Goal: Information Seeking & Learning: Learn about a topic

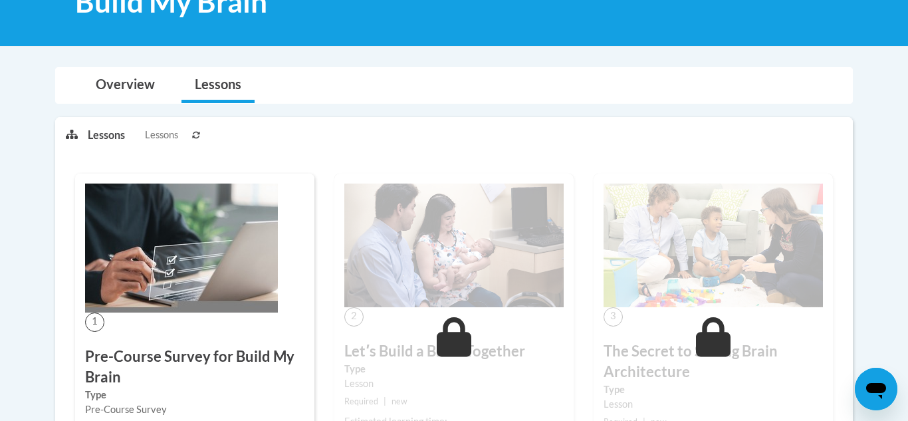
scroll to position [206, 0]
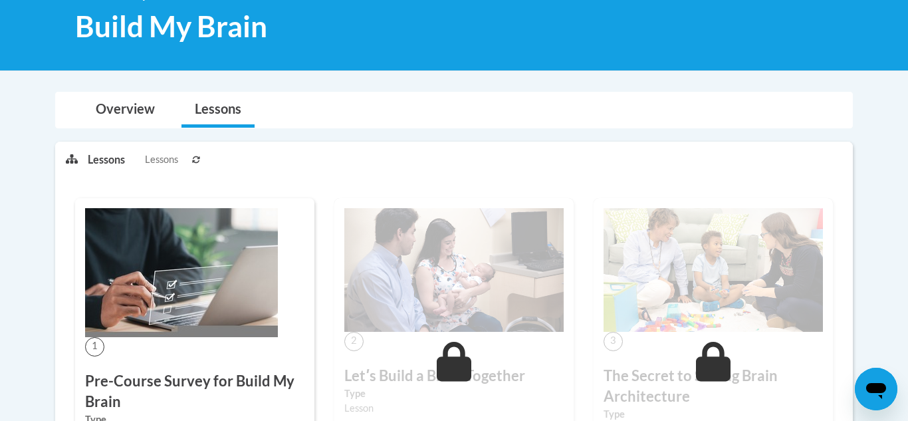
click at [631, 5] on div "<en>Home</en><fr>Accueil</fr><de>Zuhause</de><it>Casa</it><es>Casa</es><pt>Casa…" at bounding box center [454, 18] width 838 height 63
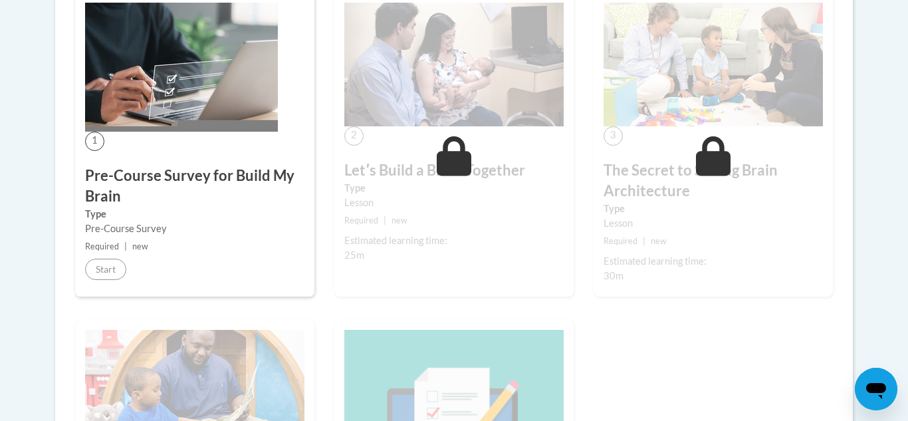
scroll to position [413, 0]
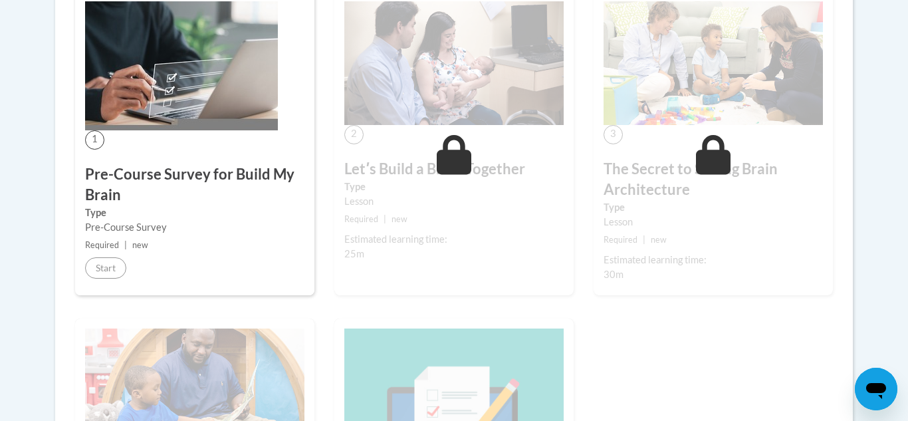
click at [268, 119] on div "1 Pre-Course Survey for Build My Brain Type Pre-Course Survey Required | new St…" at bounding box center [454, 339] width 778 height 697
click at [268, 119] on img at bounding box center [181, 65] width 193 height 129
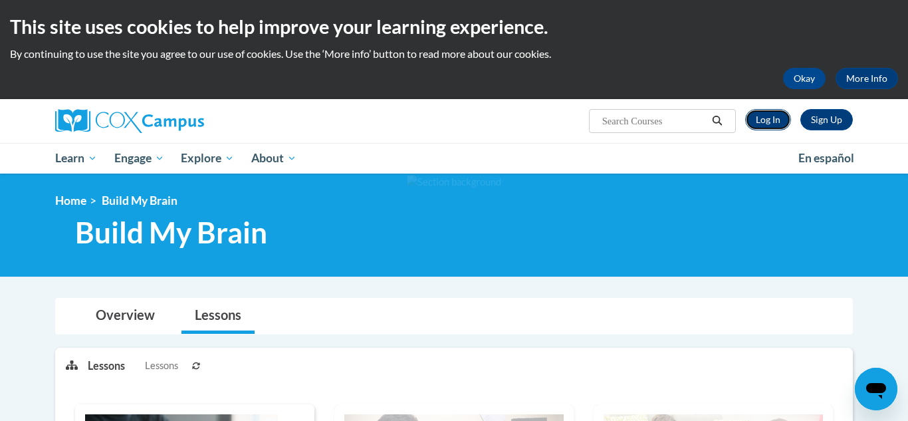
click at [775, 120] on link "Log In" at bounding box center [768, 119] width 46 height 21
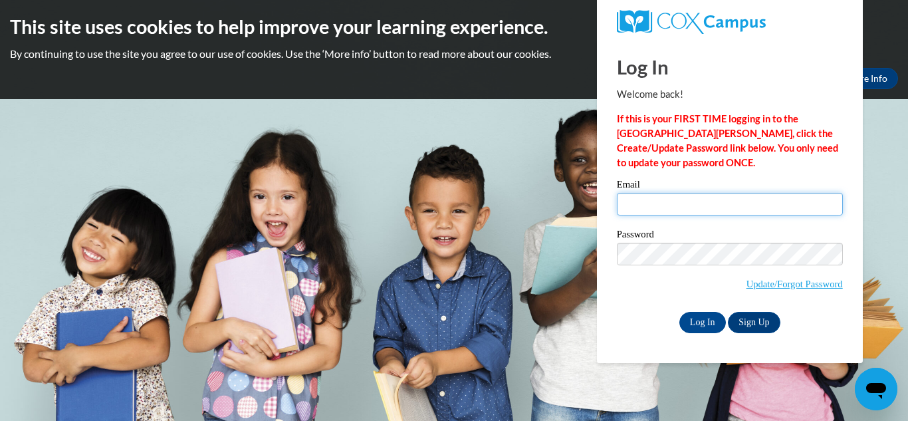
click at [656, 205] on input "Email" at bounding box center [730, 204] width 226 height 23
type input "carryna.light2004@gmail.com"
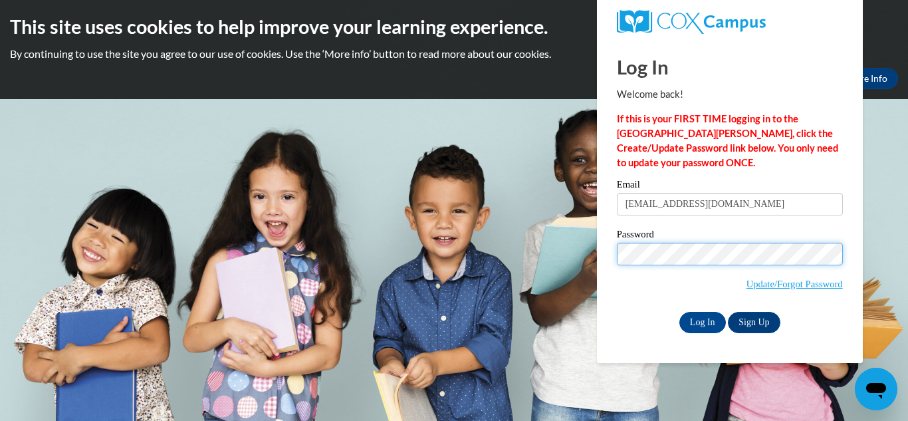
click at [679, 312] on input "Log In" at bounding box center [702, 322] width 47 height 21
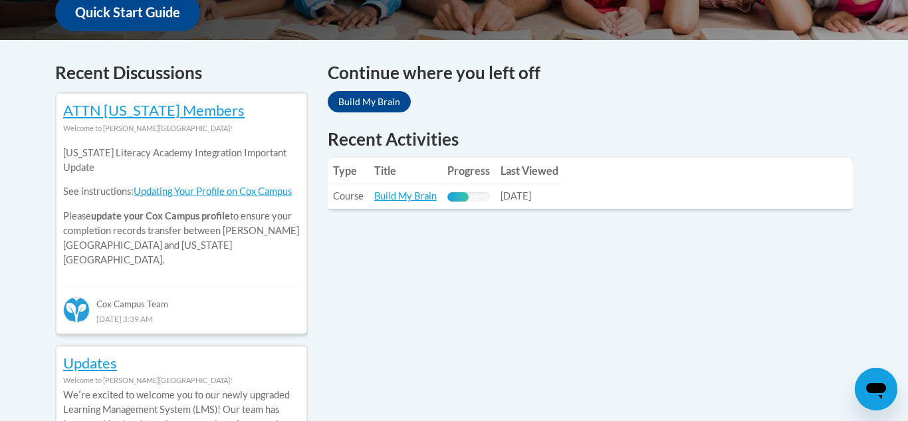
scroll to position [592, 0]
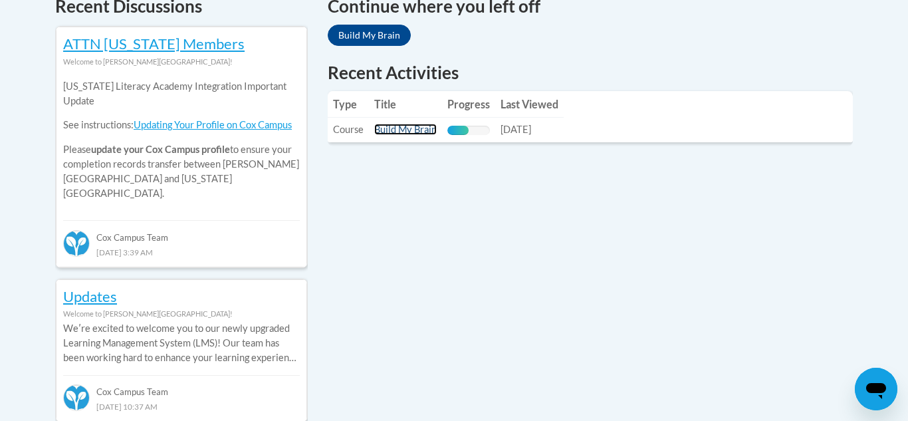
click at [426, 129] on link "Build My Brain" at bounding box center [405, 129] width 62 height 11
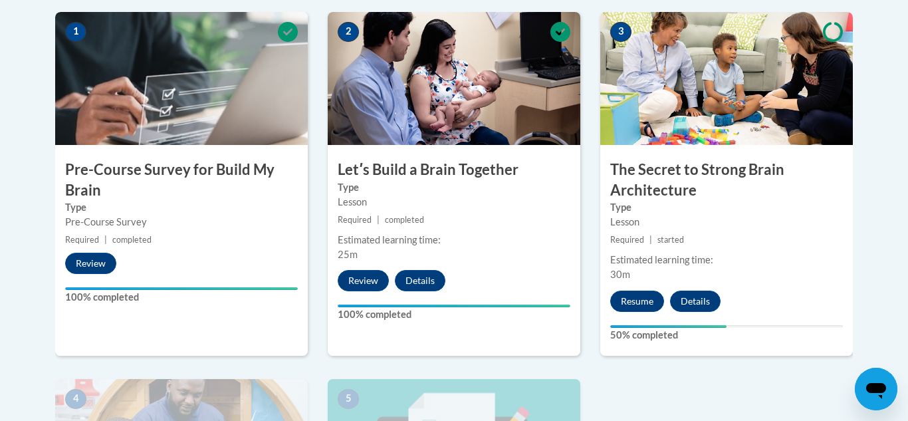
scroll to position [437, 0]
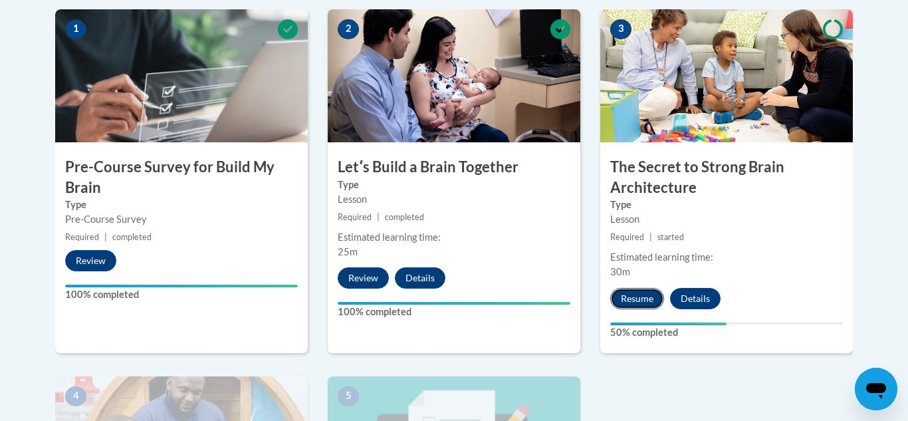
click at [636, 303] on button "Resume" at bounding box center [637, 298] width 54 height 21
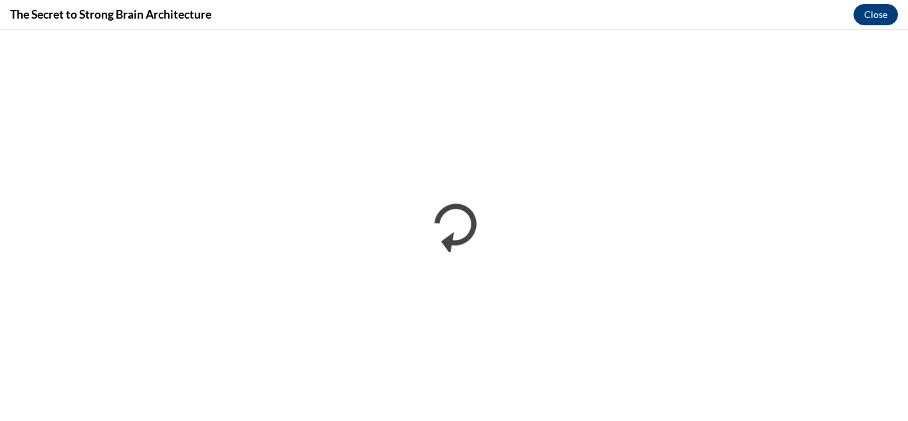
scroll to position [0, 0]
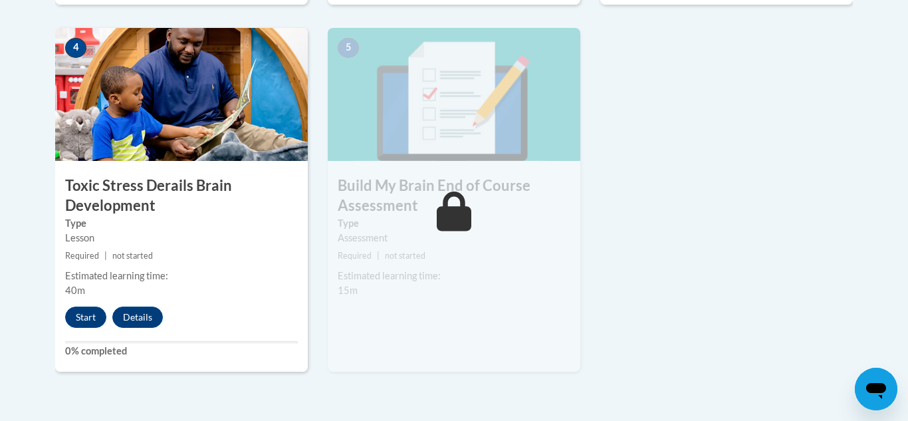
scroll to position [789, 0]
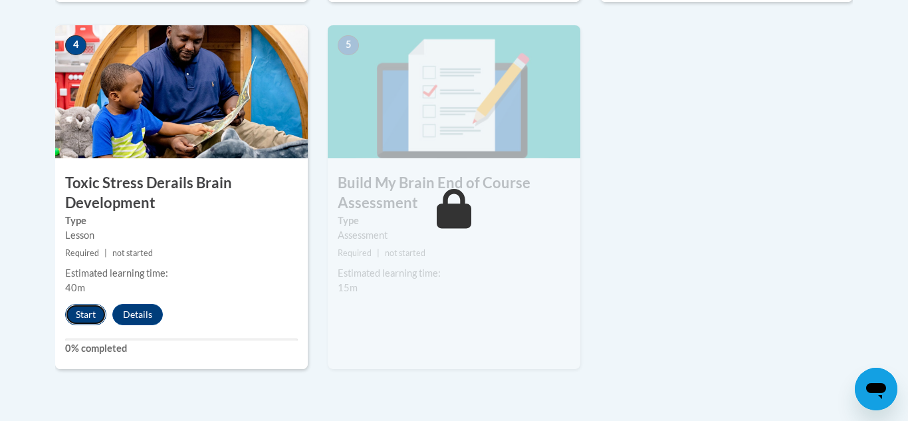
click at [84, 310] on button "Start" at bounding box center [85, 314] width 41 height 21
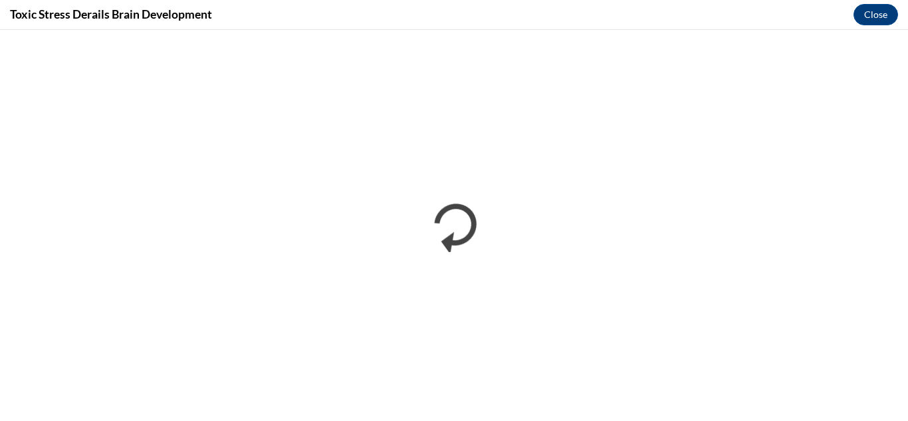
scroll to position [0, 0]
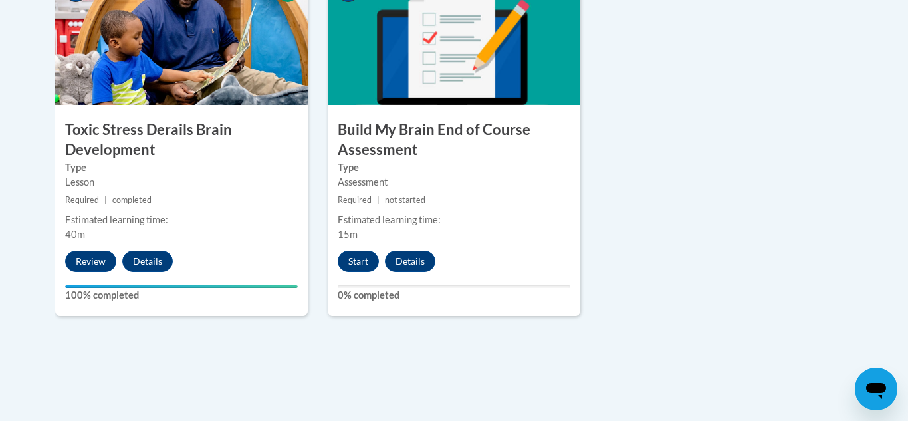
scroll to position [842, 0]
click at [356, 256] on button "Start" at bounding box center [358, 261] width 41 height 21
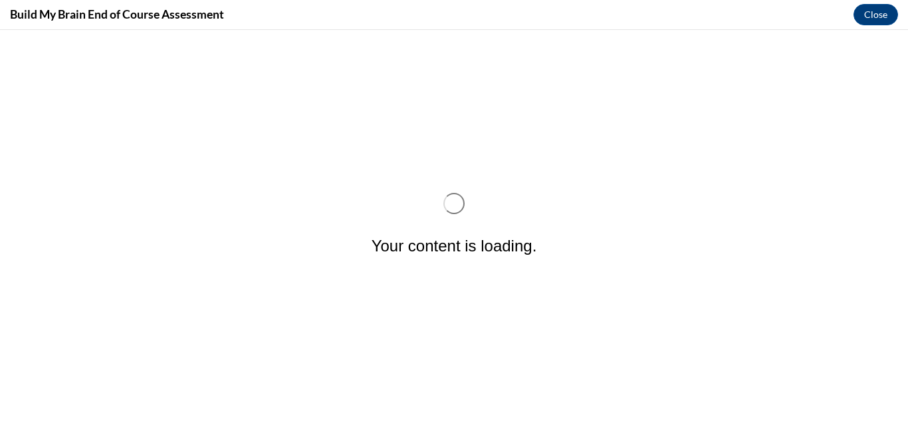
scroll to position [0, 0]
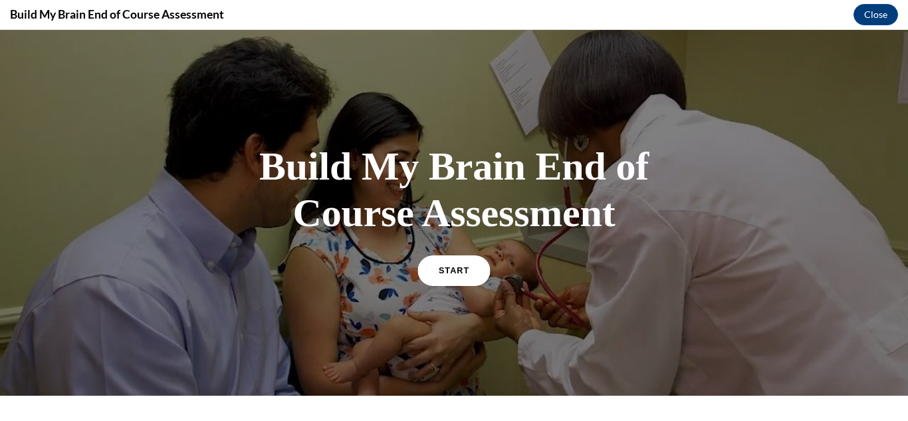
click at [452, 261] on link "START" at bounding box center [454, 270] width 72 height 31
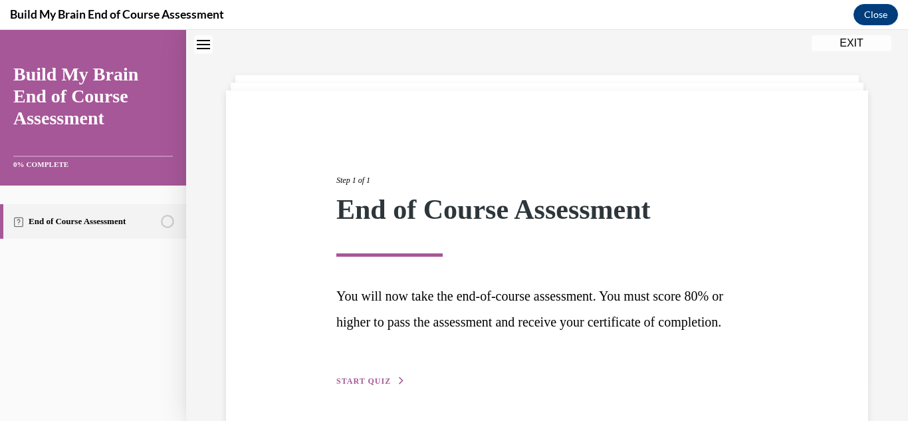
scroll to position [114, 0]
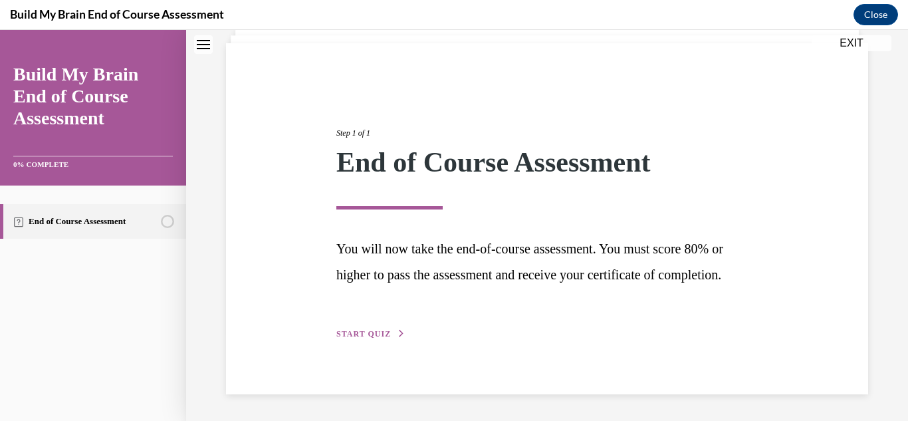
click at [380, 333] on span "START QUIZ" at bounding box center [363, 333] width 55 height 9
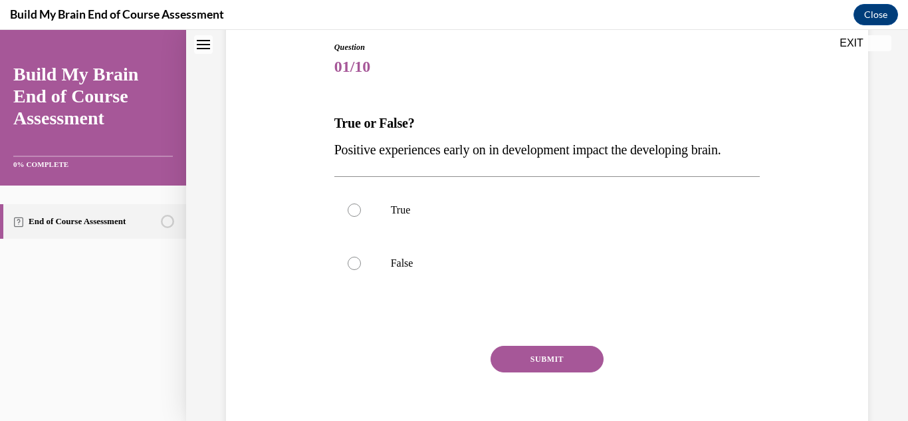
scroll to position [152, 0]
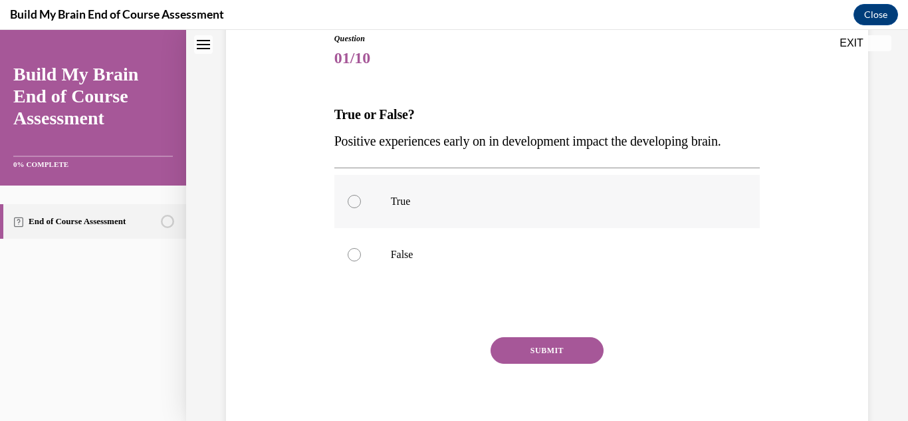
click at [408, 207] on p "True" at bounding box center [559, 201] width 336 height 13
click at [361, 207] on input "True" at bounding box center [354, 201] width 13 height 13
radio input "true"
click at [510, 350] on button "SUBMIT" at bounding box center [547, 350] width 113 height 27
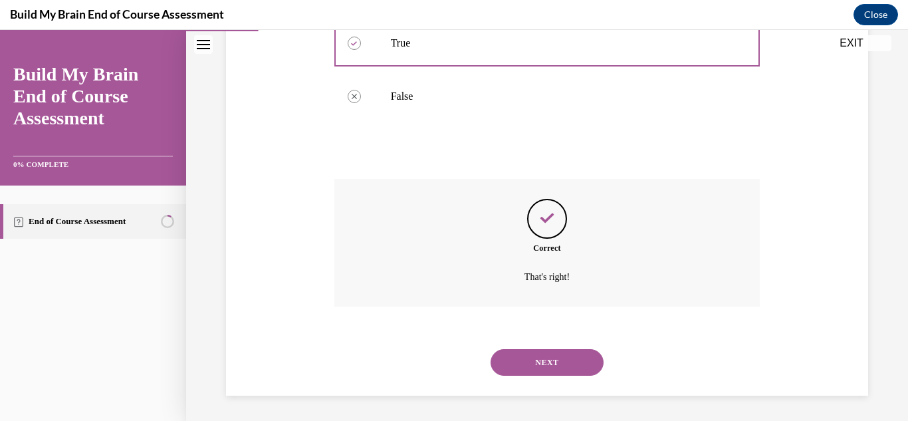
scroll to position [312, 0]
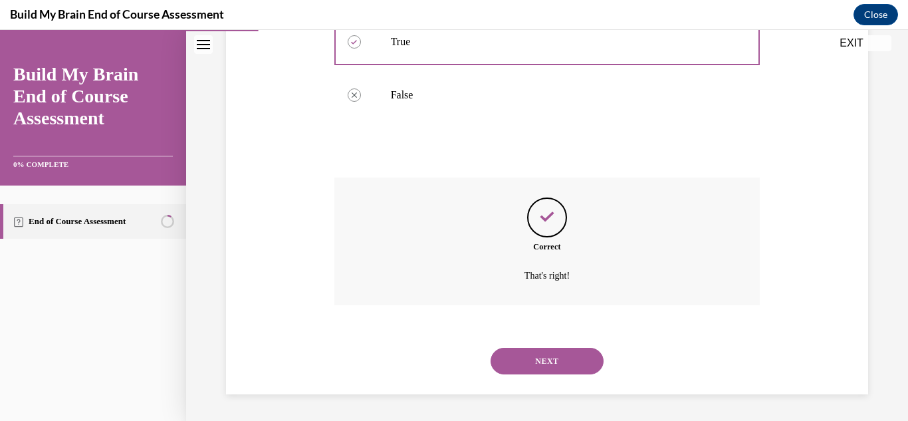
click at [517, 358] on button "NEXT" at bounding box center [547, 361] width 113 height 27
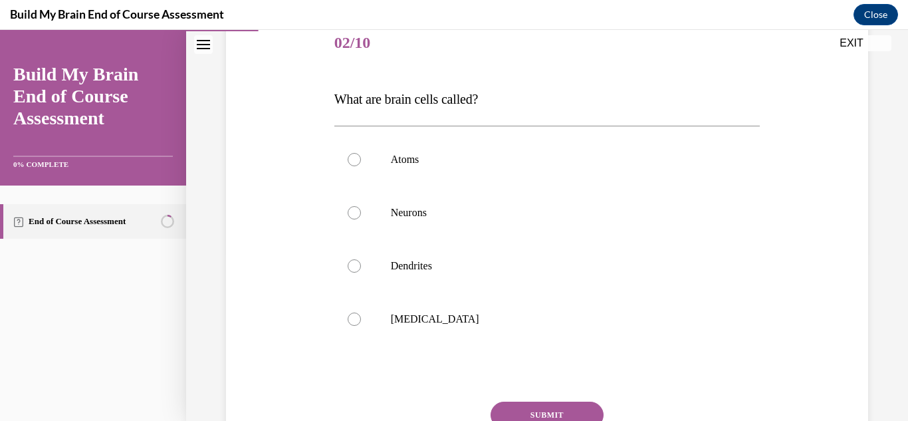
scroll to position [170, 0]
click at [423, 217] on label "Neurons" at bounding box center [547, 210] width 426 height 53
click at [361, 217] on input "Neurons" at bounding box center [354, 210] width 13 height 13
radio input "true"
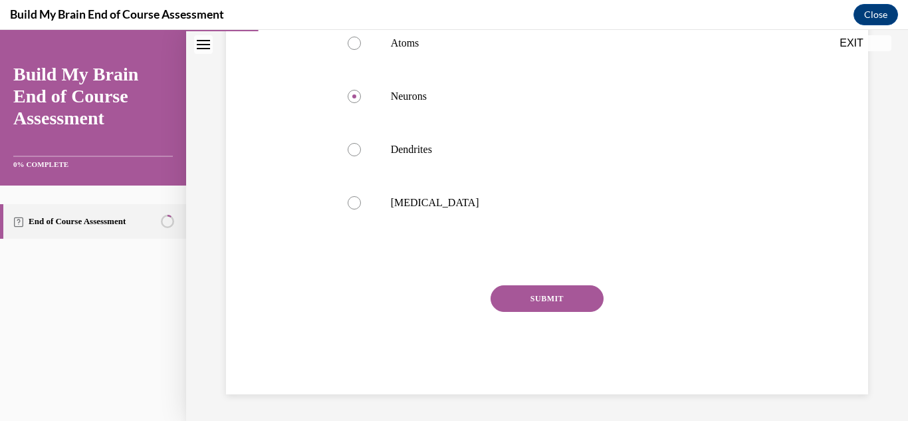
click at [539, 301] on button "SUBMIT" at bounding box center [547, 298] width 113 height 27
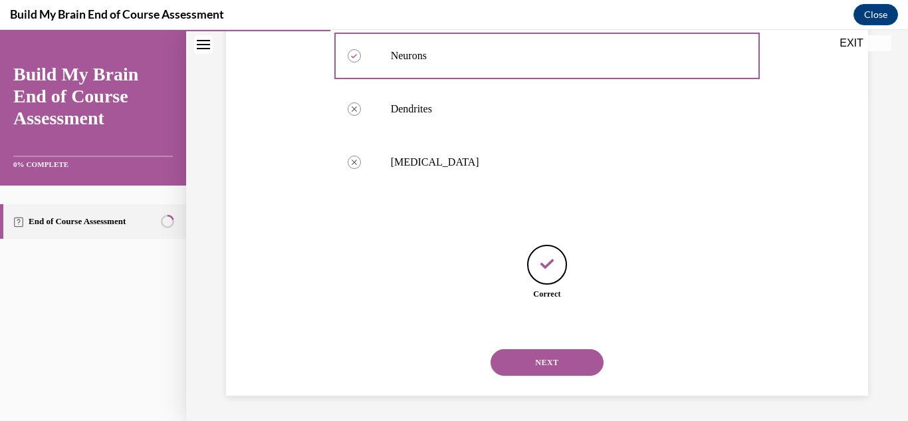
scroll to position [326, 0]
click at [525, 365] on button "NEXT" at bounding box center [547, 361] width 113 height 27
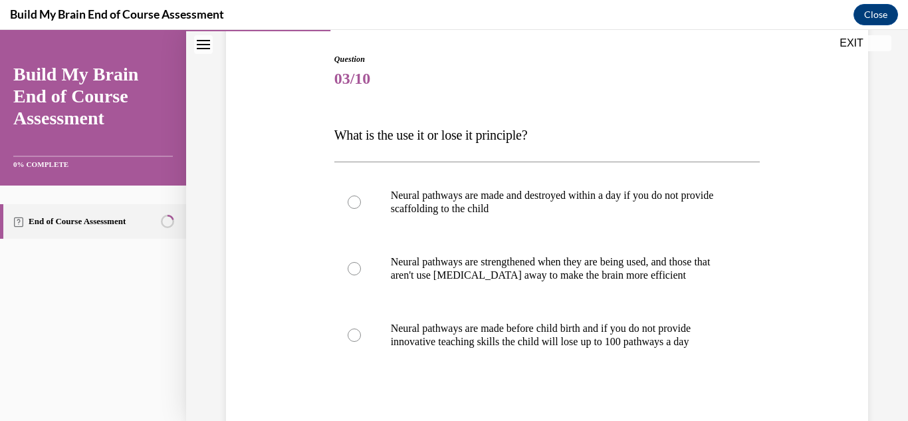
scroll to position [166, 0]
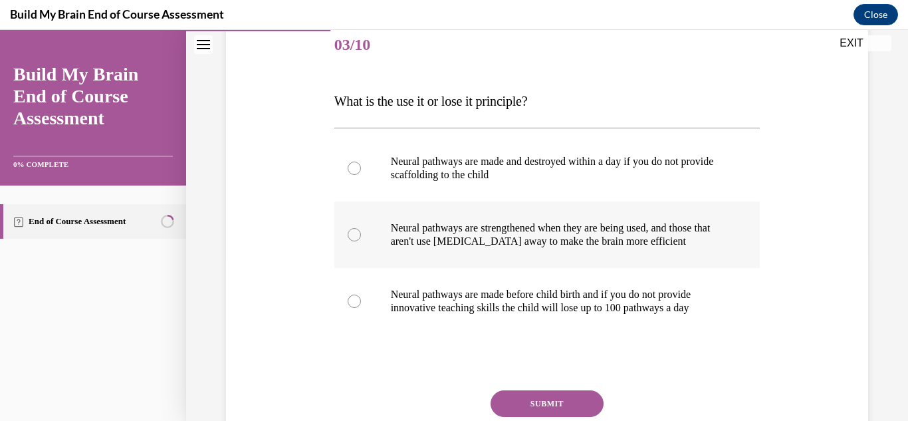
click at [506, 224] on p "Neural pathways are strengthened when they are being used, and those that aren'…" at bounding box center [559, 234] width 336 height 27
click at [361, 228] on input "Neural pathways are strengthened when they are being used, and those that aren'…" at bounding box center [354, 234] width 13 height 13
radio input "true"
click at [535, 394] on button "SUBMIT" at bounding box center [547, 403] width 113 height 27
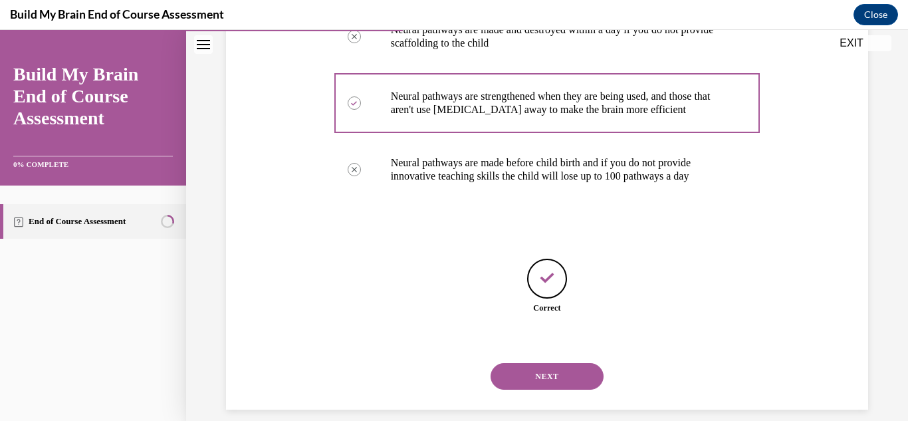
scroll to position [312, 0]
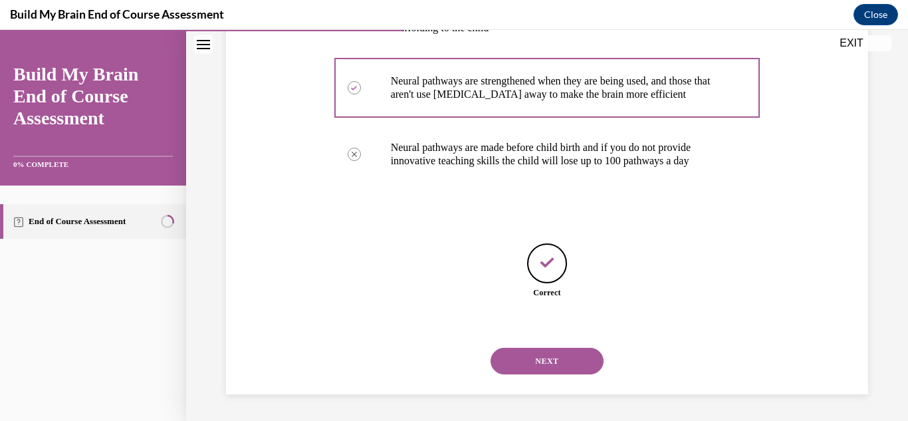
click at [529, 366] on button "NEXT" at bounding box center [547, 361] width 113 height 27
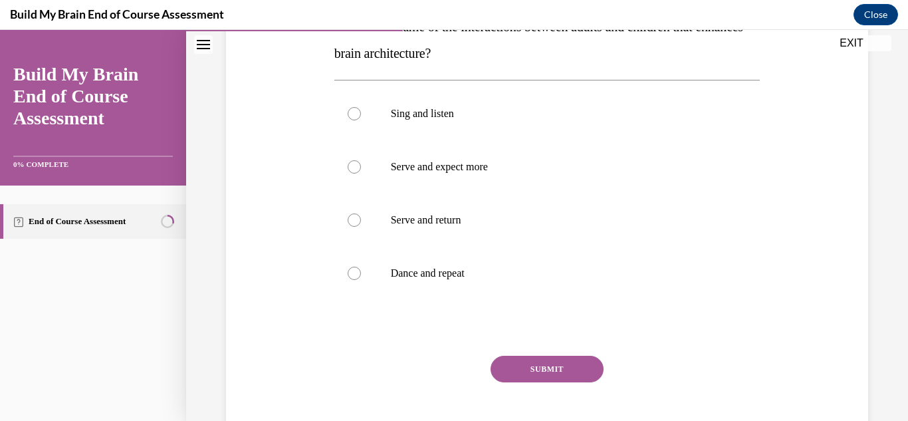
scroll to position [249, 0]
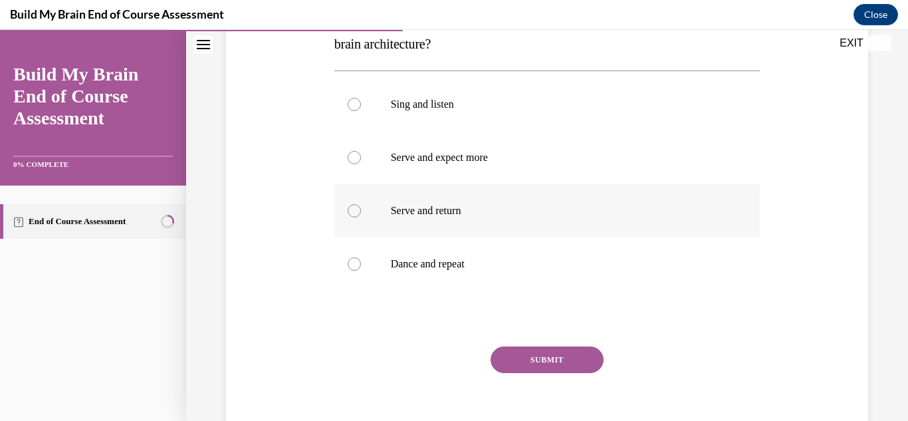
click at [457, 203] on label "Serve and return" at bounding box center [547, 210] width 426 height 53
click at [361, 204] on input "Serve and return" at bounding box center [354, 210] width 13 height 13
radio input "true"
click at [508, 363] on button "SUBMIT" at bounding box center [547, 359] width 113 height 27
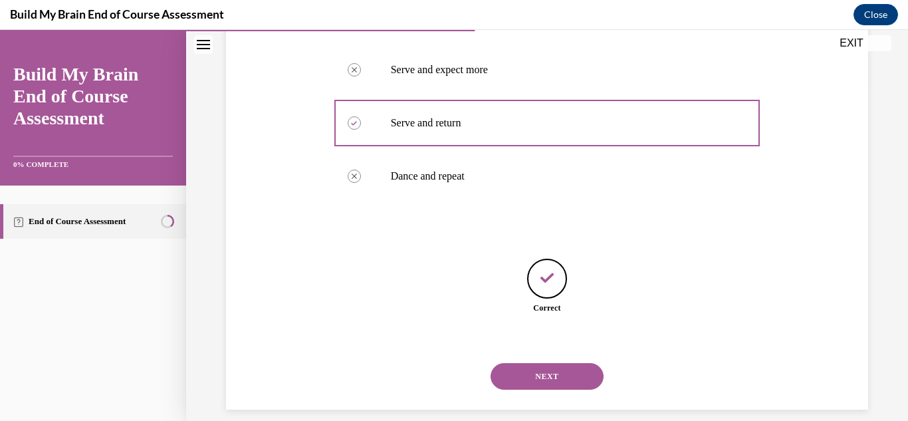
scroll to position [352, 0]
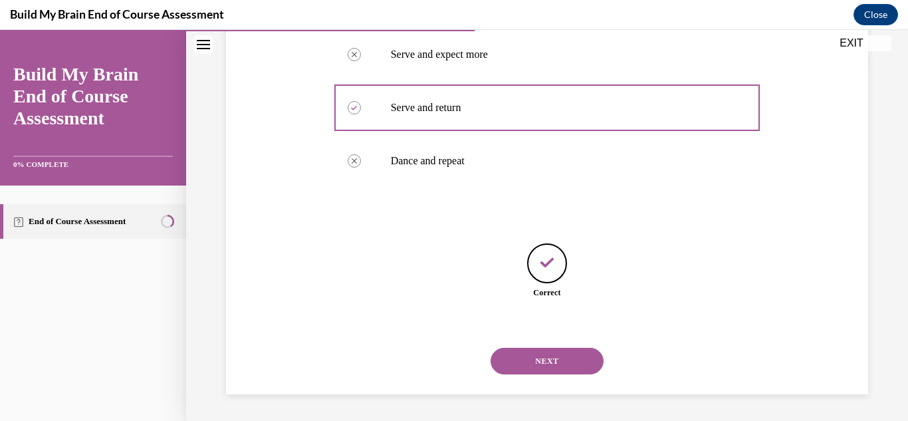
click at [528, 356] on button "NEXT" at bounding box center [547, 361] width 113 height 27
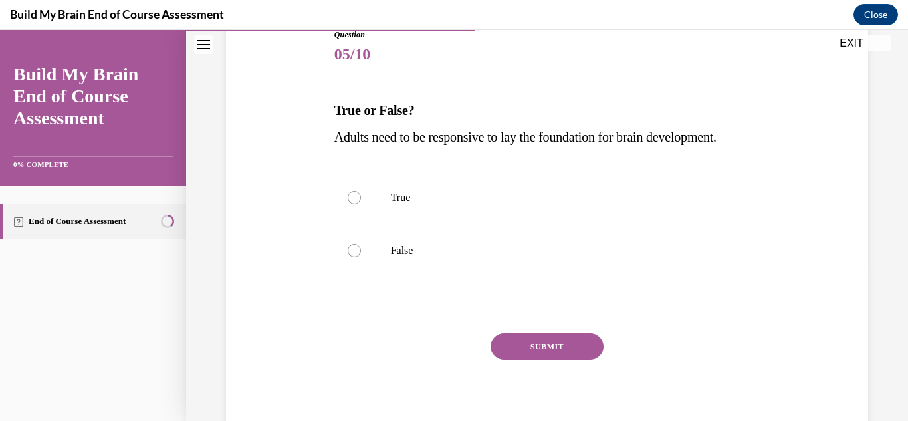
scroll to position [157, 0]
click at [408, 201] on p "True" at bounding box center [559, 196] width 336 height 13
click at [361, 201] on input "True" at bounding box center [354, 196] width 13 height 13
radio input "true"
click at [513, 341] on button "SUBMIT" at bounding box center [547, 345] width 113 height 27
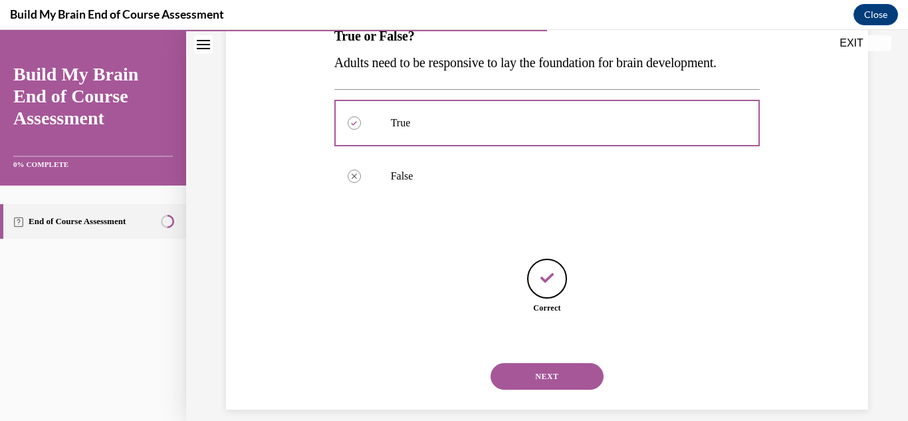
scroll to position [246, 0]
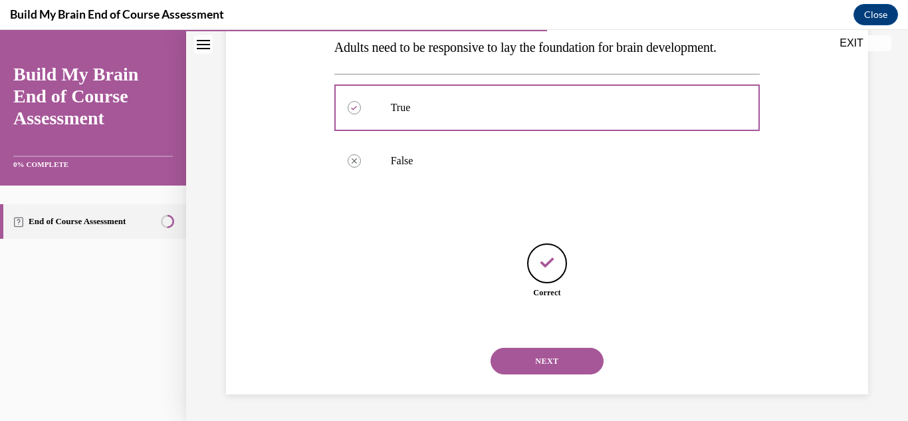
click at [552, 373] on button "NEXT" at bounding box center [547, 361] width 113 height 27
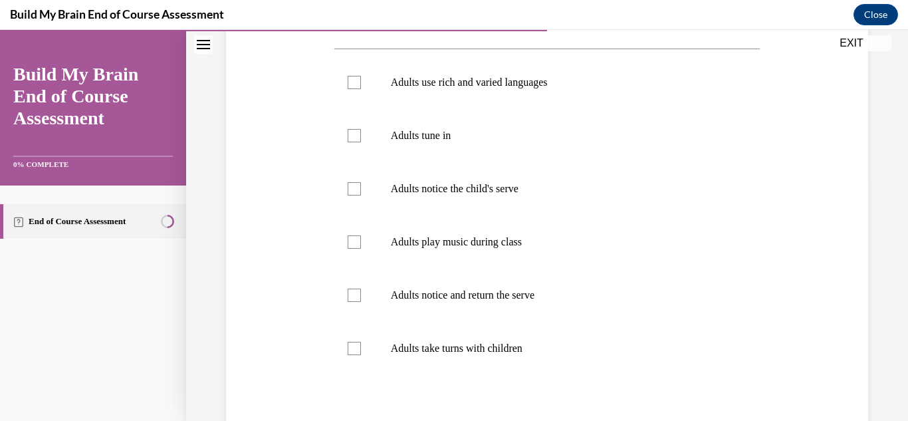
scroll to position [249, 0]
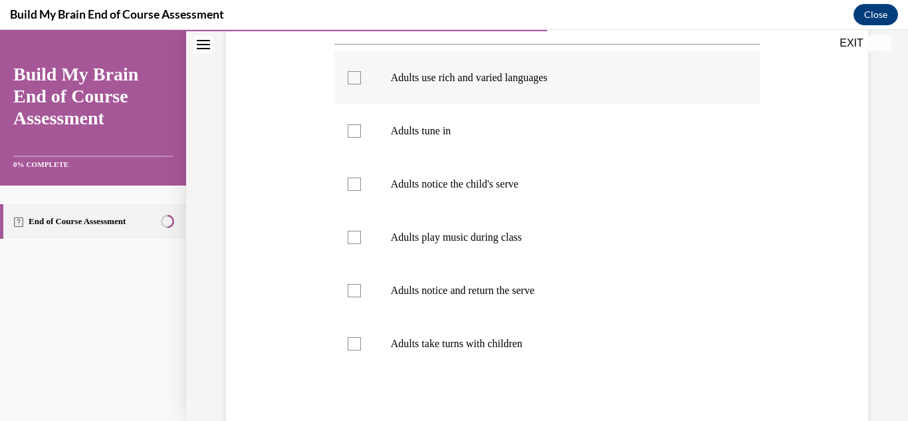
click at [466, 80] on p "Adults use rich and varied languages" at bounding box center [559, 77] width 336 height 13
click at [361, 80] on input "Adults use rich and varied languages" at bounding box center [354, 77] width 13 height 13
checkbox input "true"
click at [443, 125] on p "Adults tune in" at bounding box center [559, 130] width 336 height 13
click at [361, 125] on input "Adults tune in" at bounding box center [354, 130] width 13 height 13
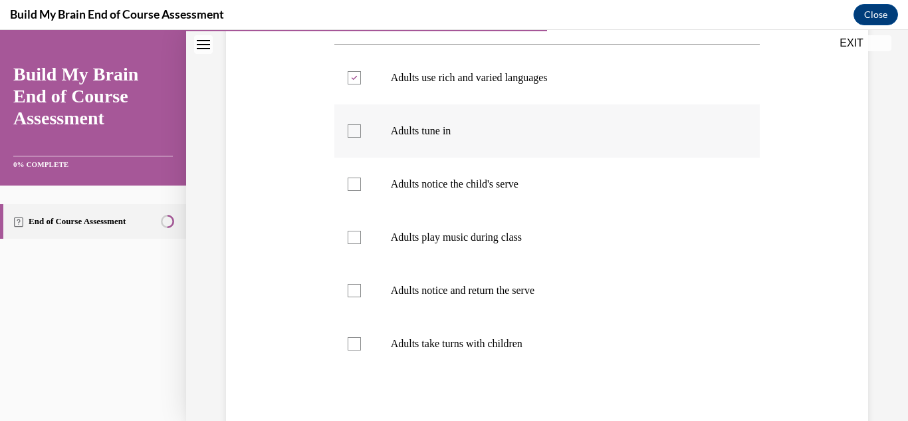
checkbox input "true"
click at [449, 189] on p "Adults notice the child's serve" at bounding box center [559, 184] width 336 height 13
click at [361, 189] on input "Adults notice the child's serve" at bounding box center [354, 184] width 13 height 13
checkbox input "true"
click at [459, 291] on p "Adults notice and return the serve" at bounding box center [559, 290] width 336 height 13
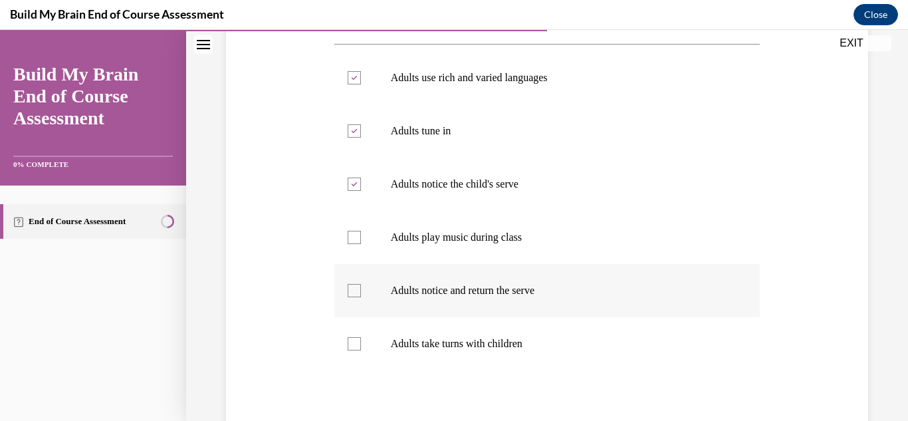
click at [361, 291] on input "Adults notice and return the serve" at bounding box center [354, 290] width 13 height 13
checkbox input "true"
click at [457, 341] on p "Adults take turns with children" at bounding box center [559, 343] width 336 height 13
click at [361, 341] on input "Adults take turns with children" at bounding box center [354, 343] width 13 height 13
checkbox input "true"
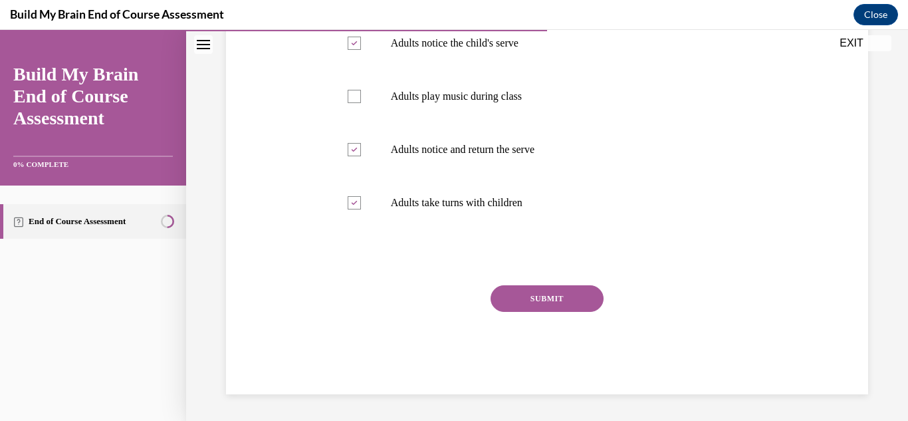
click at [500, 303] on button "SUBMIT" at bounding box center [547, 298] width 113 height 27
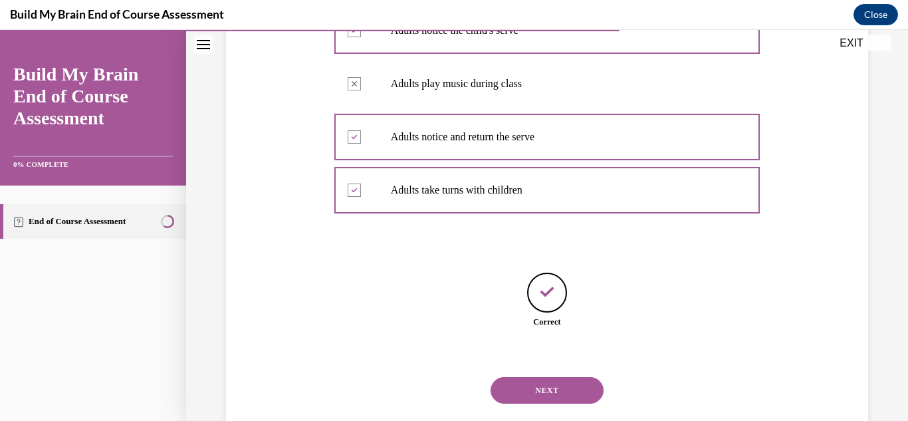
scroll to position [432, 0]
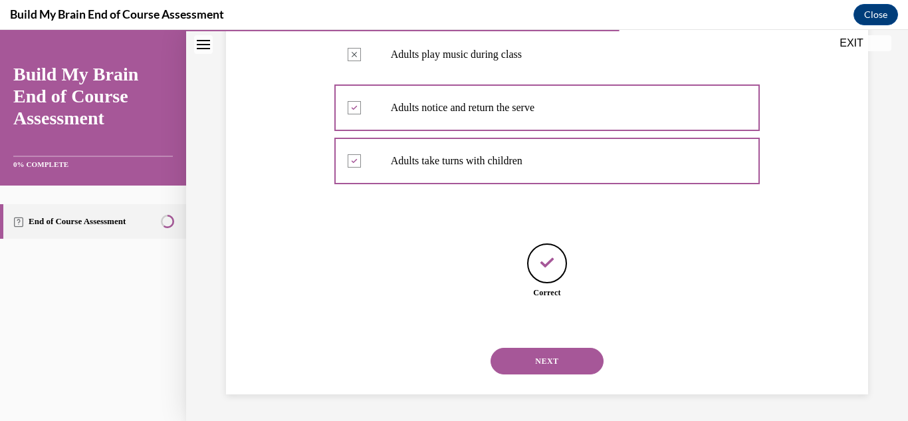
click at [562, 360] on button "NEXT" at bounding box center [547, 361] width 113 height 27
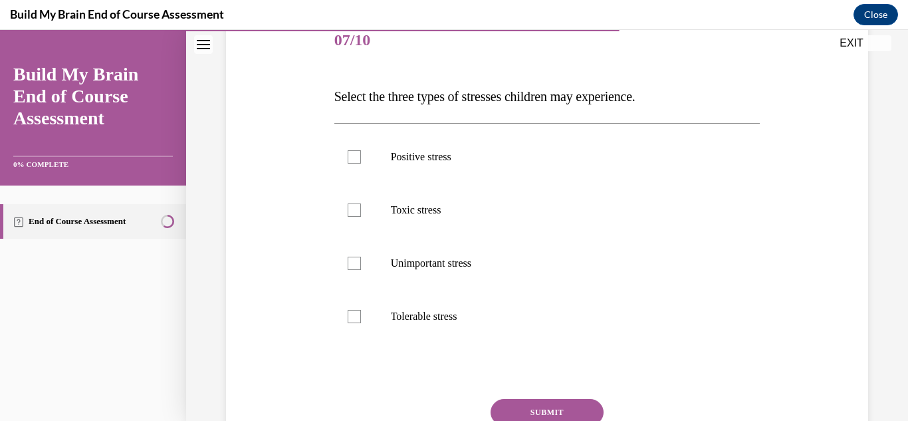
scroll to position [172, 0]
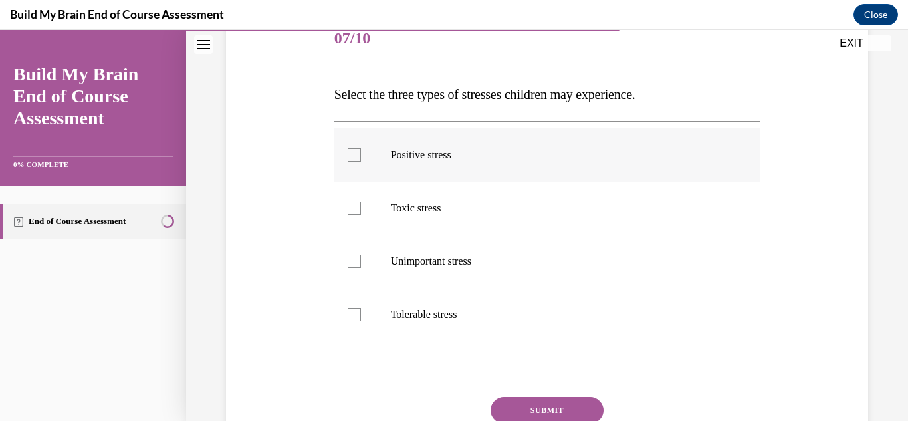
click at [453, 176] on label "Positive stress" at bounding box center [547, 154] width 426 height 53
click at [361, 162] on input "Positive stress" at bounding box center [354, 154] width 13 height 13
checkbox input "true"
click at [442, 203] on p "Toxic stress" at bounding box center [559, 207] width 336 height 13
click at [361, 203] on input "Toxic stress" at bounding box center [354, 207] width 13 height 13
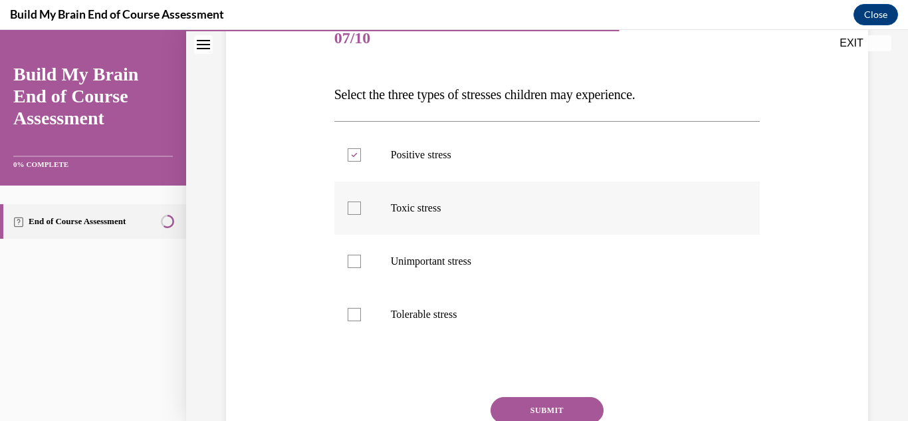
checkbox input "true"
click at [423, 319] on p "Tolerable stress" at bounding box center [559, 314] width 336 height 13
click at [361, 319] on input "Tolerable stress" at bounding box center [354, 314] width 13 height 13
checkbox input "true"
click at [556, 412] on button "SUBMIT" at bounding box center [547, 410] width 113 height 27
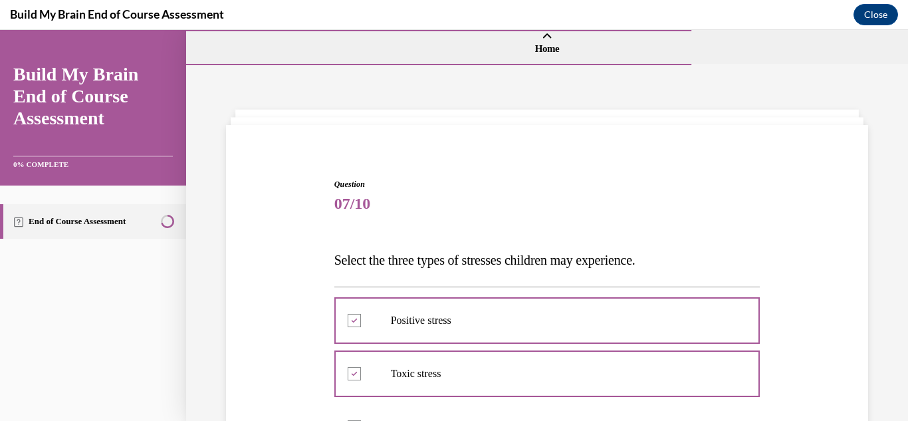
scroll to position [326, 0]
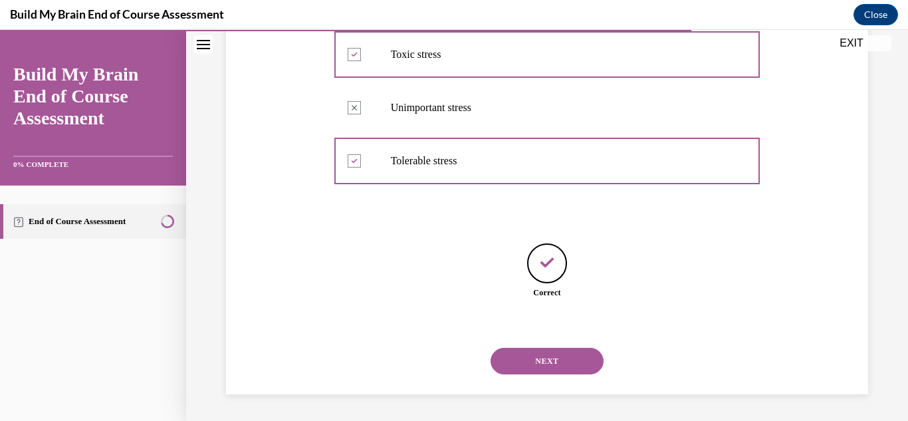
click at [549, 368] on button "NEXT" at bounding box center [547, 361] width 113 height 27
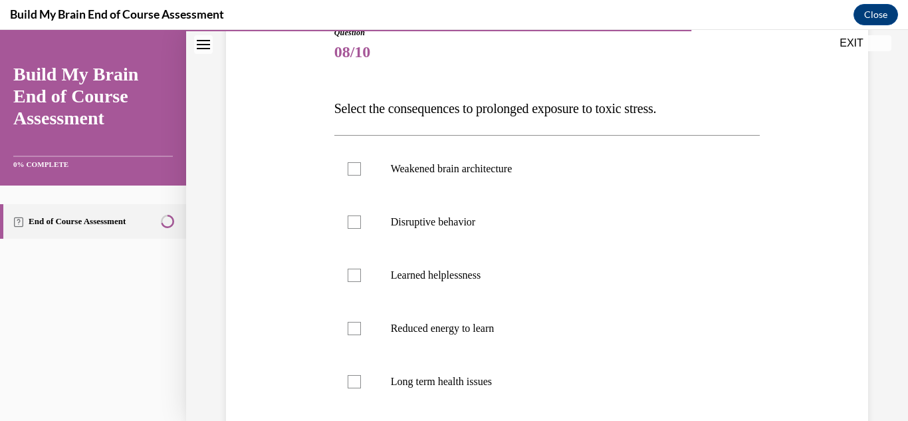
scroll to position [160, 0]
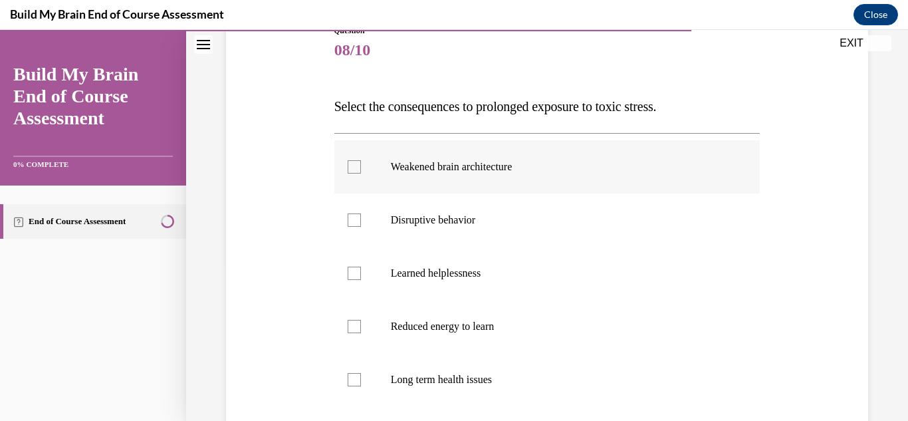
click at [489, 181] on label "Weakened brain architecture" at bounding box center [547, 166] width 426 height 53
click at [361, 174] on input "Weakened brain architecture" at bounding box center [354, 166] width 13 height 13
checkbox input "true"
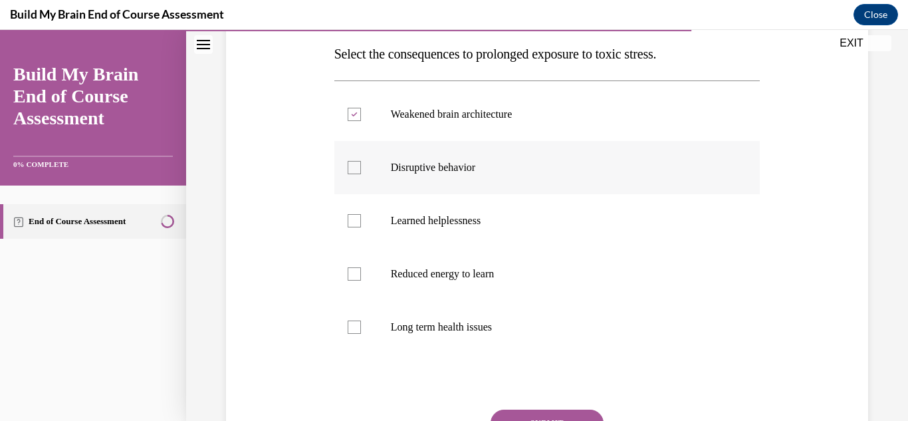
click at [458, 167] on p "Disruptive behavior" at bounding box center [559, 167] width 336 height 13
click at [361, 167] on input "Disruptive behavior" at bounding box center [354, 167] width 13 height 13
checkbox input "true"
click at [465, 269] on p "Reduced energy to learn" at bounding box center [559, 273] width 336 height 13
click at [361, 269] on input "Reduced energy to learn" at bounding box center [354, 273] width 13 height 13
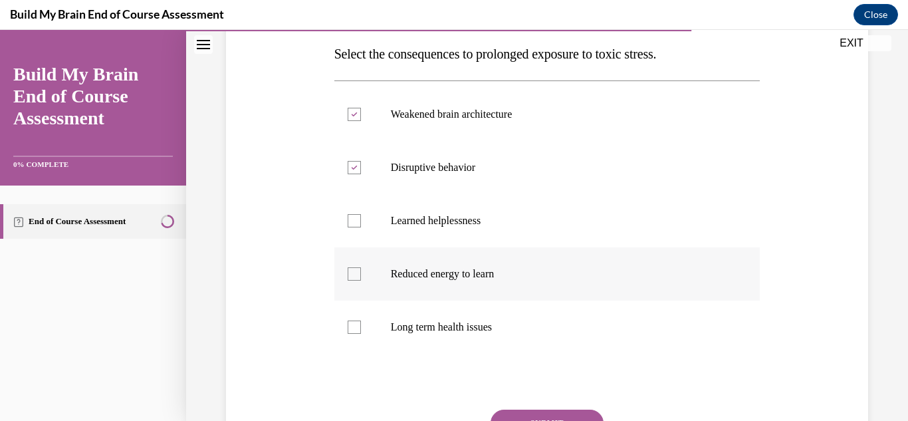
checkbox input "true"
click at [455, 325] on p "Long term health issues" at bounding box center [559, 326] width 336 height 13
click at [361, 325] on input "Long term health issues" at bounding box center [354, 326] width 13 height 13
checkbox input "true"
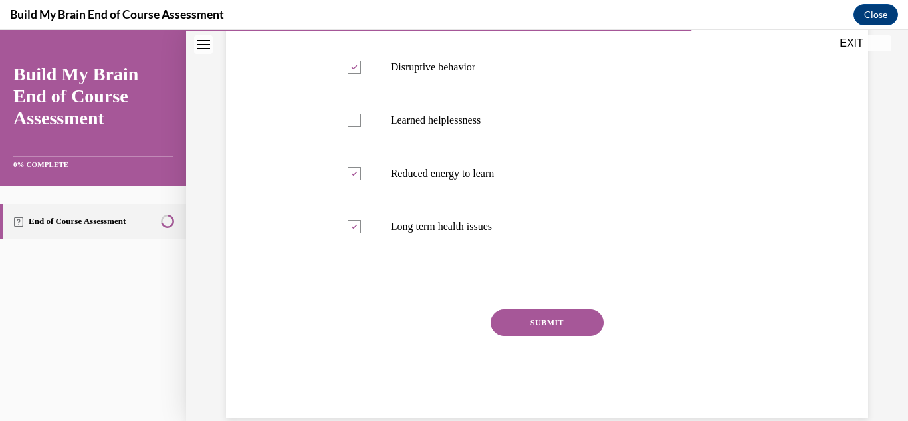
click at [562, 327] on button "SUBMIT" at bounding box center [547, 322] width 113 height 27
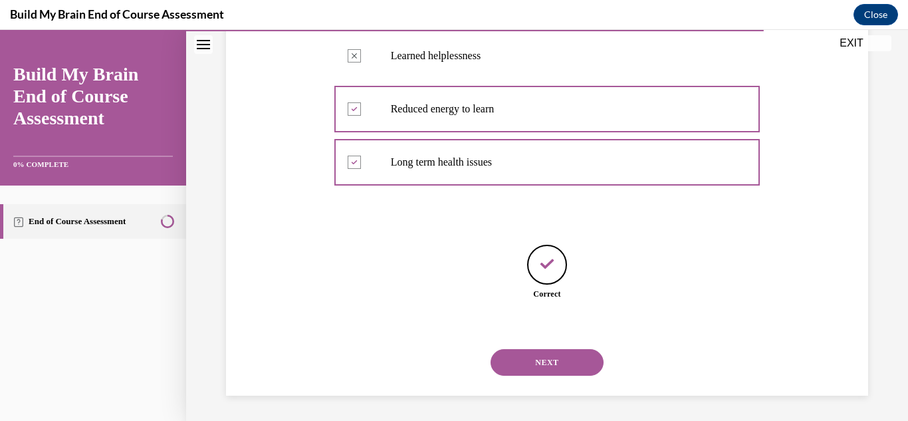
scroll to position [379, 0]
click at [550, 354] on button "NEXT" at bounding box center [547, 361] width 113 height 27
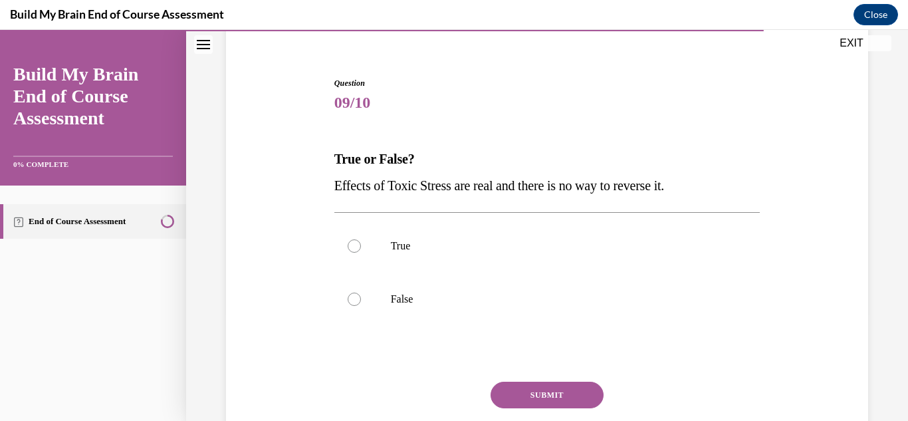
scroll to position [204, 0]
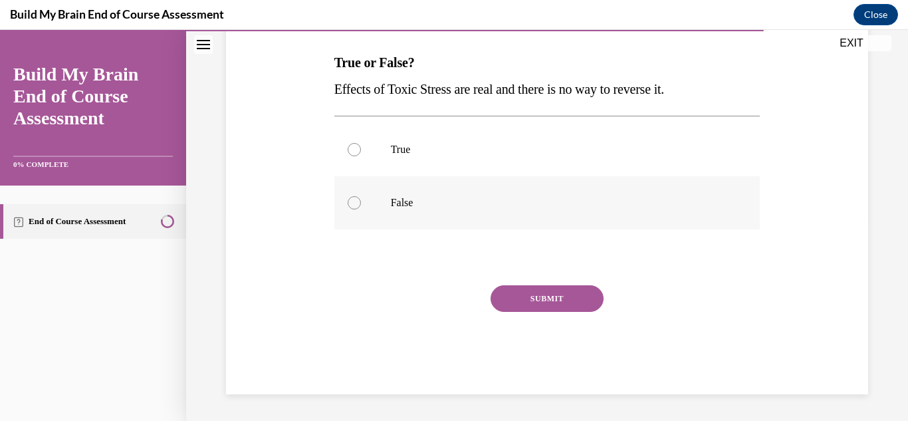
click at [405, 203] on p "False" at bounding box center [559, 202] width 336 height 13
click at [361, 203] on input "False" at bounding box center [354, 202] width 13 height 13
radio input "true"
click at [518, 303] on button "SUBMIT" at bounding box center [547, 298] width 113 height 27
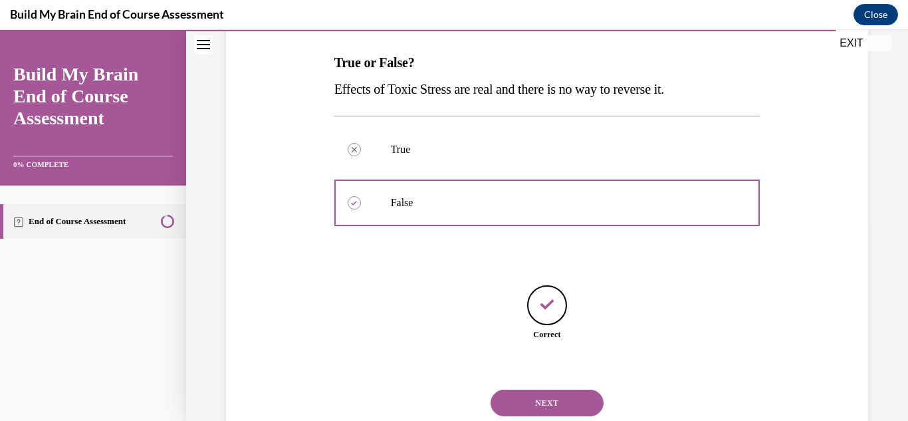
scroll to position [246, 0]
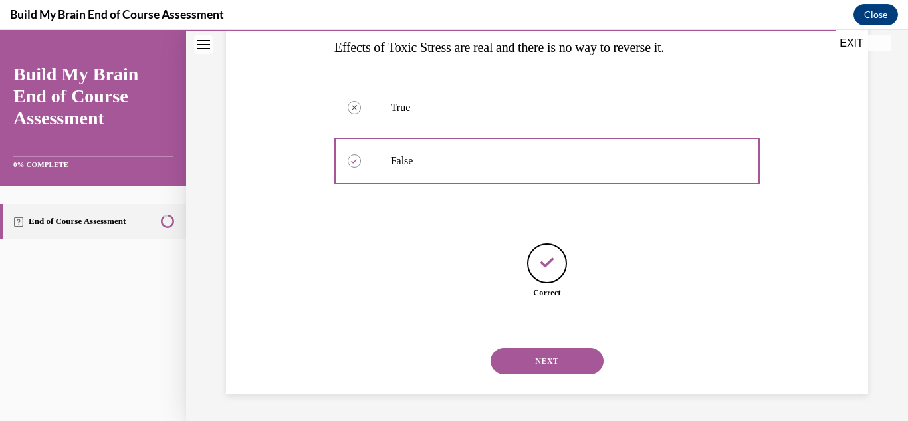
click at [550, 350] on button "NEXT" at bounding box center [547, 361] width 113 height 27
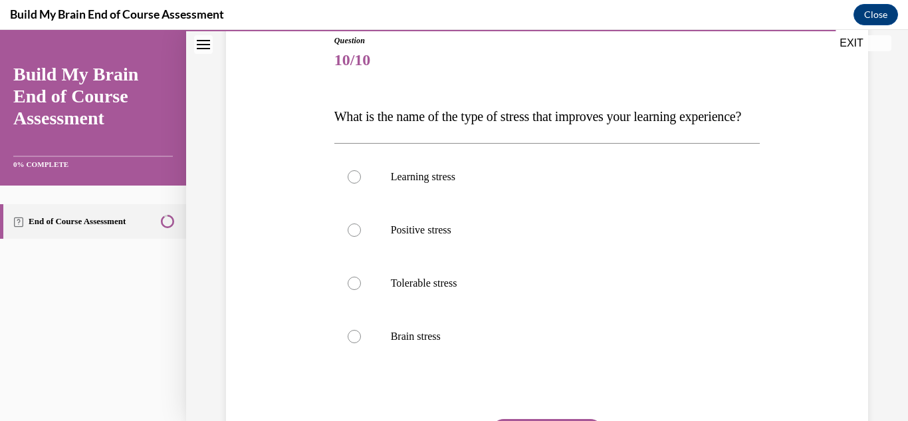
scroll to position [152, 0]
click at [500, 255] on label "Positive stress" at bounding box center [547, 228] width 426 height 53
click at [361, 235] on input "Positive stress" at bounding box center [354, 228] width 13 height 13
radio input "true"
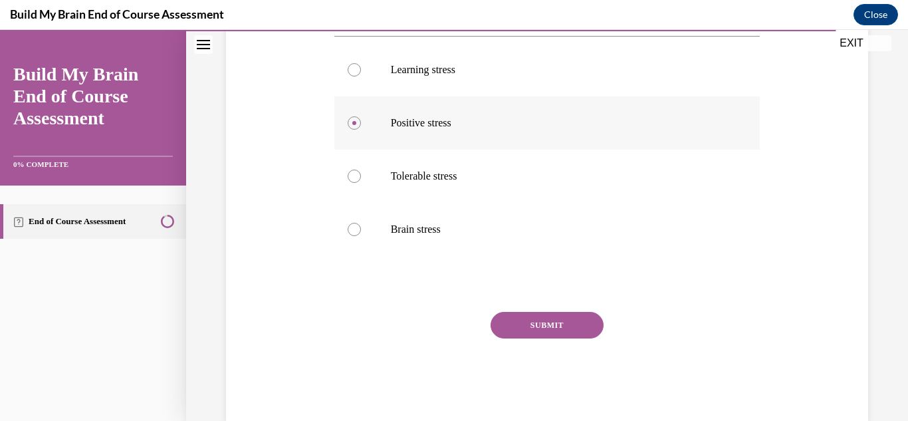
scroll to position [258, 0]
click at [534, 338] on button "SUBMIT" at bounding box center [547, 324] width 113 height 27
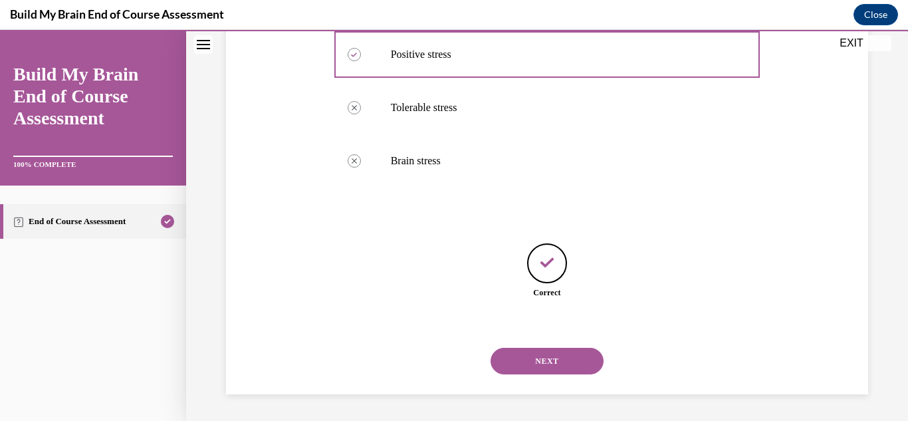
scroll to position [343, 0]
click at [533, 362] on button "NEXT" at bounding box center [547, 361] width 113 height 27
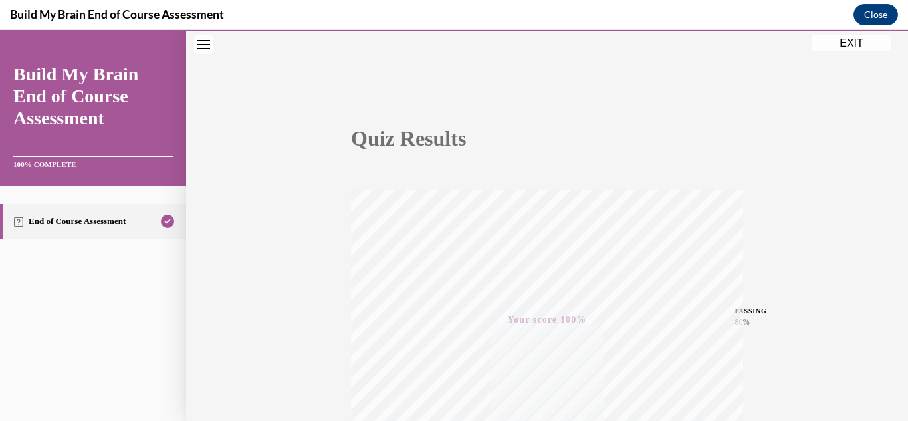
scroll to position [67, 0]
click at [843, 39] on button "EXIT" at bounding box center [852, 43] width 80 height 16
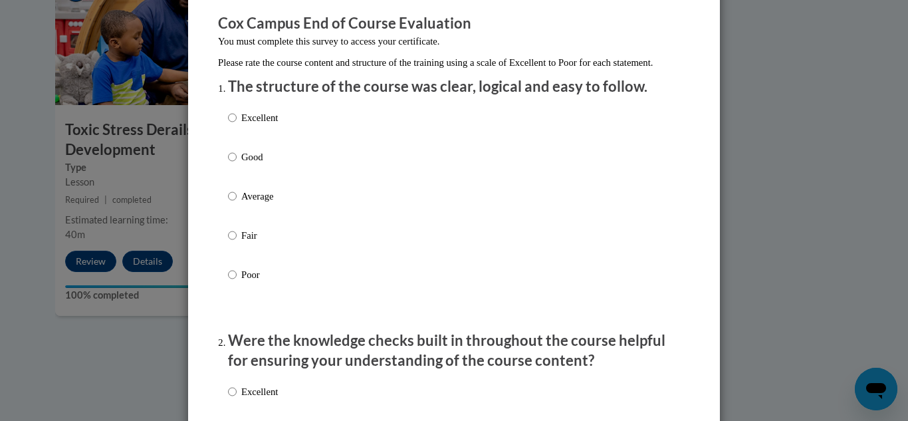
scroll to position [104, 0]
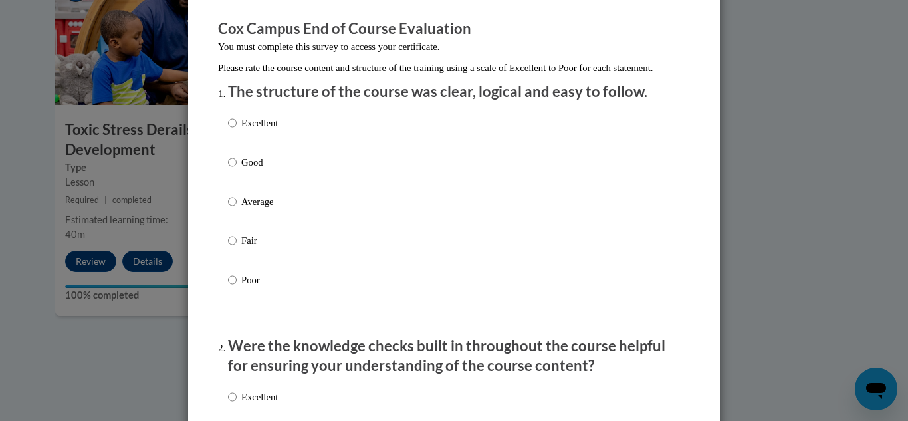
click at [254, 130] on p "Excellent" at bounding box center [259, 123] width 37 height 15
click at [237, 130] on input "Excellent" at bounding box center [232, 123] width 9 height 15
radio input "true"
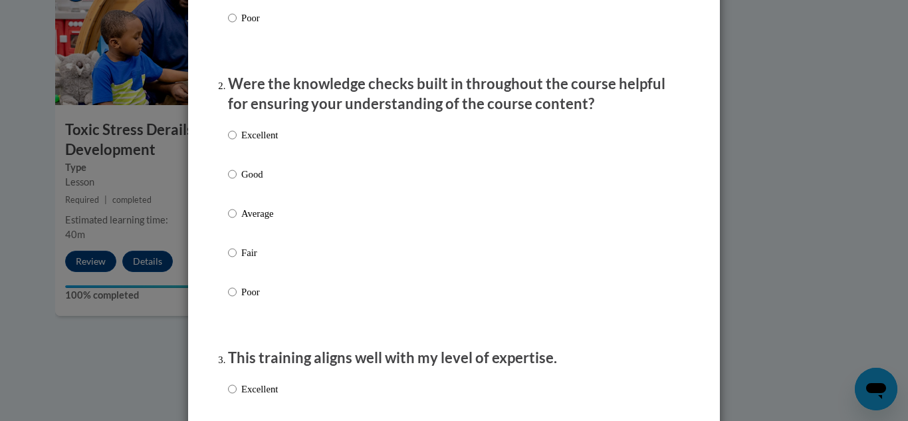
scroll to position [370, 0]
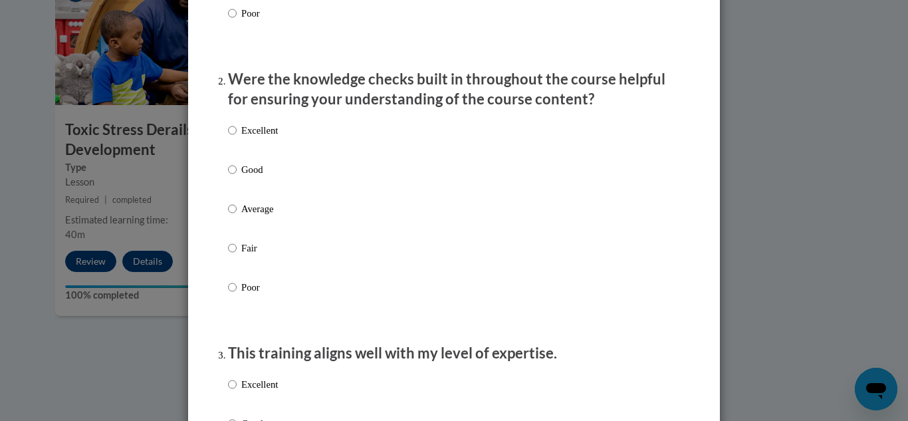
click at [254, 138] on p "Excellent" at bounding box center [259, 130] width 37 height 15
click at [237, 138] on input "Excellent" at bounding box center [232, 130] width 9 height 15
radio input "true"
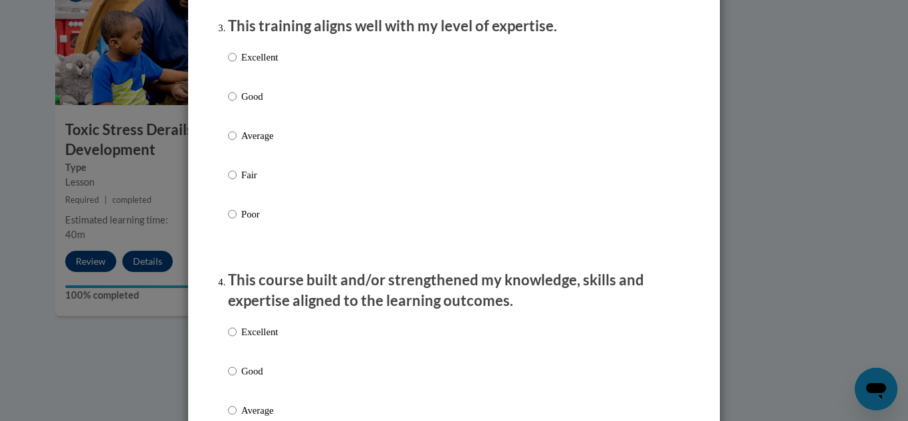
scroll to position [697, 0]
click at [253, 104] on p "Good" at bounding box center [259, 97] width 37 height 15
click at [237, 104] on input "Good" at bounding box center [232, 97] width 9 height 15
radio input "true"
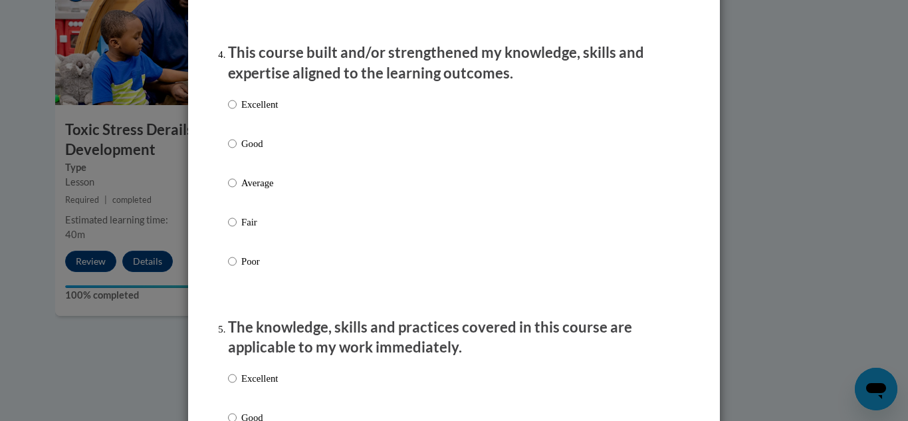
scroll to position [923, 0]
click at [245, 113] on p "Excellent" at bounding box center [259, 105] width 37 height 15
click at [237, 113] on input "Excellent" at bounding box center [232, 105] width 9 height 15
radio input "true"
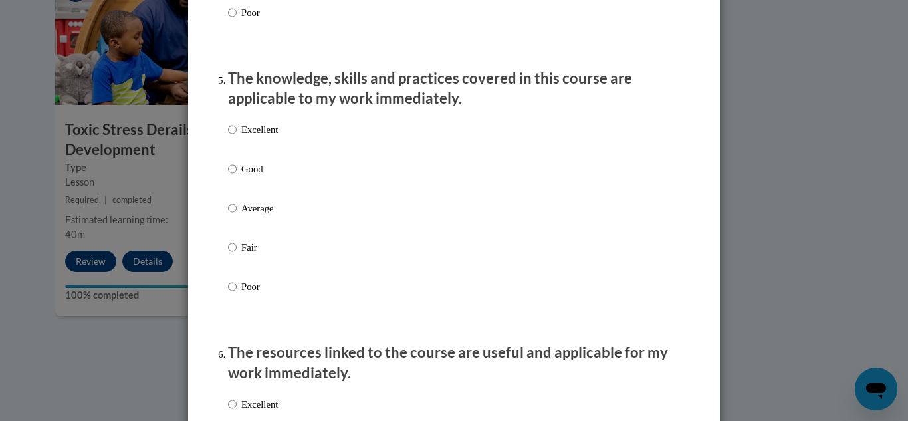
scroll to position [1175, 0]
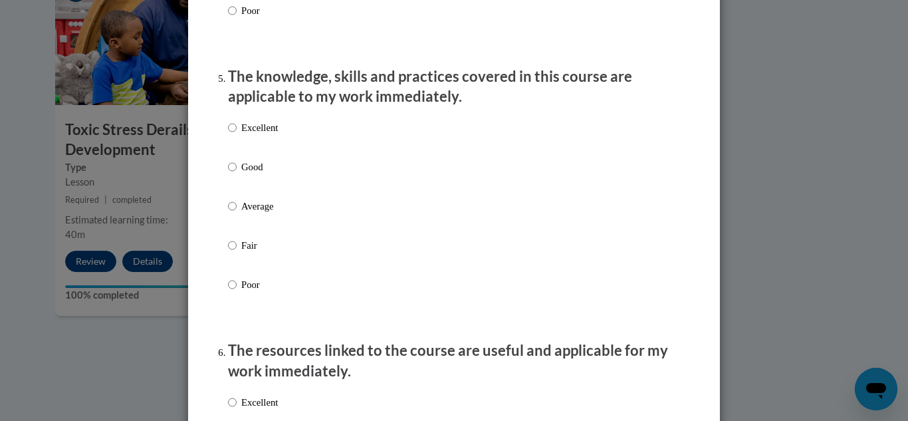
click at [250, 148] on label "Excellent" at bounding box center [253, 138] width 50 height 36
click at [237, 135] on input "Excellent" at bounding box center [232, 127] width 9 height 15
radio input "true"
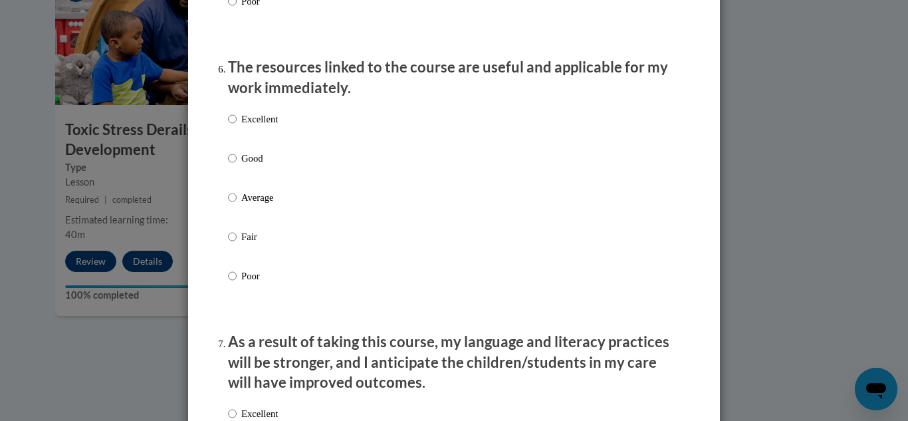
scroll to position [1456, 0]
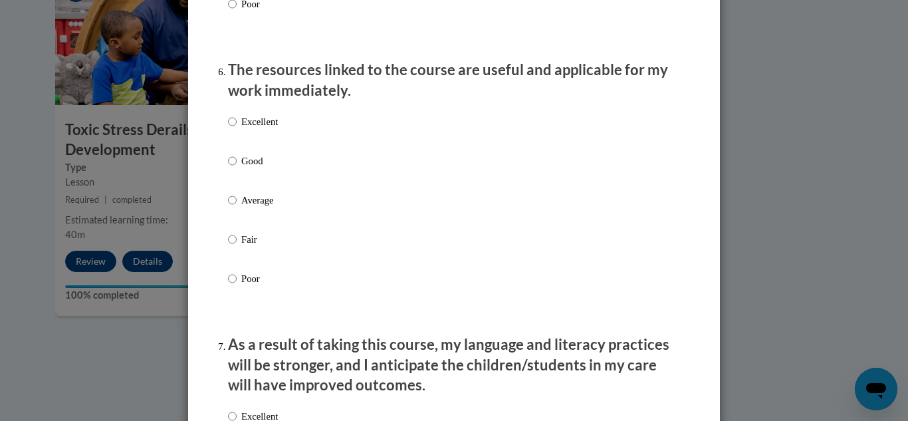
click at [255, 163] on div "Excellent Good Average Fair Poor" at bounding box center [253, 211] width 50 height 206
click at [248, 168] on p "Good" at bounding box center [259, 161] width 37 height 15
click at [237, 168] on input "Good" at bounding box center [232, 161] width 9 height 15
radio input "true"
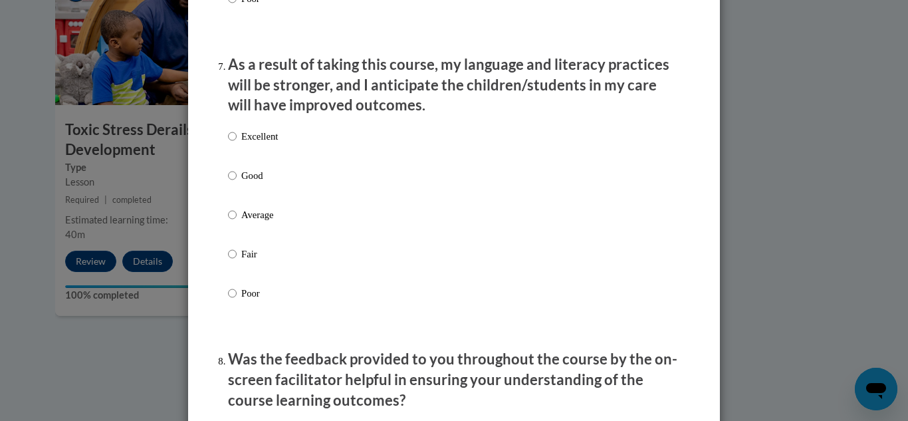
scroll to position [1735, 0]
click at [244, 162] on label "Excellent" at bounding box center [253, 148] width 50 height 36
click at [237, 144] on input "Excellent" at bounding box center [232, 137] width 9 height 15
radio input "true"
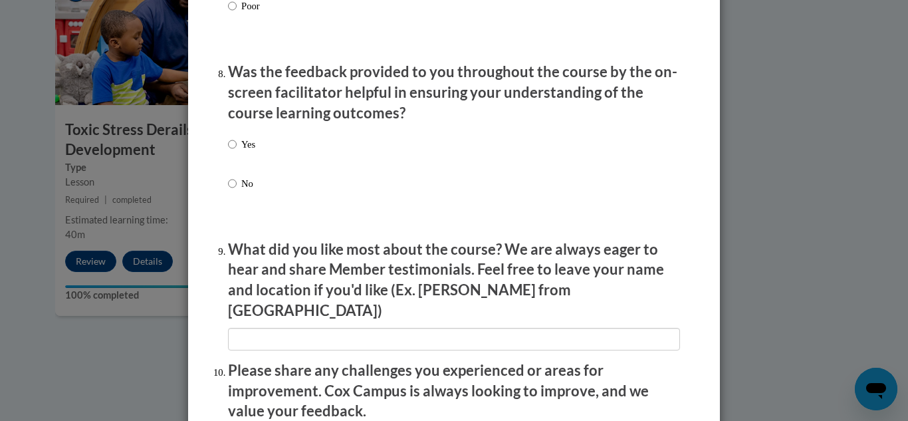
scroll to position [2026, 0]
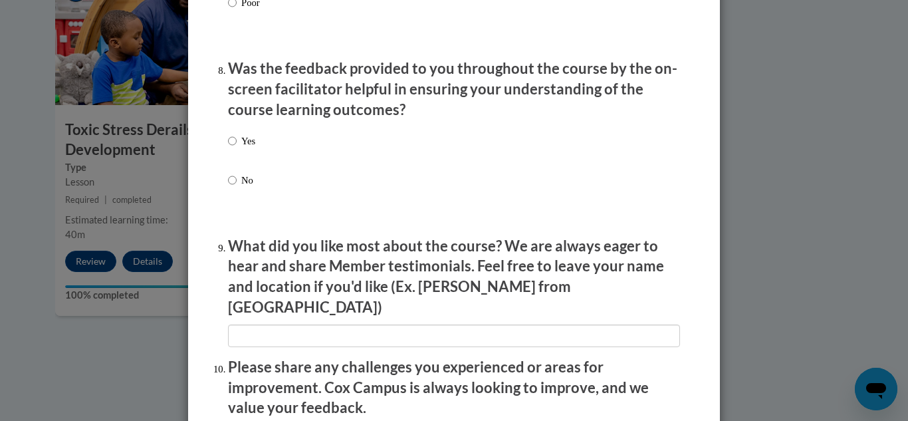
click at [244, 162] on label "Yes" at bounding box center [241, 152] width 27 height 36
click at [237, 148] on input "Yes" at bounding box center [232, 141] width 9 height 15
radio input "true"
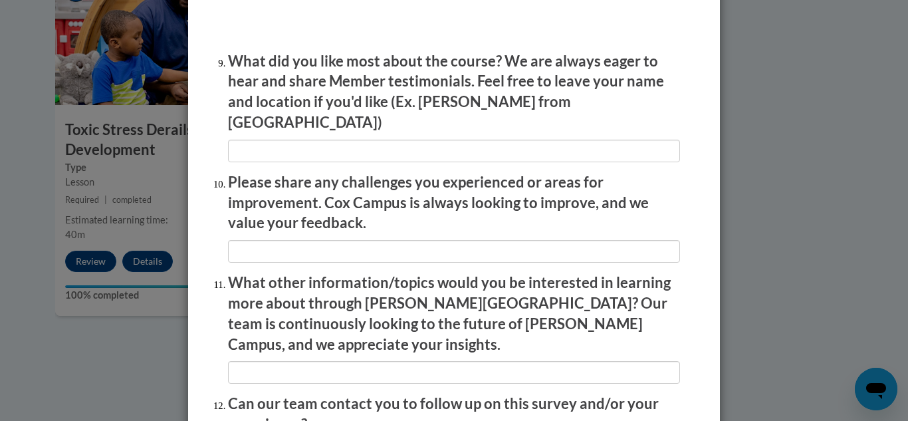
scroll to position [2218, 0]
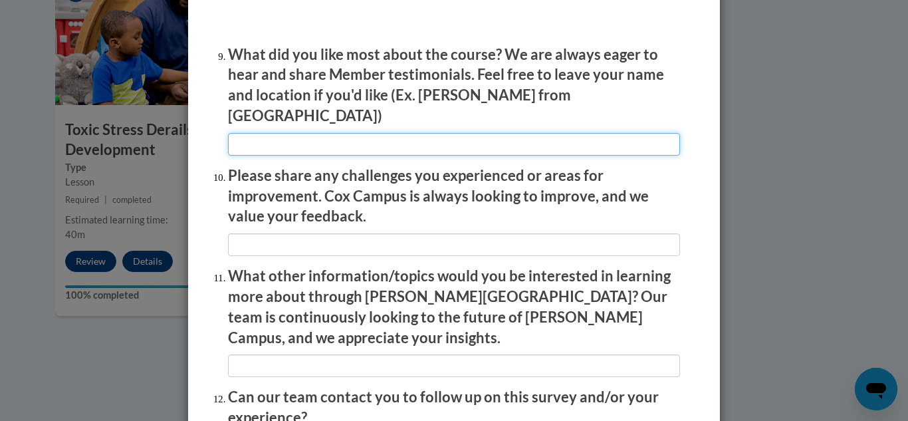
click at [280, 137] on input "textbox" at bounding box center [454, 144] width 452 height 23
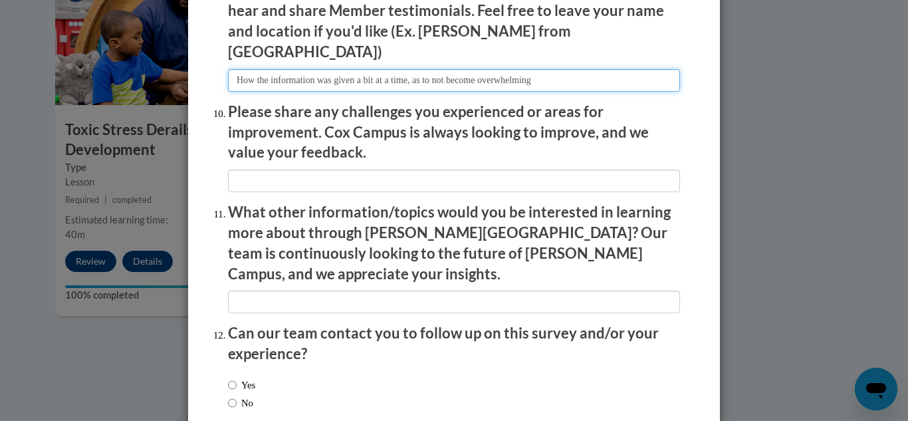
scroll to position [2327, 0]
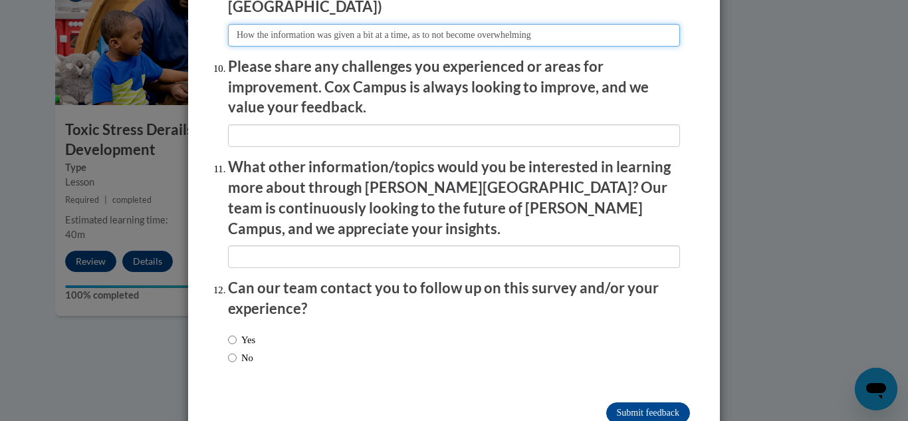
type input "How the information was given a bit at a time, as to not become overwhelming"
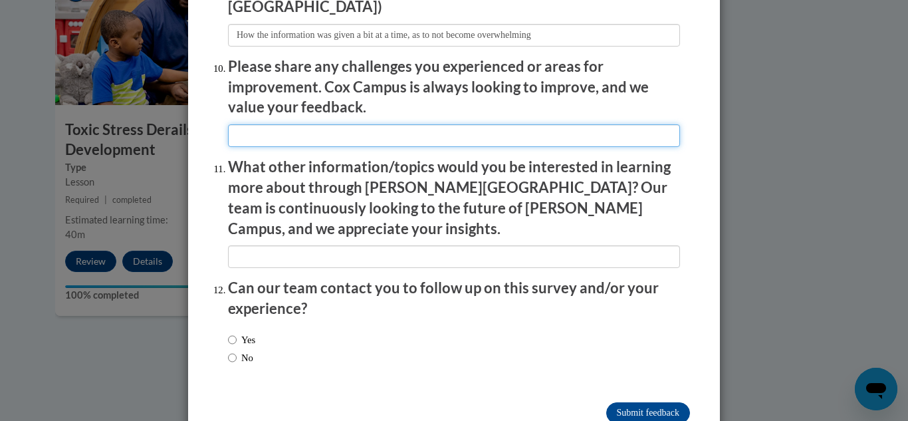
click at [306, 128] on input "textbox" at bounding box center [454, 135] width 452 height 23
type input "None"
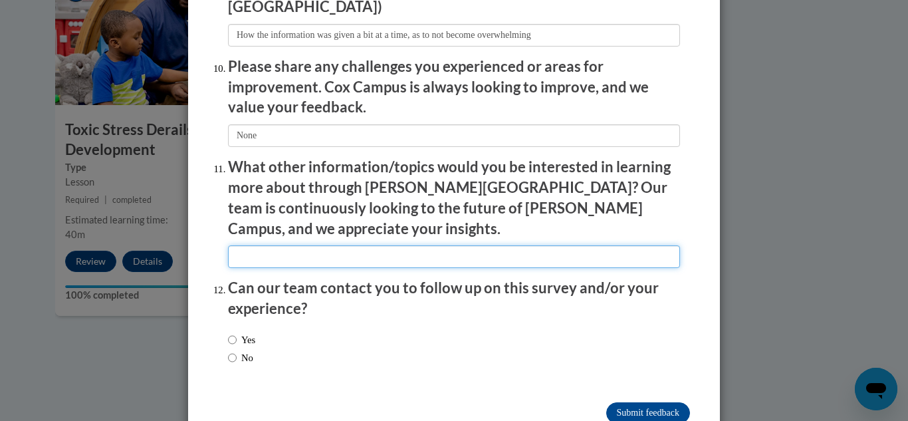
click at [295, 245] on input "textbox" at bounding box center [454, 256] width 452 height 23
type input "N"
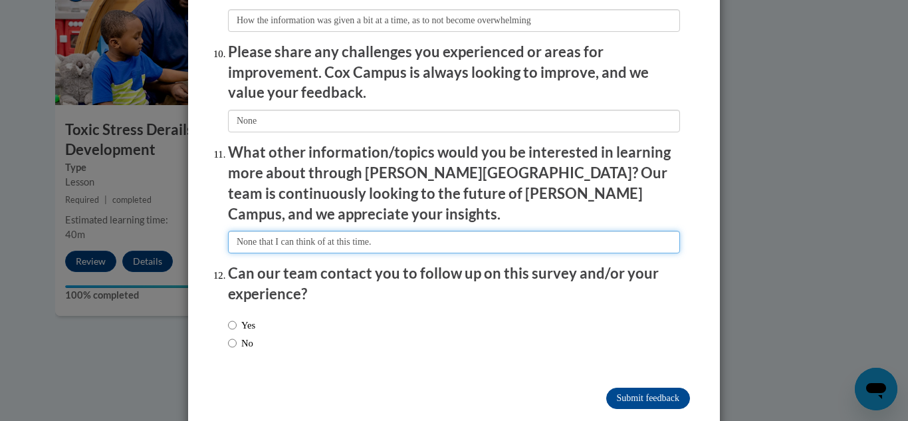
type input "None that I can think of at this time."
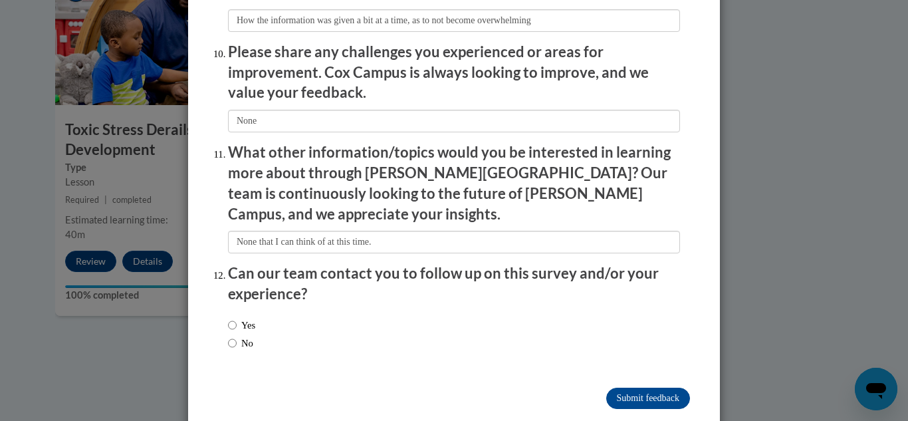
click at [241, 336] on label "No" at bounding box center [240, 343] width 25 height 15
click at [237, 336] on input "No" at bounding box center [232, 343] width 9 height 15
radio input "true"
click at [675, 388] on input "Submit feedback" at bounding box center [648, 398] width 84 height 21
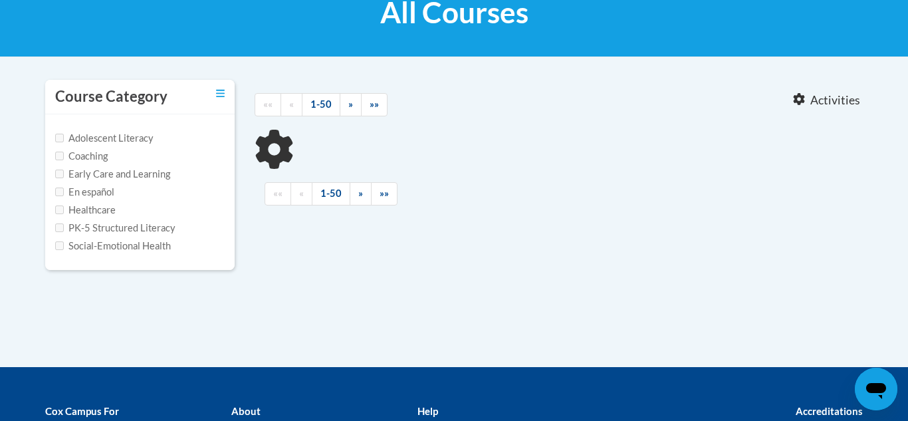
type input "meaningful conversations"
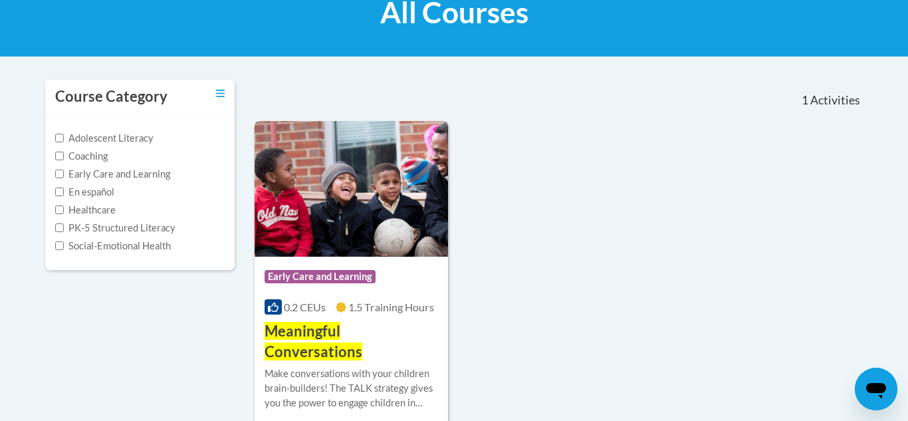
click at [344, 396] on div "Make conversations with your children brain-builders! The TALK strategy gives y…" at bounding box center [352, 393] width 174 height 54
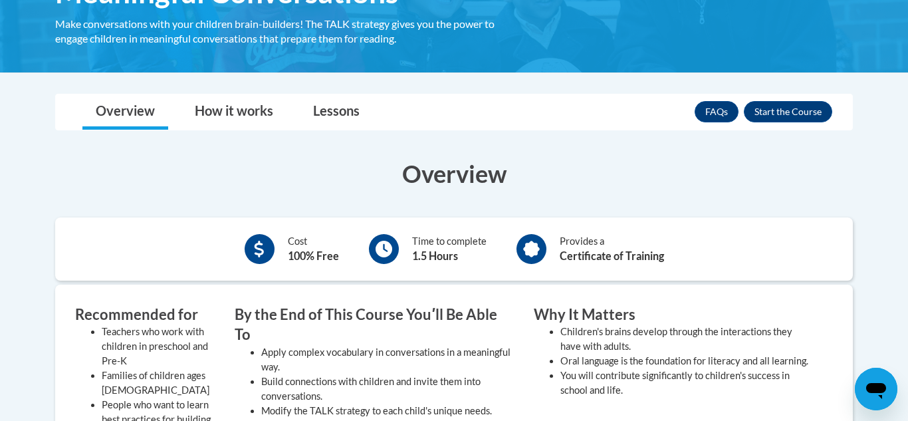
scroll to position [239, 0]
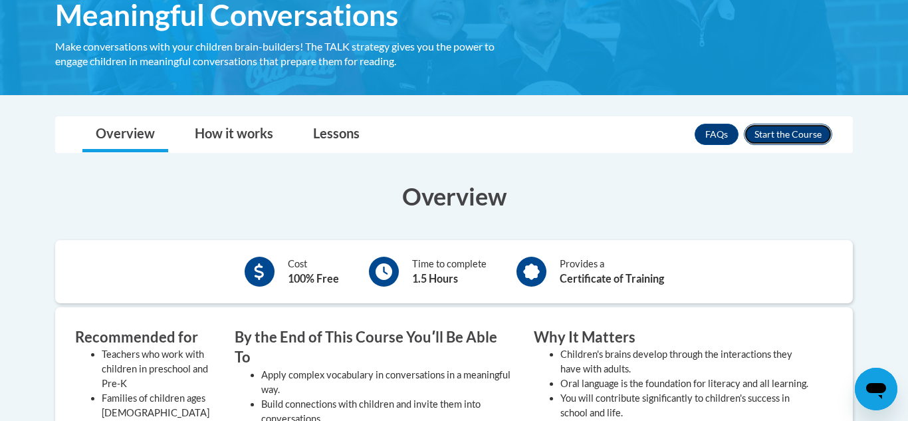
click at [773, 144] on button "Enroll" at bounding box center [788, 134] width 88 height 21
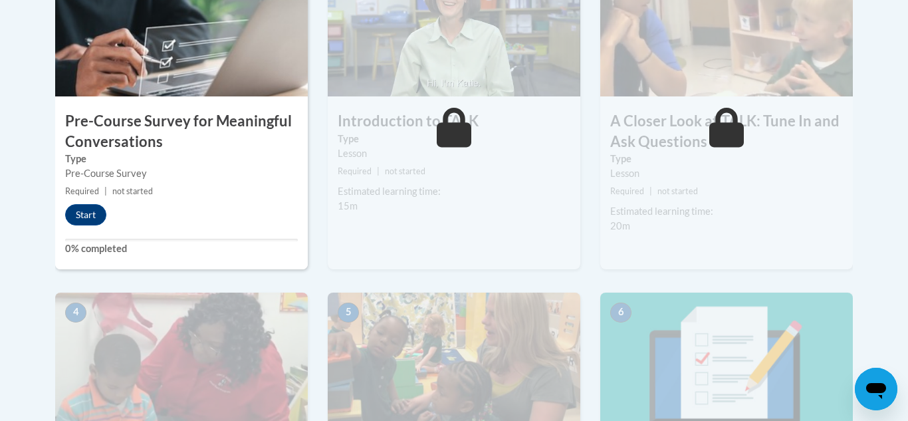
scroll to position [484, 0]
click at [100, 209] on button "Start" at bounding box center [85, 213] width 41 height 21
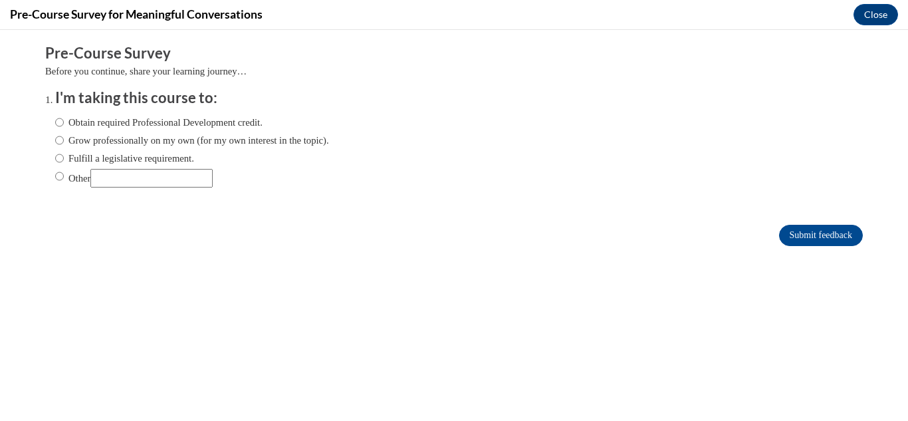
scroll to position [0, 0]
click at [57, 125] on input "Obtain required Professional Development credit." at bounding box center [59, 122] width 9 height 15
radio input "true"
click at [806, 240] on input "Submit feedback" at bounding box center [821, 235] width 84 height 21
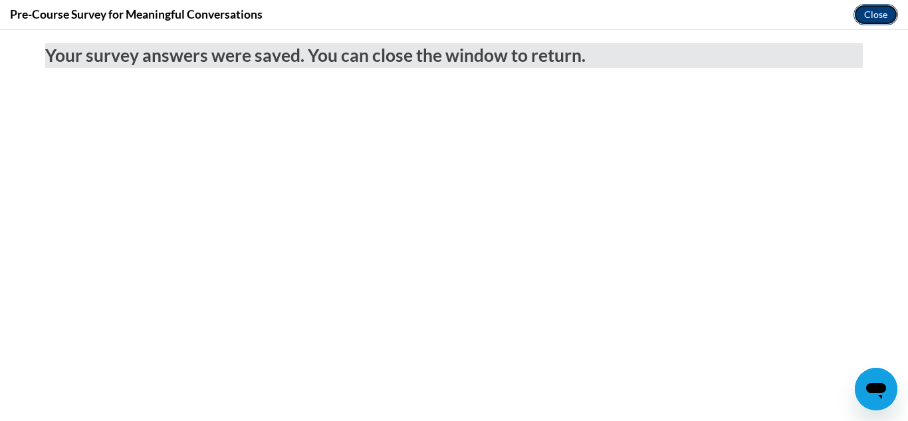
click at [884, 9] on button "Close" at bounding box center [876, 14] width 45 height 21
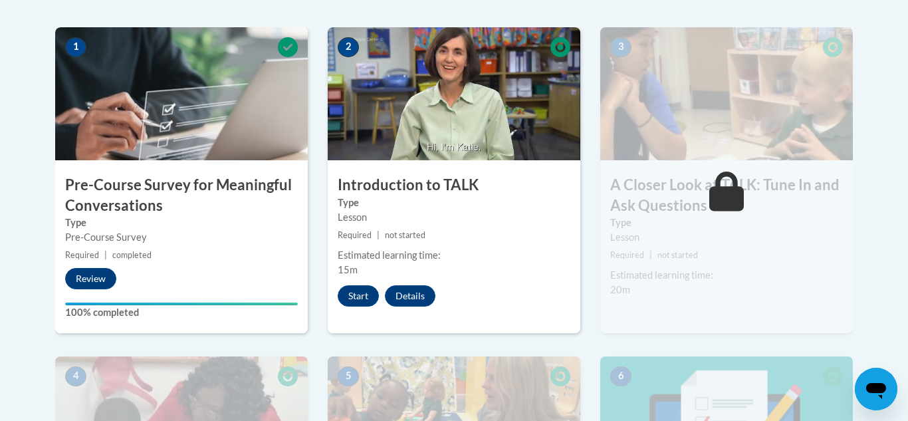
scroll to position [419, 0]
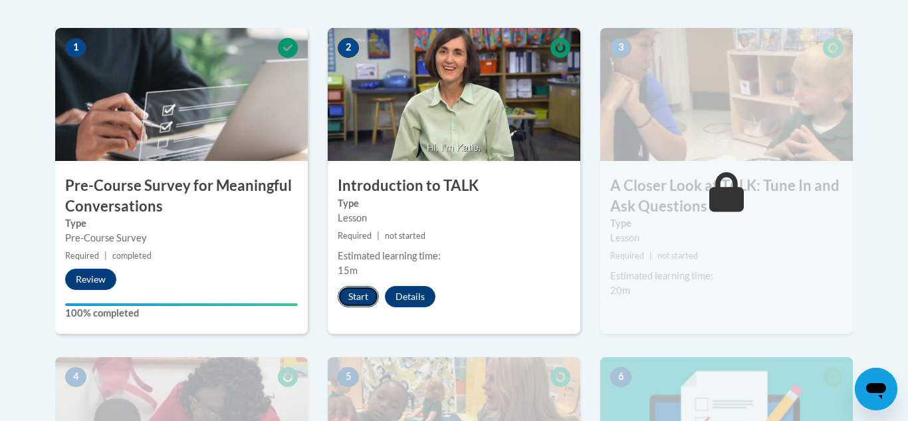
click at [359, 297] on button "Start" at bounding box center [358, 296] width 41 height 21
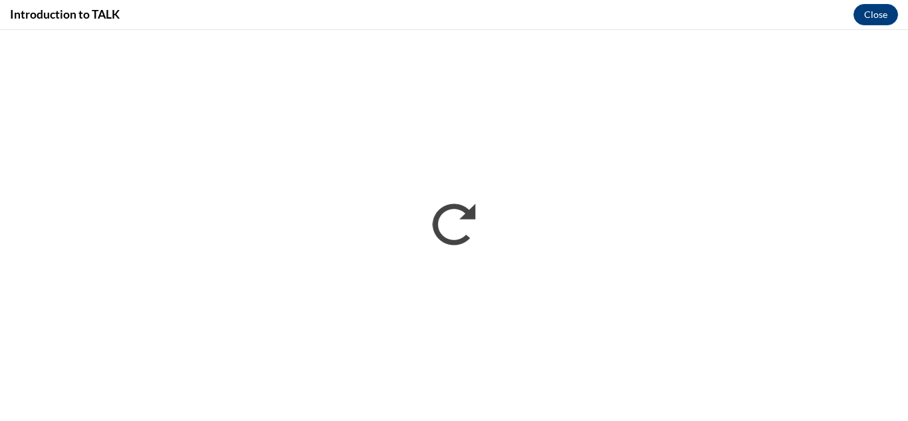
scroll to position [0, 0]
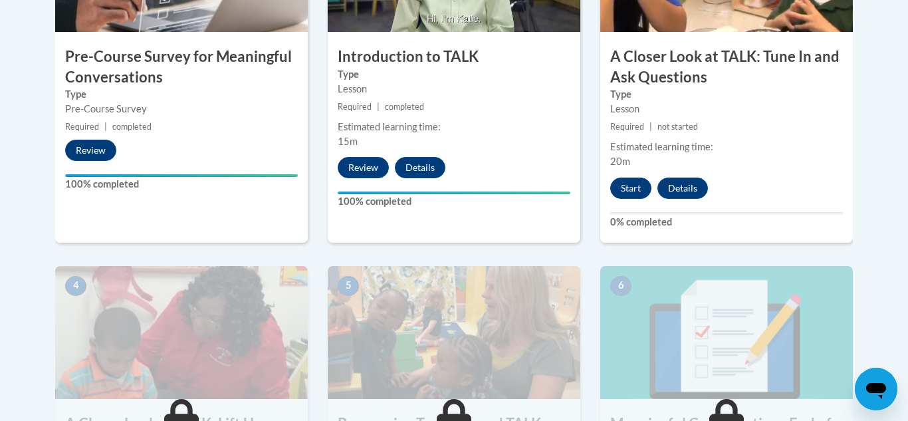
scroll to position [550, 0]
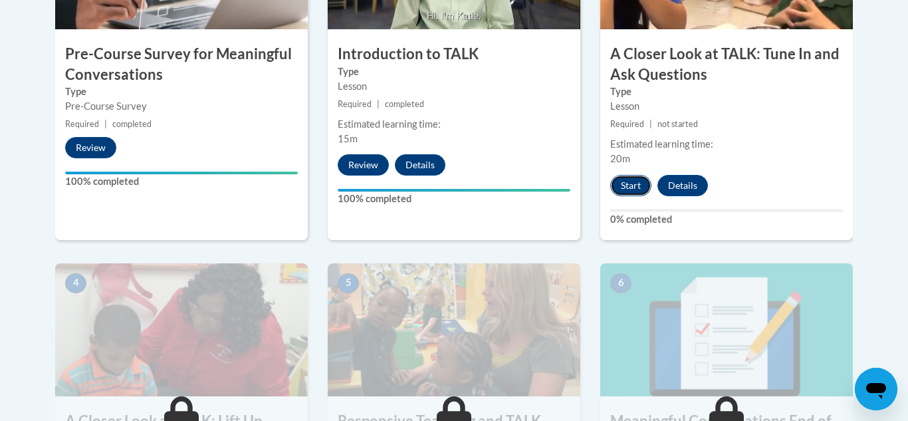
click at [626, 183] on button "Start" at bounding box center [630, 185] width 41 height 21
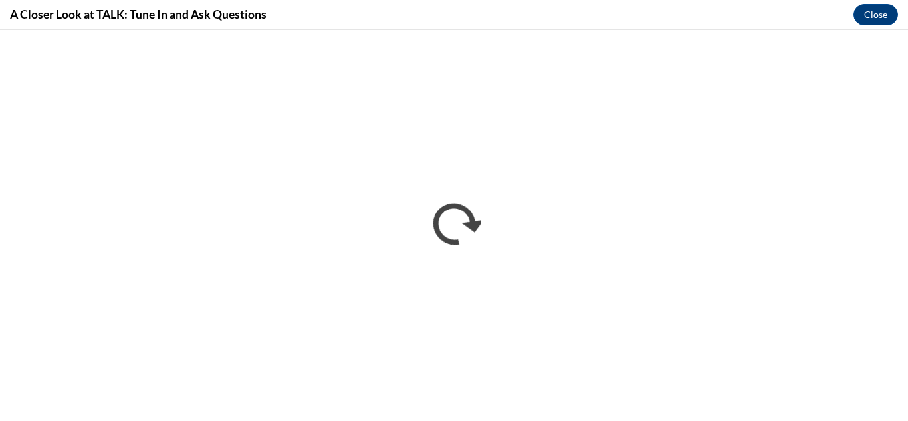
scroll to position [0, 0]
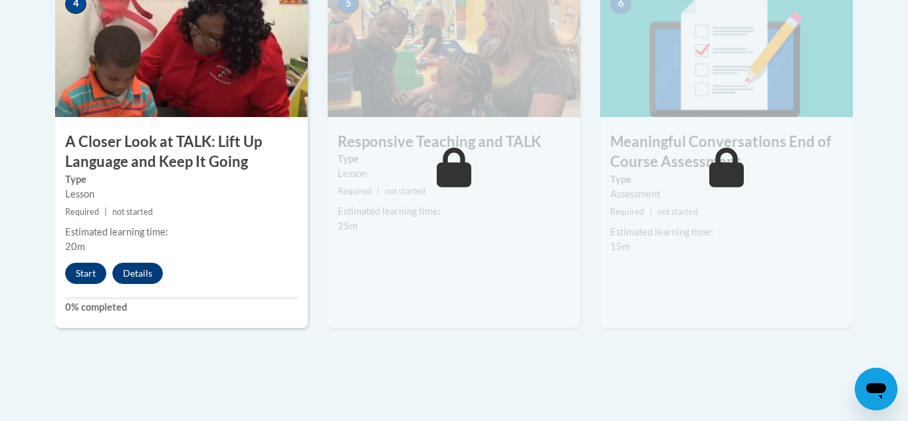
scroll to position [835, 0]
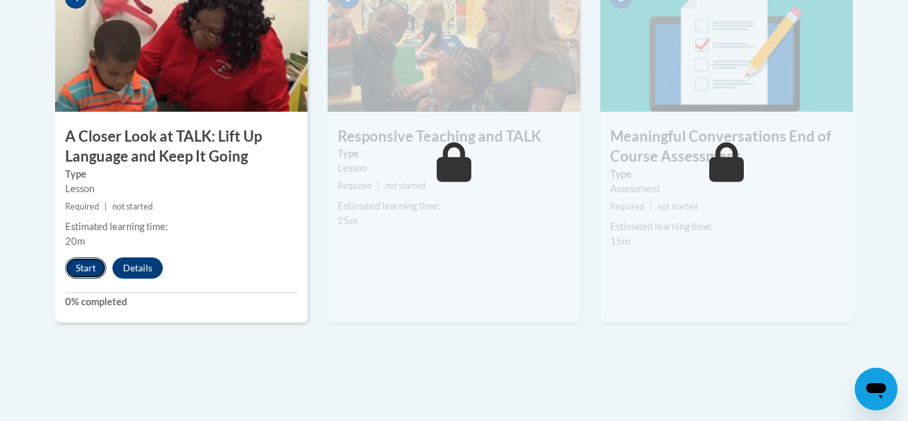
click at [82, 271] on button "Start" at bounding box center [85, 267] width 41 height 21
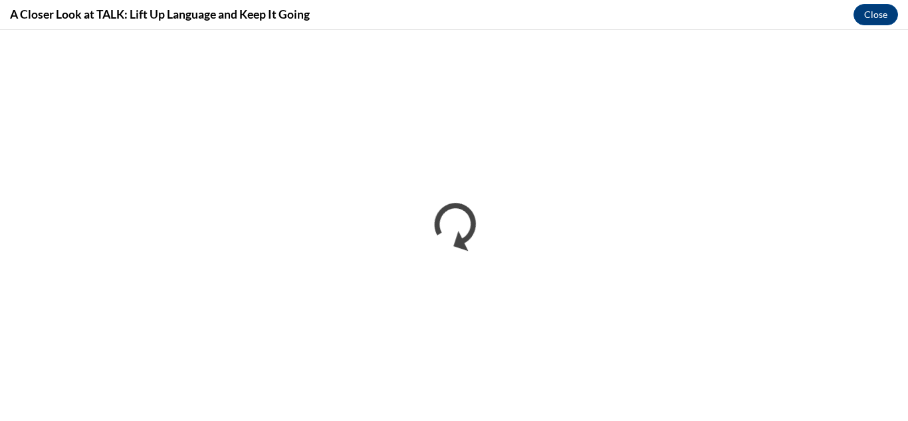
scroll to position [0, 0]
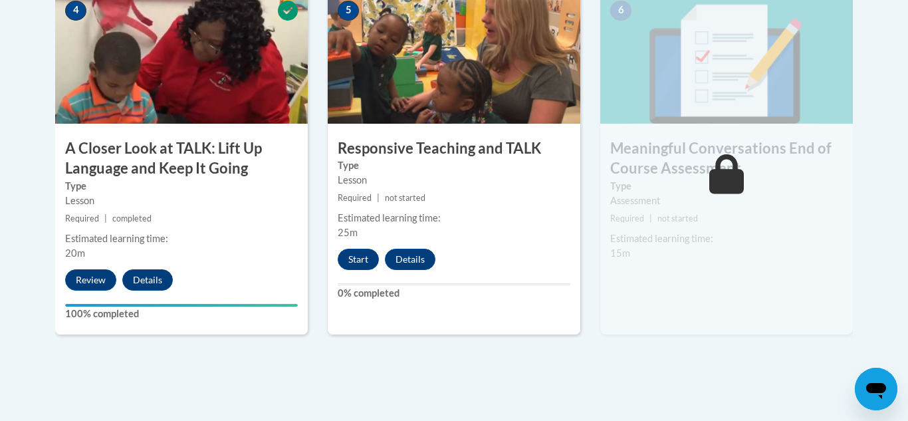
scroll to position [826, 0]
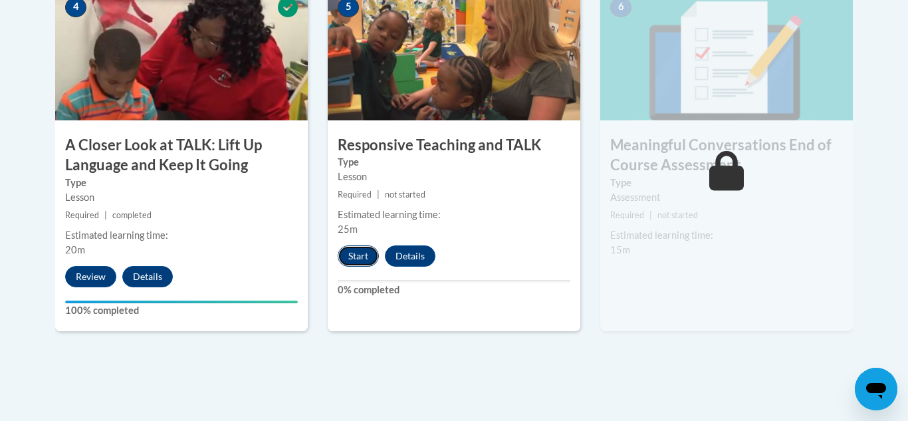
click at [363, 251] on button "Start" at bounding box center [358, 255] width 41 height 21
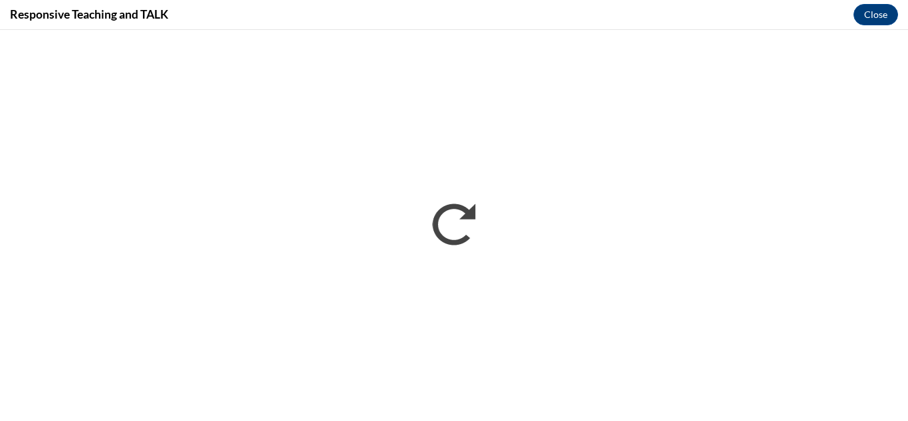
scroll to position [0, 0]
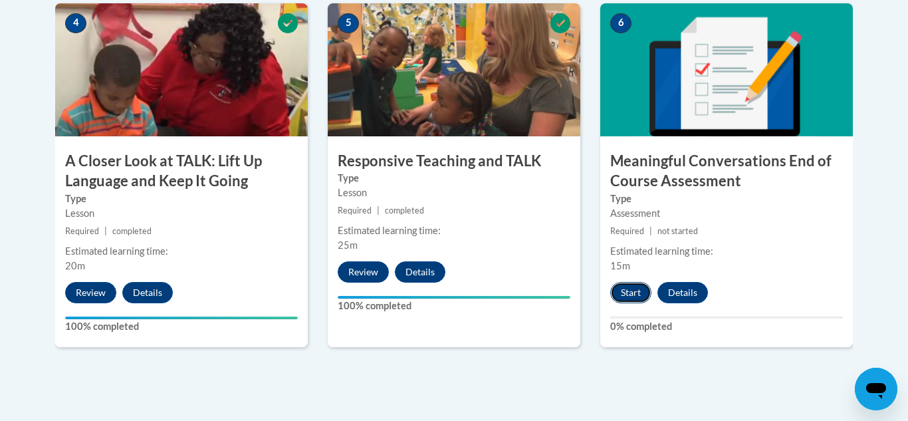
click at [628, 291] on button "Start" at bounding box center [630, 292] width 41 height 21
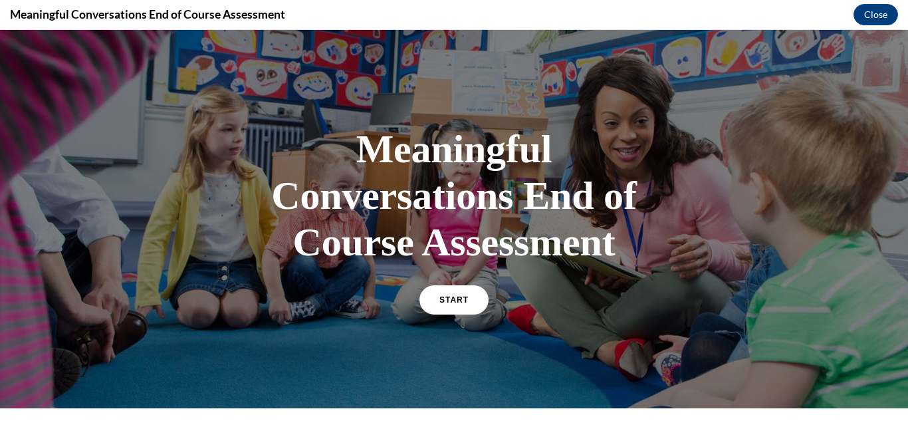
click at [628, 291] on div "Meaningful Conversations End of Course Assessment START" at bounding box center [454, 218] width 399 height 213
click at [441, 293] on link "START" at bounding box center [454, 300] width 72 height 31
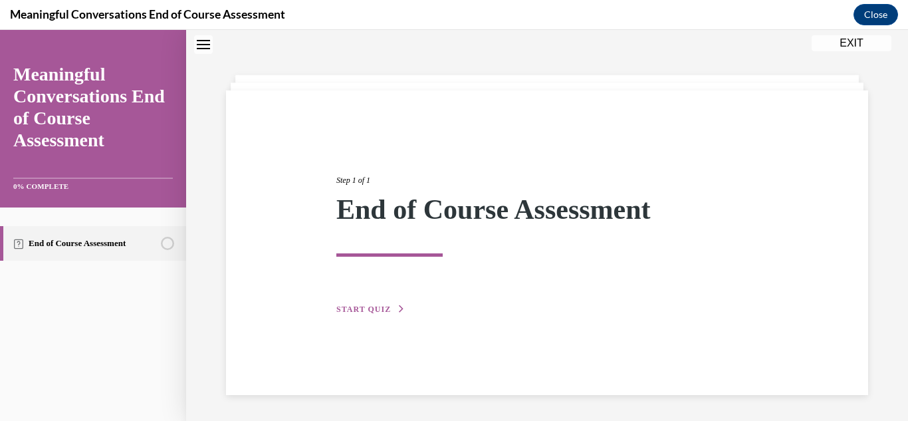
scroll to position [42, 0]
click at [362, 306] on span "START QUIZ" at bounding box center [363, 308] width 55 height 9
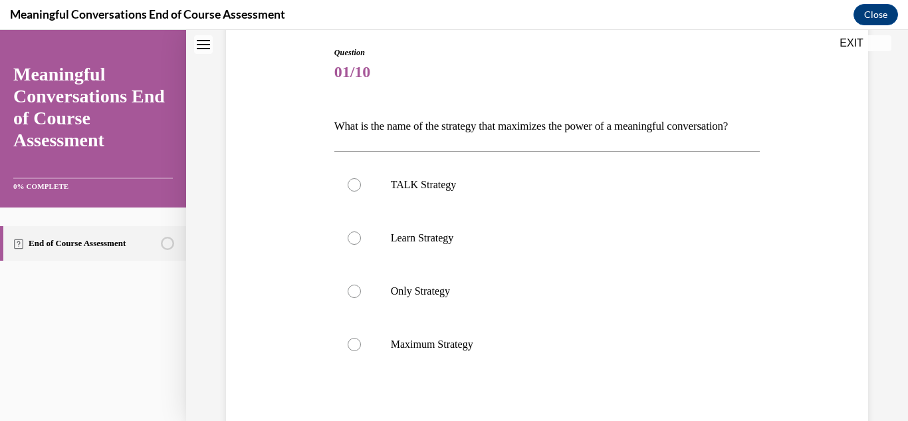
scroll to position [140, 0]
click at [413, 189] on p "TALK Strategy" at bounding box center [559, 182] width 336 height 13
click at [361, 189] on input "TALK Strategy" at bounding box center [354, 182] width 13 height 13
radio input "true"
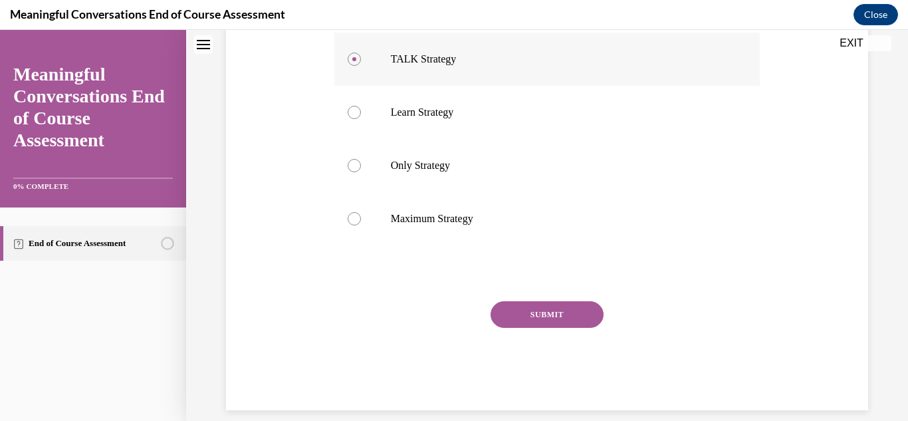
scroll to position [303, 0]
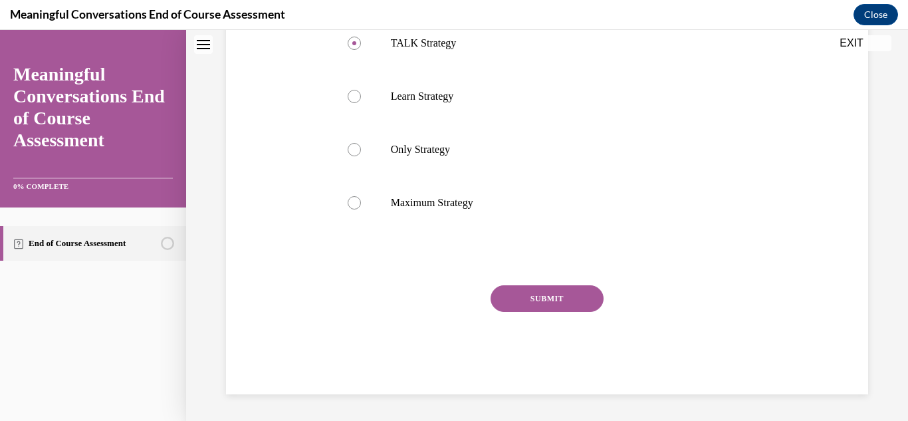
click at [553, 306] on button "SUBMIT" at bounding box center [547, 298] width 113 height 27
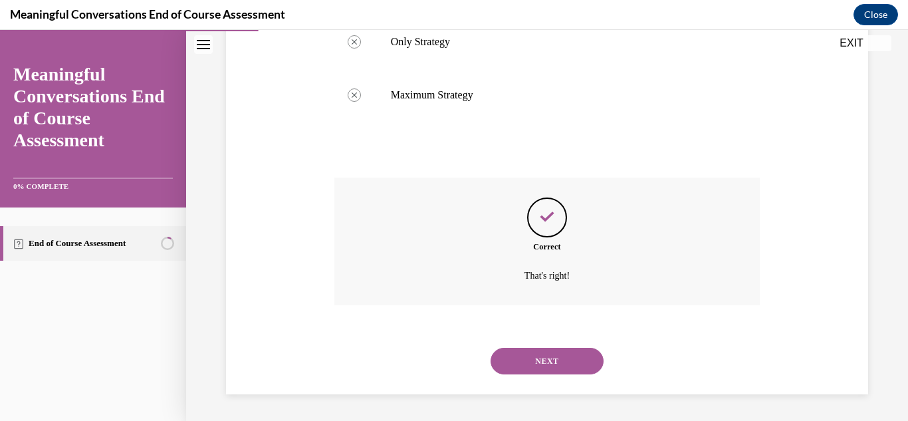
scroll to position [410, 0]
click at [541, 352] on button "NEXT" at bounding box center [547, 361] width 113 height 27
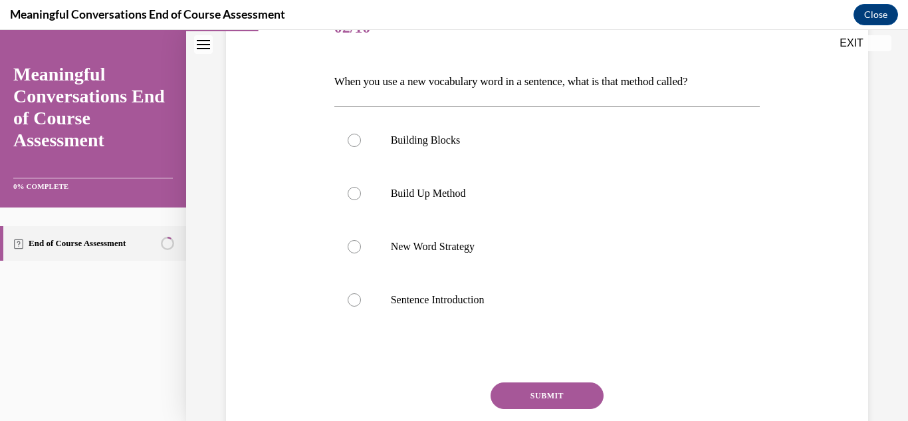
scroll to position [183, 0]
click at [439, 201] on label "Build Up Method" at bounding box center [547, 192] width 426 height 53
click at [361, 199] on input "Build Up Method" at bounding box center [354, 192] width 13 height 13
radio input "true"
click at [522, 389] on button "SUBMIT" at bounding box center [547, 395] width 113 height 27
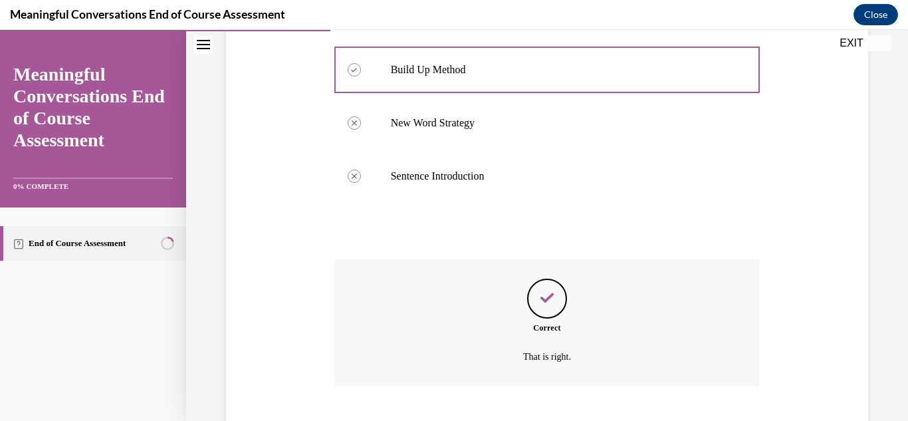
scroll to position [388, 0]
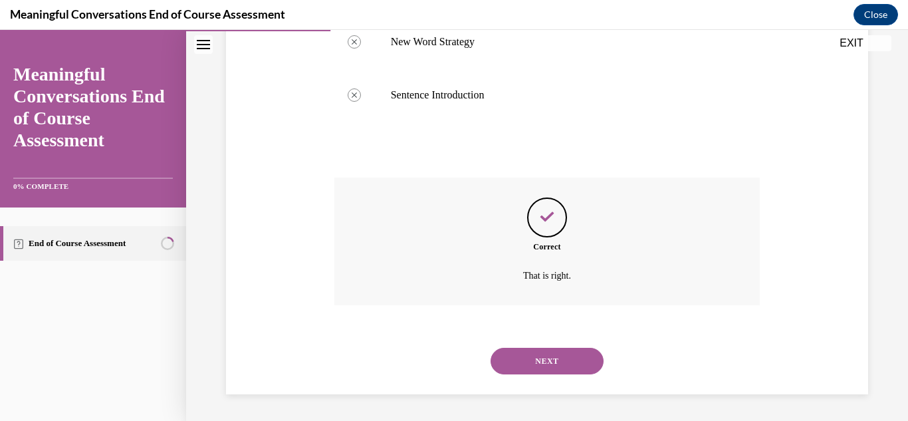
click at [524, 352] on button "NEXT" at bounding box center [547, 361] width 113 height 27
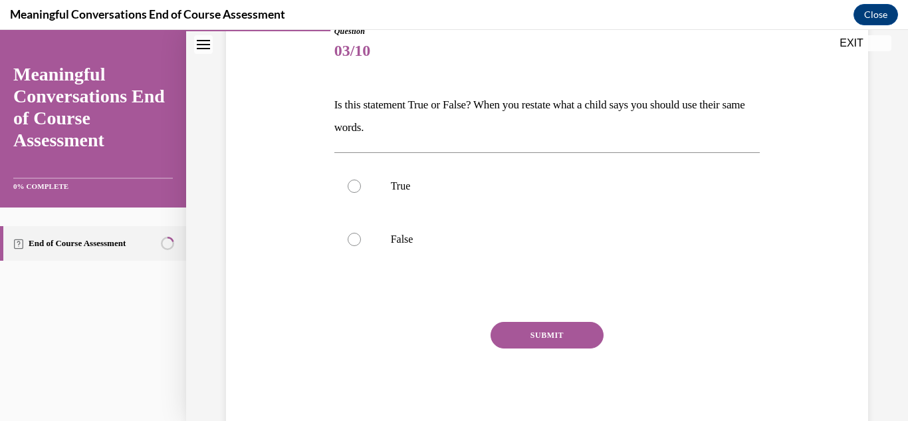
scroll to position [174, 0]
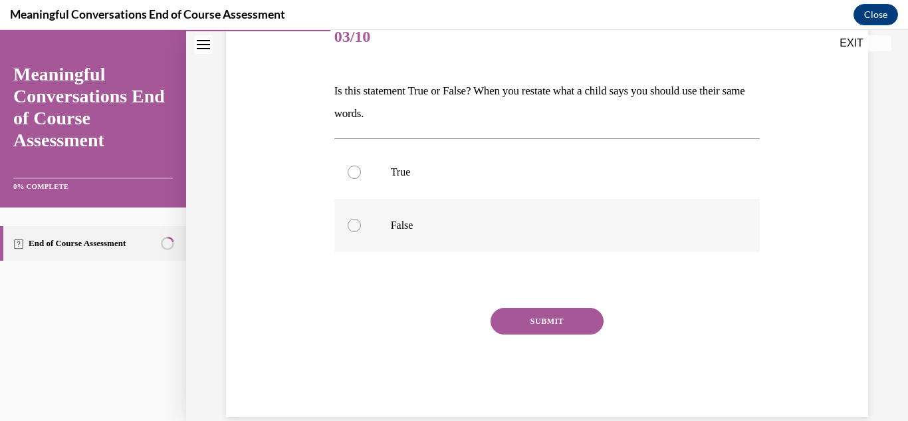
click at [451, 213] on label "False" at bounding box center [547, 225] width 426 height 53
click at [361, 219] on input "False" at bounding box center [354, 225] width 13 height 13
radio input "true"
click at [538, 316] on button "SUBMIT" at bounding box center [547, 321] width 113 height 27
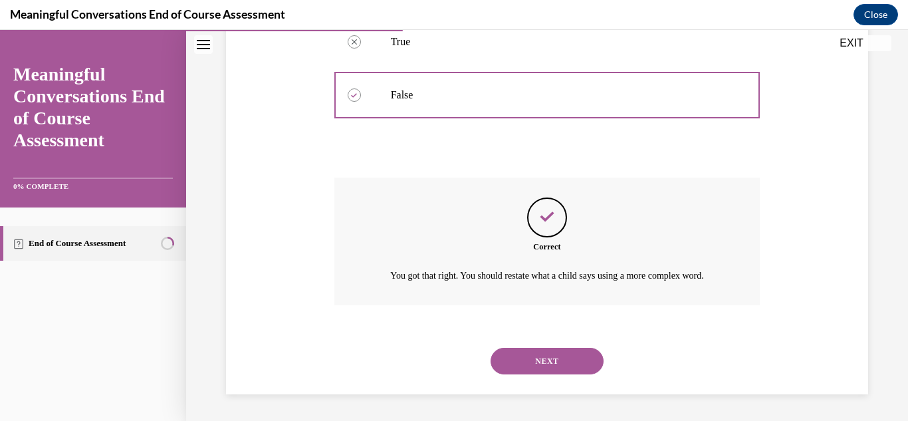
scroll to position [320, 0]
click at [526, 340] on div "NEXT" at bounding box center [547, 360] width 426 height 53
click at [519, 355] on button "NEXT" at bounding box center [547, 361] width 113 height 27
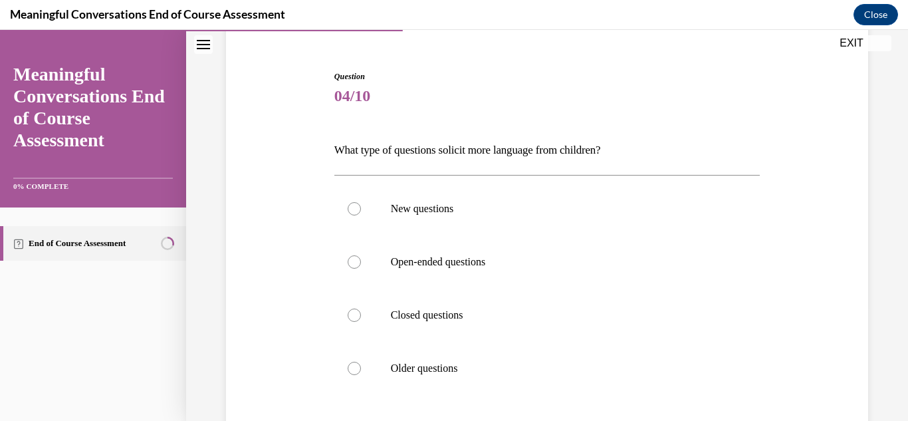
scroll to position [120, 0]
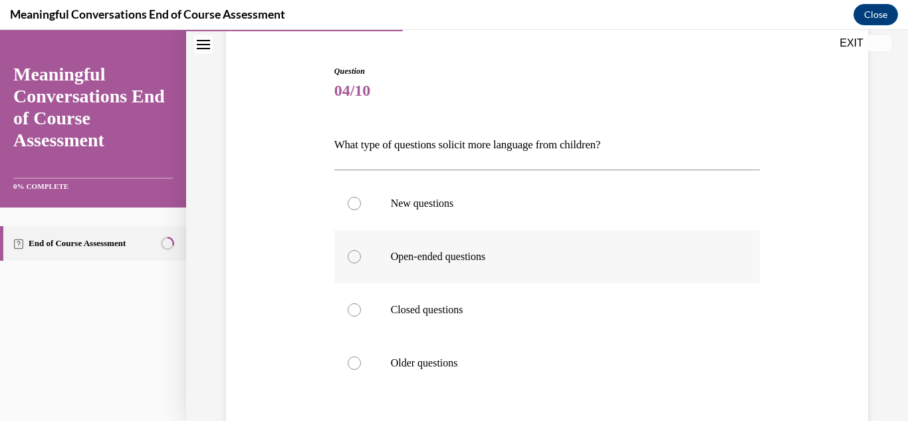
click at [503, 249] on label "Open-ended questions" at bounding box center [547, 256] width 426 height 53
click at [361, 250] on input "Open-ended questions" at bounding box center [354, 256] width 13 height 13
radio input "true"
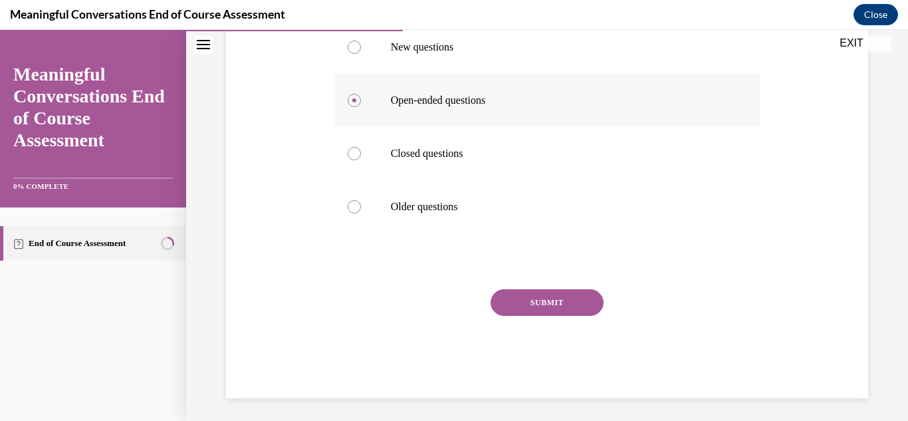
scroll to position [280, 0]
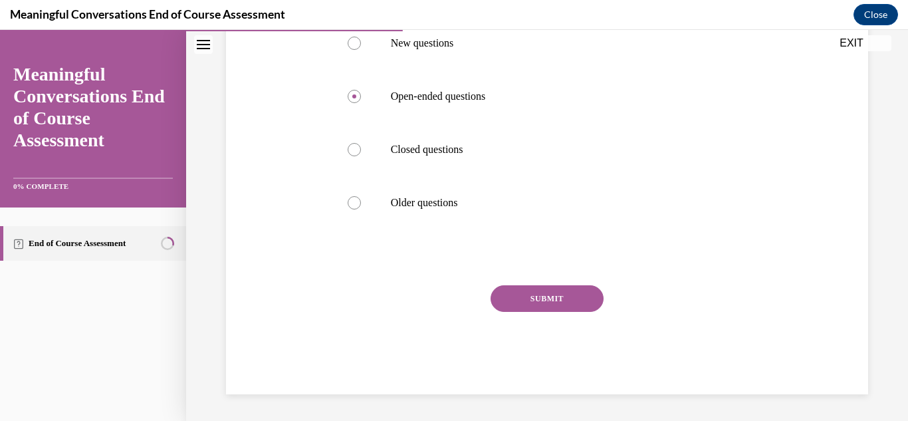
click at [513, 296] on button "SUBMIT" at bounding box center [547, 298] width 113 height 27
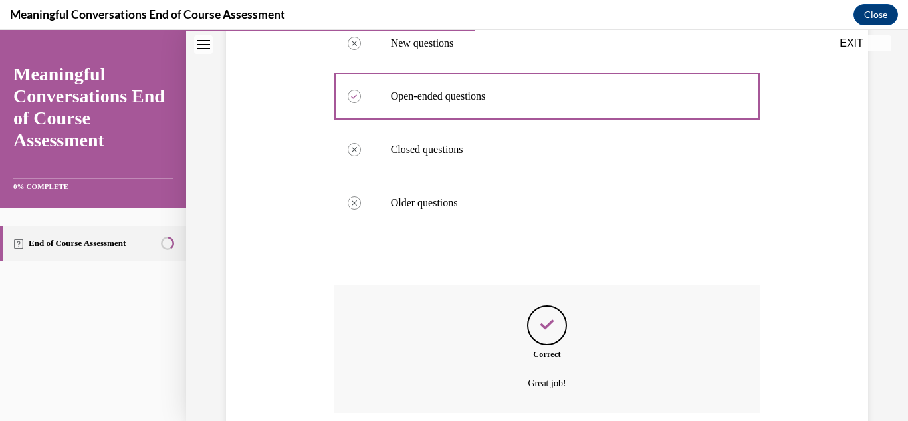
scroll to position [388, 0]
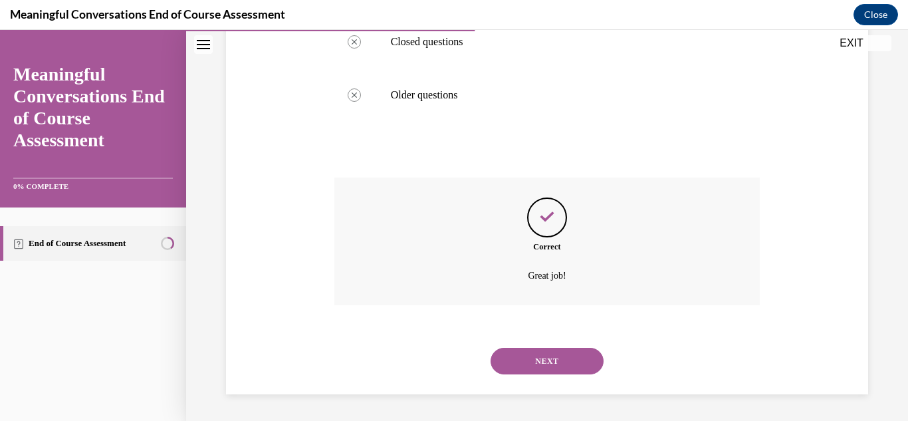
click at [528, 356] on button "NEXT" at bounding box center [547, 361] width 113 height 27
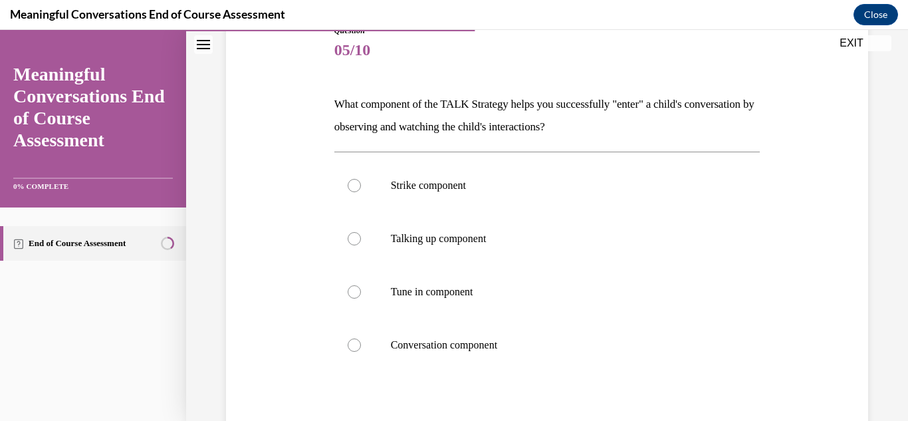
scroll to position [164, 0]
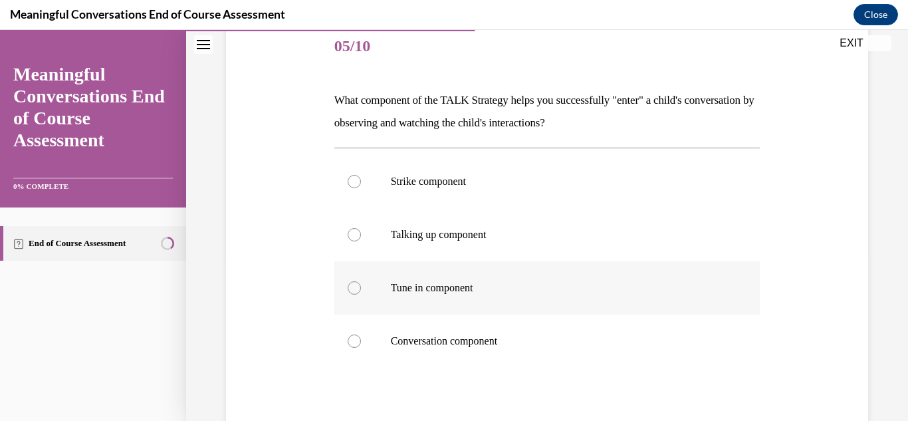
click at [433, 293] on p "Tune in component" at bounding box center [559, 287] width 336 height 13
click at [361, 293] on input "Tune in component" at bounding box center [354, 287] width 13 height 13
radio input "true"
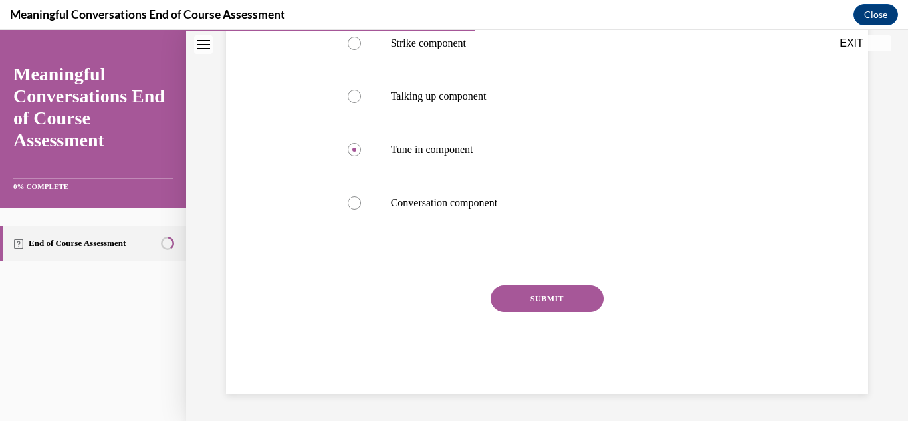
click at [529, 304] on button "SUBMIT" at bounding box center [547, 298] width 113 height 27
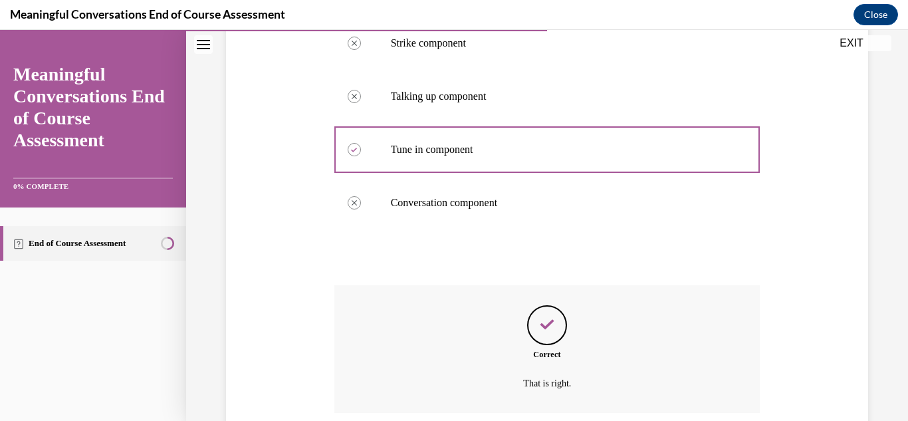
scroll to position [410, 0]
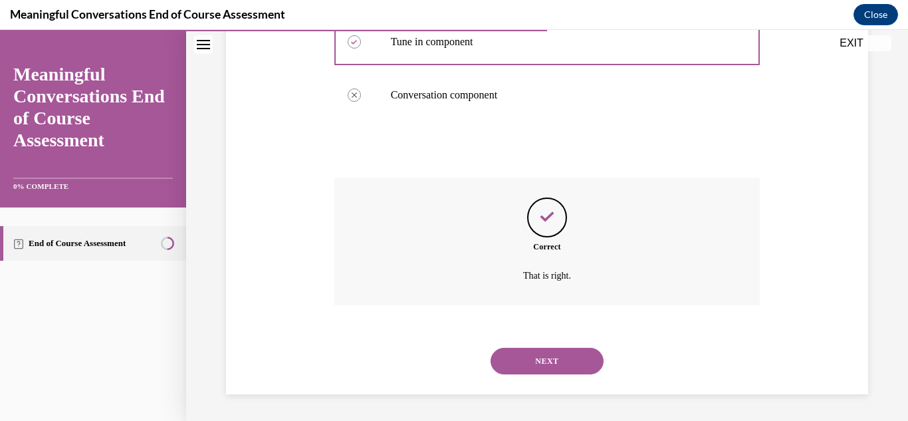
click at [558, 348] on button "NEXT" at bounding box center [547, 361] width 113 height 27
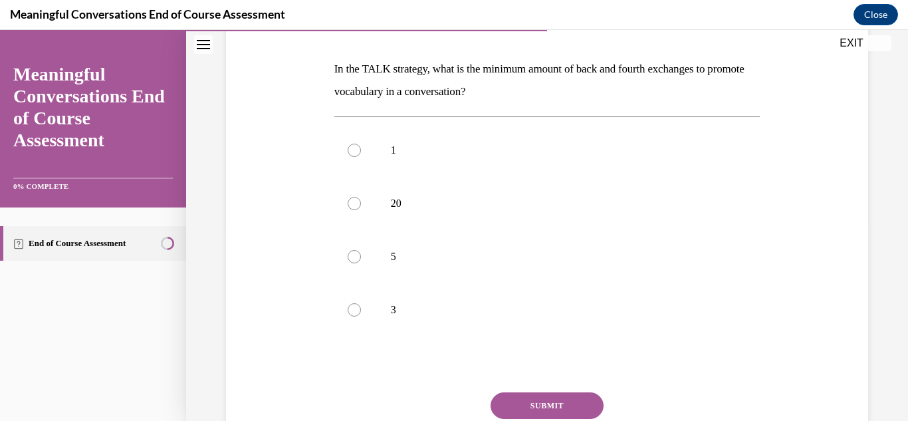
scroll to position [209, 0]
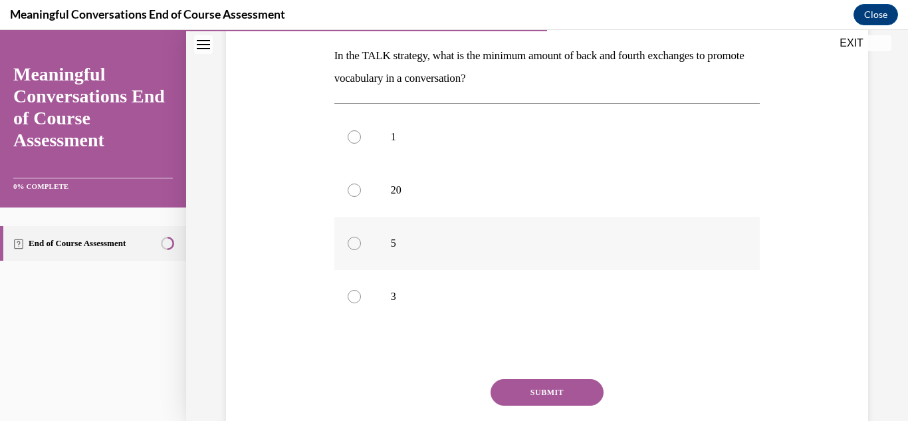
click at [513, 239] on p "5" at bounding box center [559, 243] width 336 height 13
click at [361, 239] on input "5" at bounding box center [354, 243] width 13 height 13
radio input "true"
click at [535, 389] on button "SUBMIT" at bounding box center [547, 392] width 113 height 27
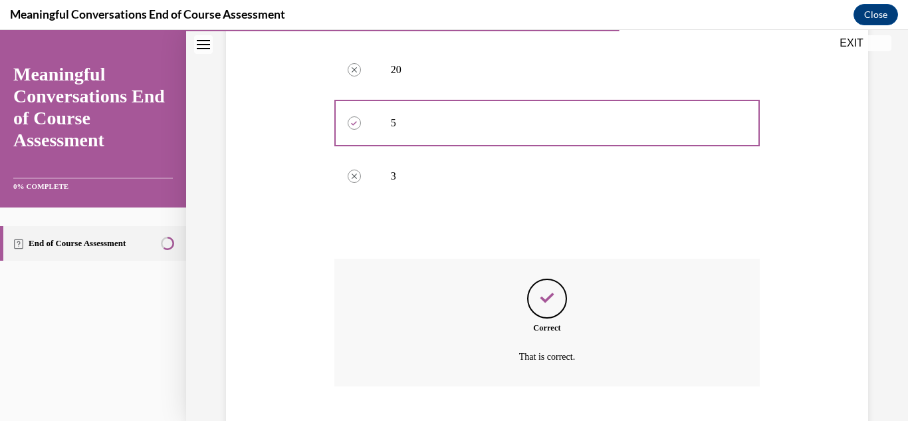
scroll to position [410, 0]
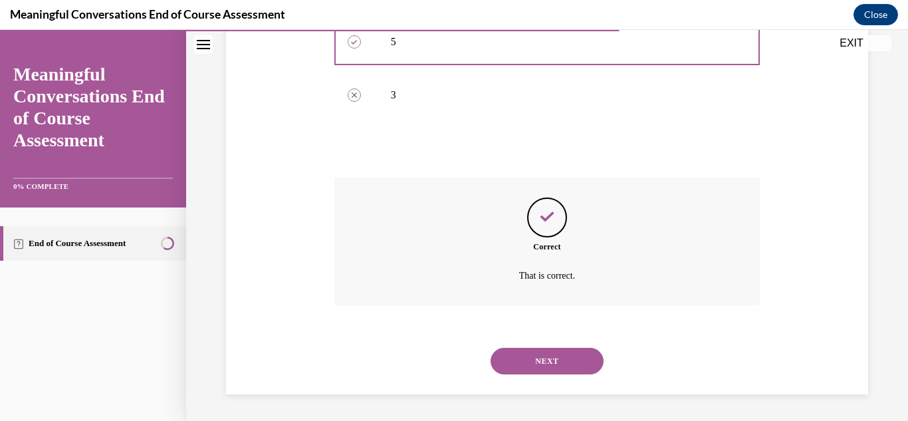
click at [526, 354] on button "NEXT" at bounding box center [547, 361] width 113 height 27
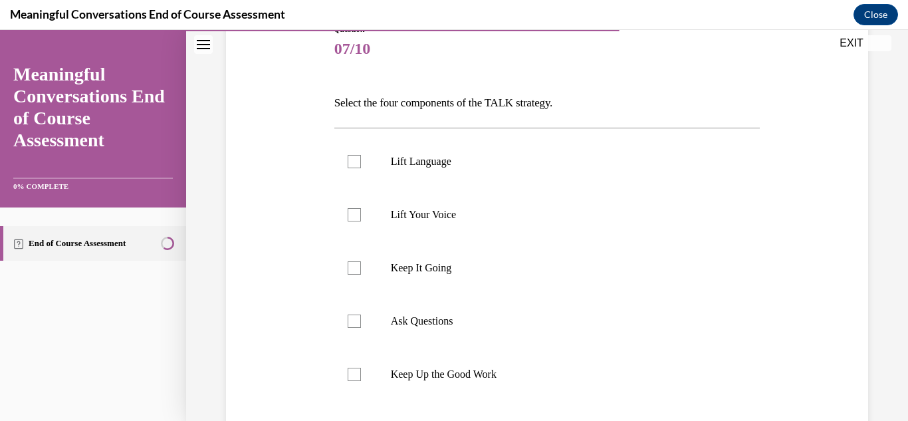
scroll to position [191, 0]
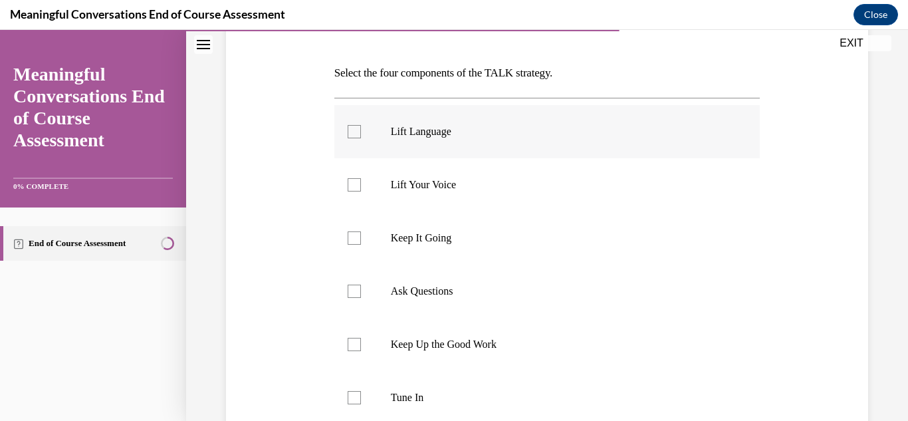
click at [397, 132] on p "Lift Language" at bounding box center [559, 131] width 336 height 13
click at [361, 132] on input "Lift Language" at bounding box center [354, 131] width 13 height 13
checkbox input "true"
click at [412, 253] on label "Keep It Going" at bounding box center [547, 237] width 426 height 53
click at [361, 245] on input "Keep It Going" at bounding box center [354, 237] width 13 height 13
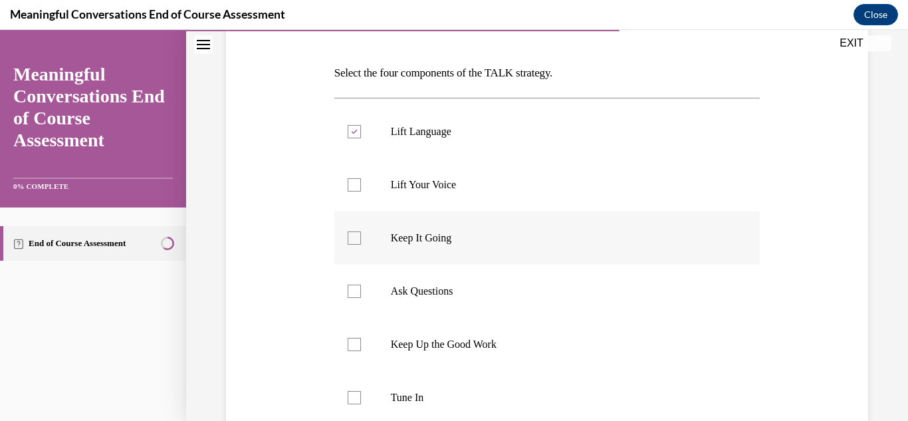
checkbox input "true"
click at [408, 288] on p "Ask Questions" at bounding box center [559, 291] width 336 height 13
click at [361, 288] on input "Ask Questions" at bounding box center [354, 291] width 13 height 13
checkbox input "true"
click at [400, 390] on label "Tune In" at bounding box center [547, 397] width 426 height 53
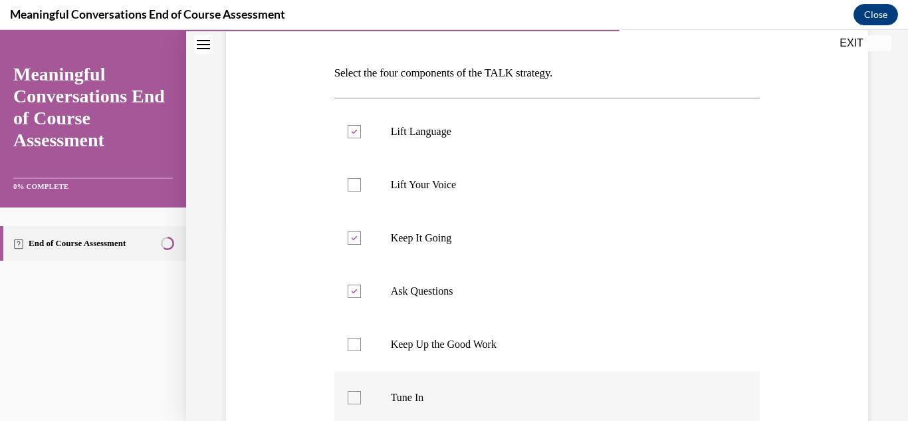
click at [361, 391] on input "Tune In" at bounding box center [354, 397] width 13 height 13
checkbox input "true"
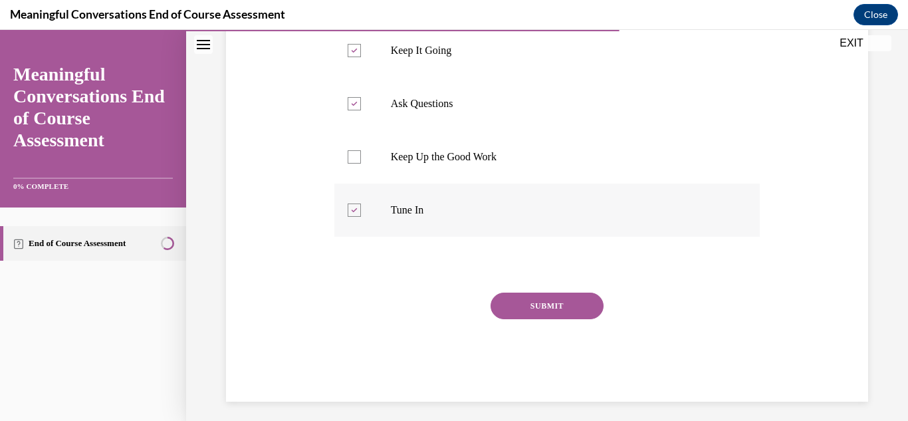
scroll to position [384, 0]
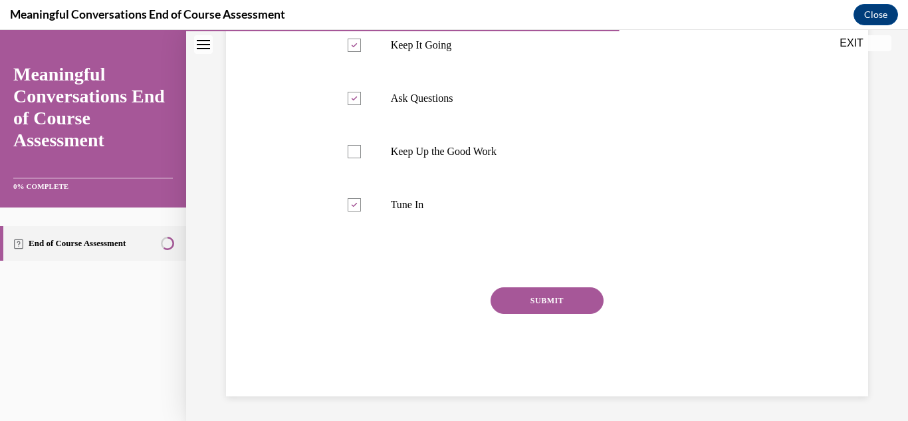
click at [547, 298] on button "SUBMIT" at bounding box center [547, 300] width 113 height 27
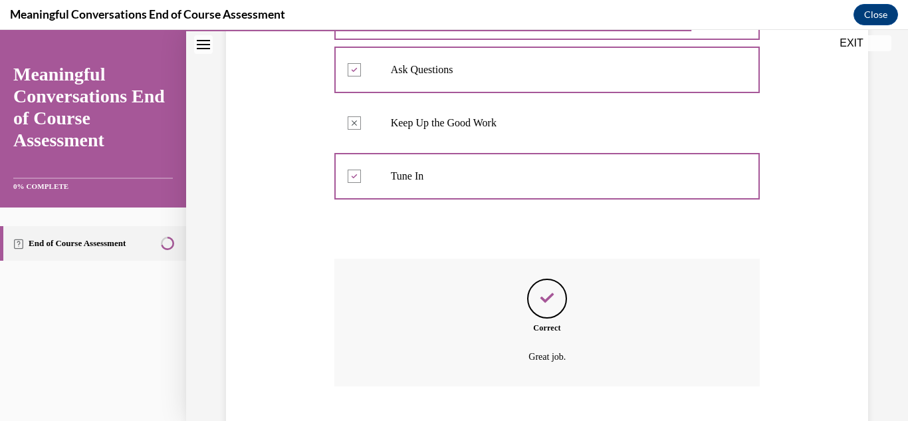
scroll to position [494, 0]
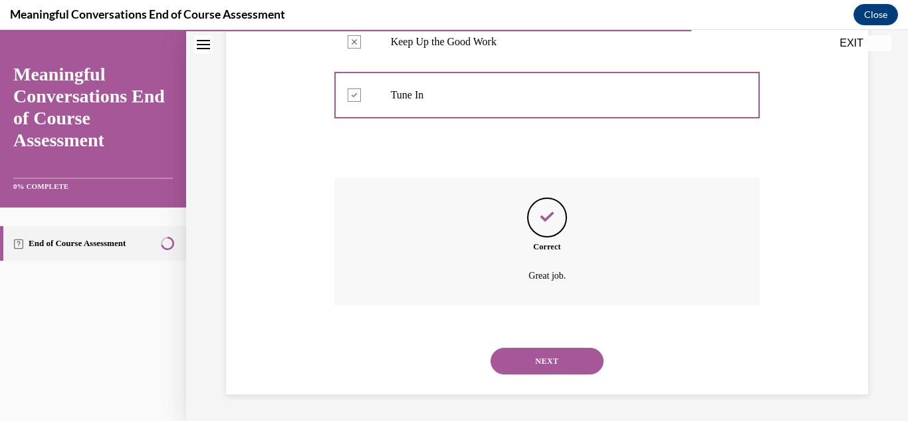
click at [545, 358] on button "NEXT" at bounding box center [547, 361] width 113 height 27
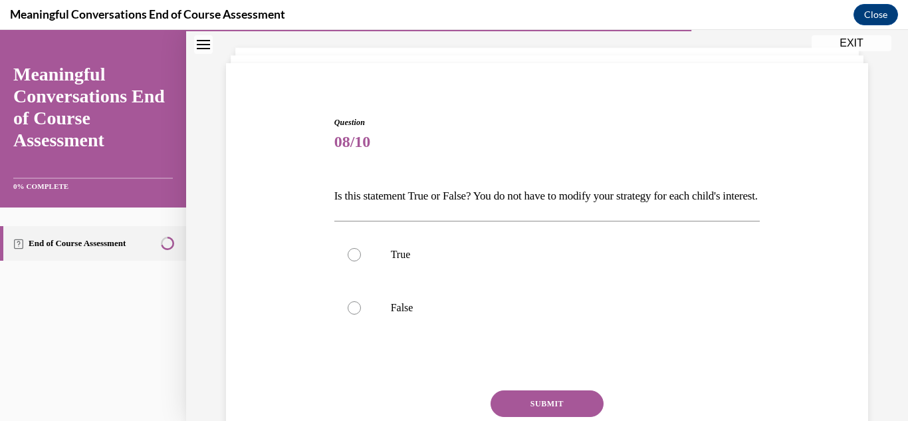
scroll to position [71, 0]
click at [484, 305] on label "False" at bounding box center [547, 305] width 426 height 53
click at [361, 305] on input "False" at bounding box center [354, 305] width 13 height 13
radio input "true"
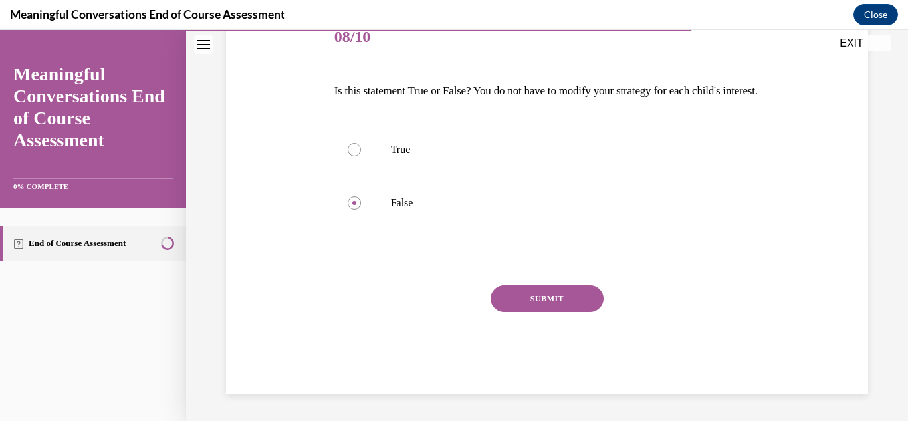
click at [525, 312] on button "SUBMIT" at bounding box center [547, 298] width 113 height 27
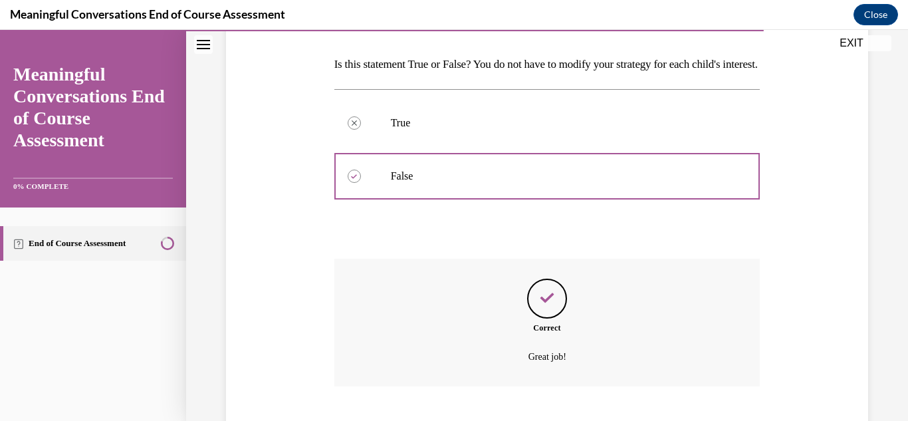
scroll to position [304, 0]
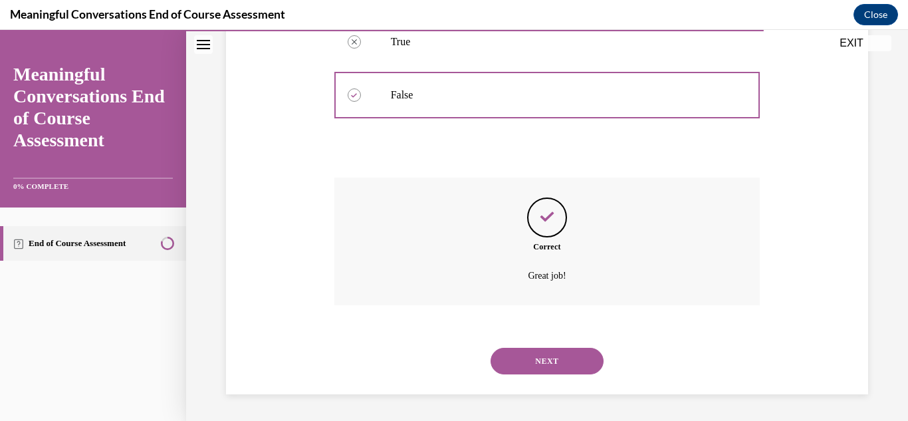
click at [548, 365] on button "NEXT" at bounding box center [547, 361] width 113 height 27
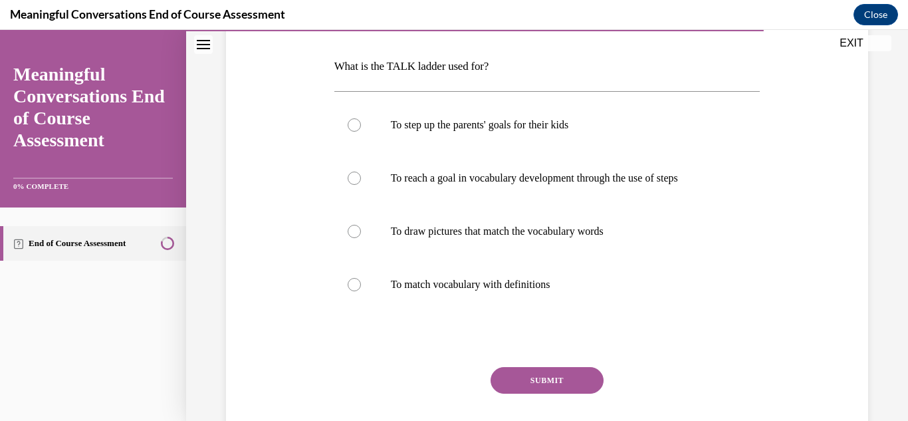
scroll to position [202, 0]
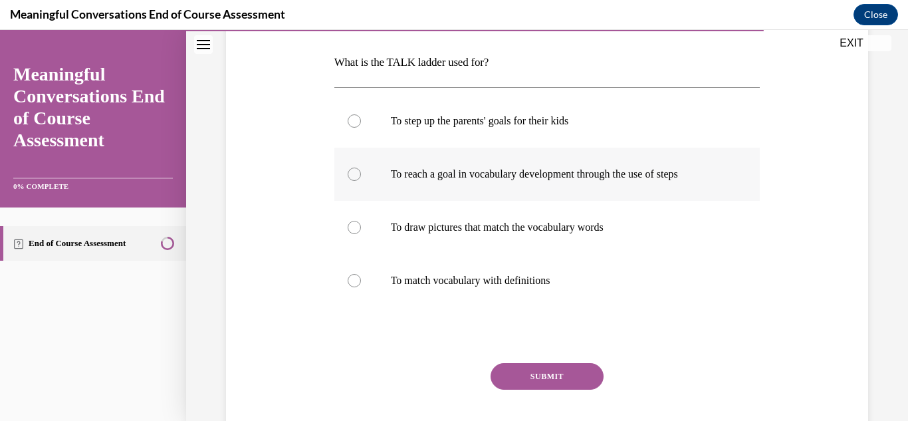
click at [404, 173] on p "To reach a goal in vocabulary development through the use of steps" at bounding box center [559, 174] width 336 height 13
click at [361, 173] on input "To reach a goal in vocabulary development through the use of steps" at bounding box center [354, 174] width 13 height 13
radio input "true"
click at [513, 366] on button "SUBMIT" at bounding box center [547, 376] width 113 height 27
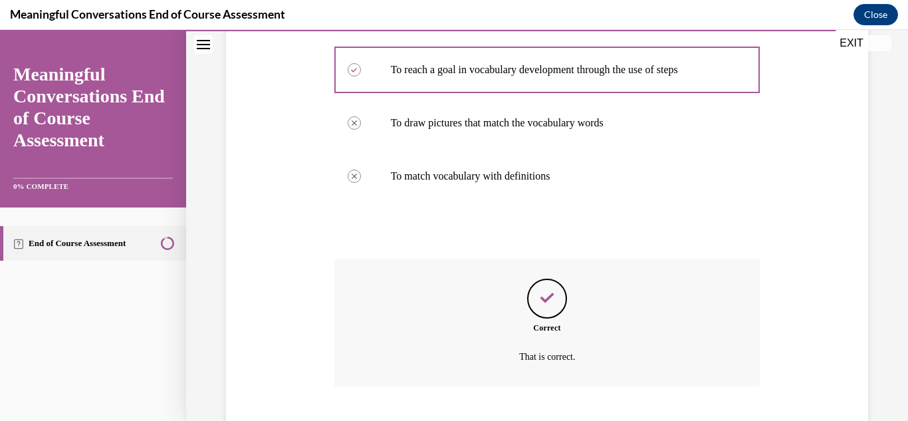
scroll to position [388, 0]
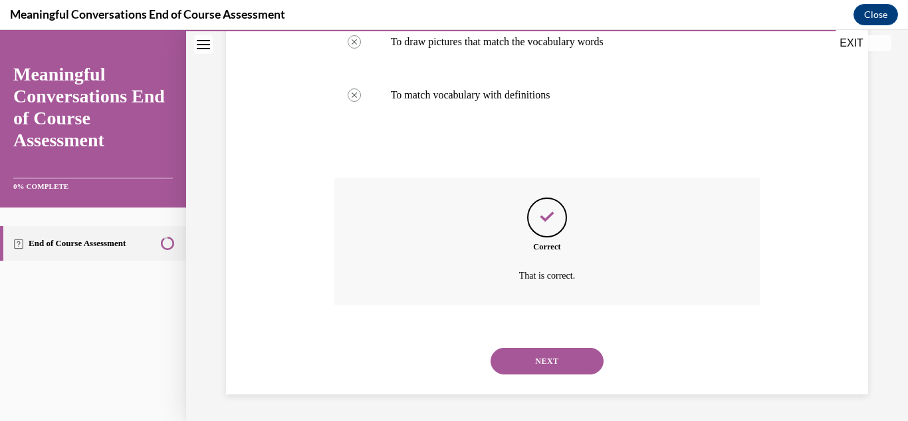
click at [517, 361] on button "NEXT" at bounding box center [547, 361] width 113 height 27
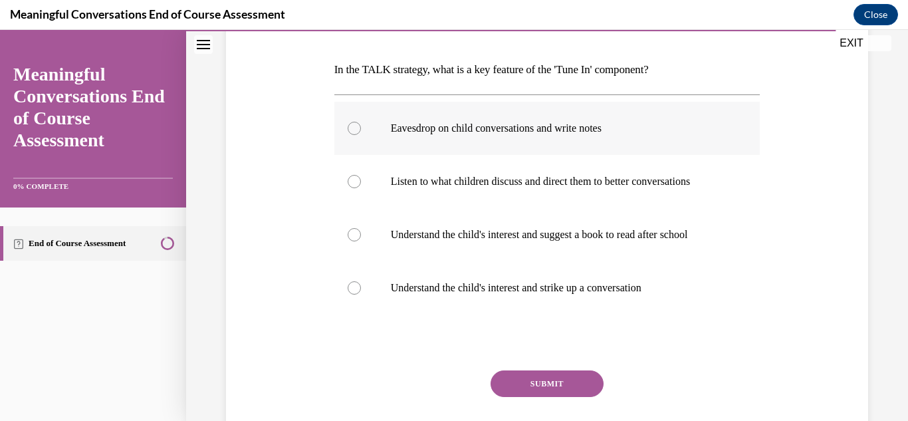
scroll to position [196, 0]
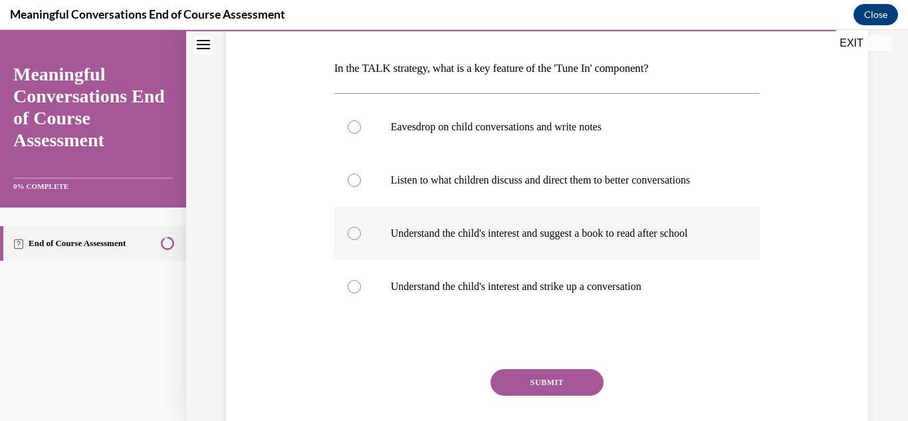
click at [447, 227] on p "Understand the child's interest and suggest a book to read after school" at bounding box center [559, 233] width 336 height 13
click at [361, 227] on input "Understand the child's interest and suggest a book to read after school" at bounding box center [354, 233] width 13 height 13
radio input "true"
click at [451, 286] on p "Understand the child's interest and strike up a conversation" at bounding box center [559, 286] width 336 height 13
click at [361, 286] on input "Understand the child's interest and strike up a conversation" at bounding box center [354, 286] width 13 height 13
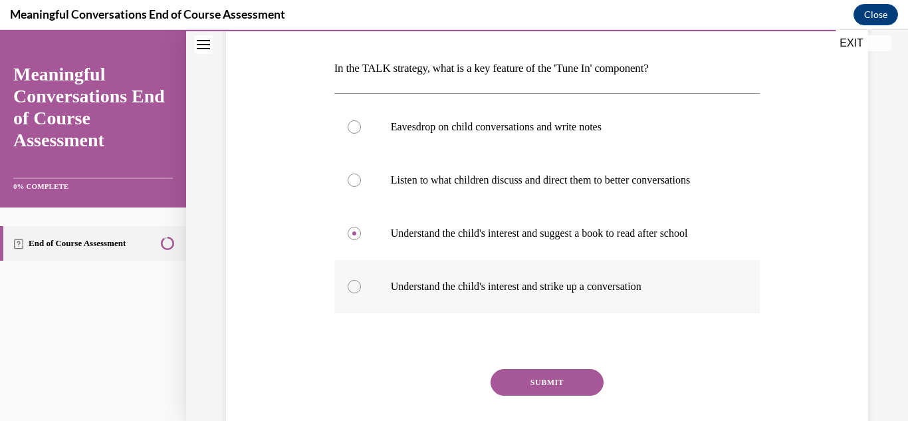
radio input "true"
click at [528, 380] on button "SUBMIT" at bounding box center [547, 382] width 113 height 27
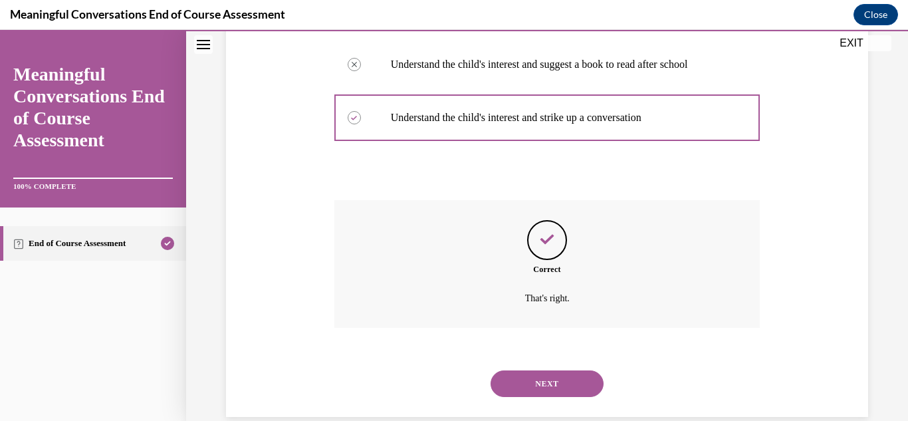
scroll to position [388, 0]
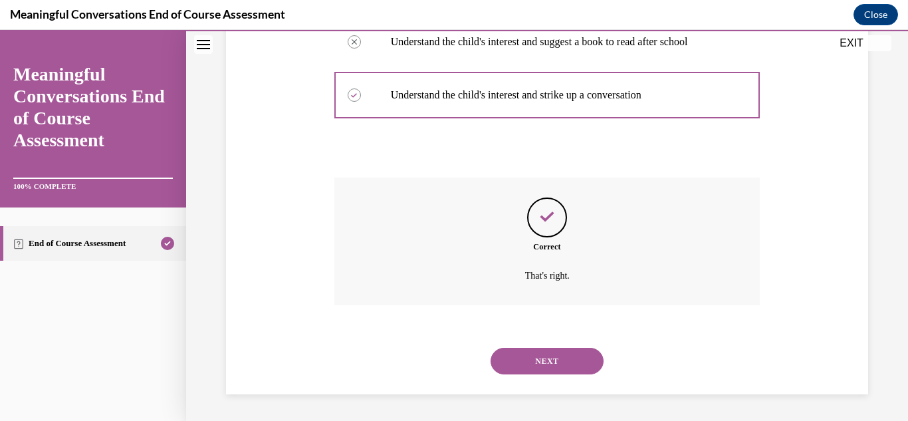
click at [528, 380] on div "NEXT" at bounding box center [547, 360] width 426 height 53
click at [531, 368] on button "NEXT" at bounding box center [547, 361] width 113 height 27
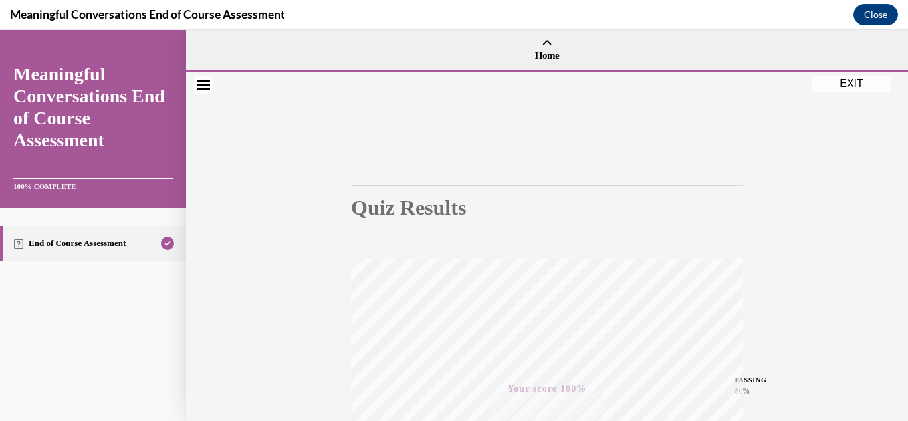
scroll to position [291, 0]
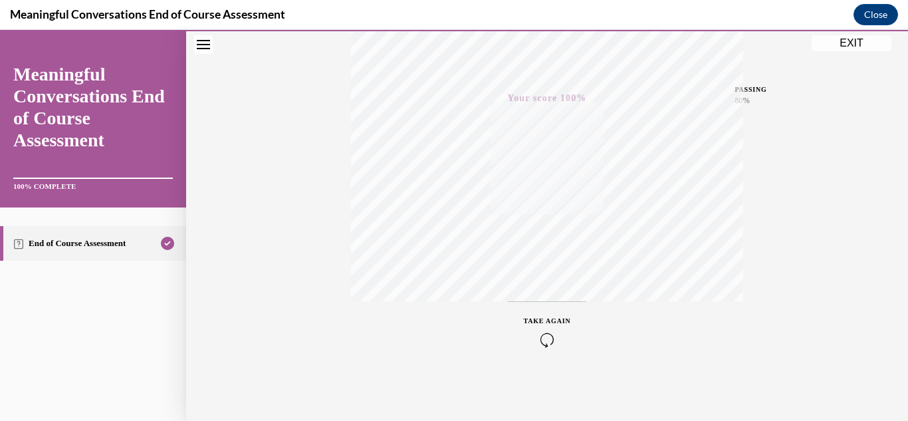
click at [845, 48] on button "EXIT" at bounding box center [852, 43] width 80 height 16
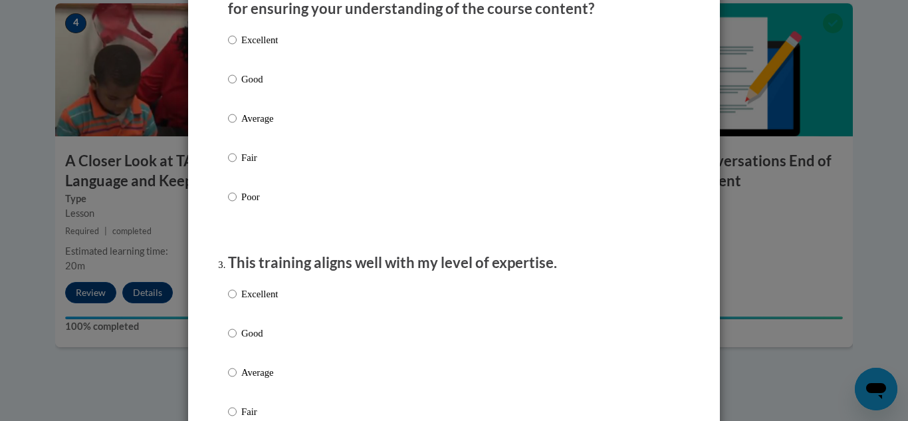
scroll to position [0, 0]
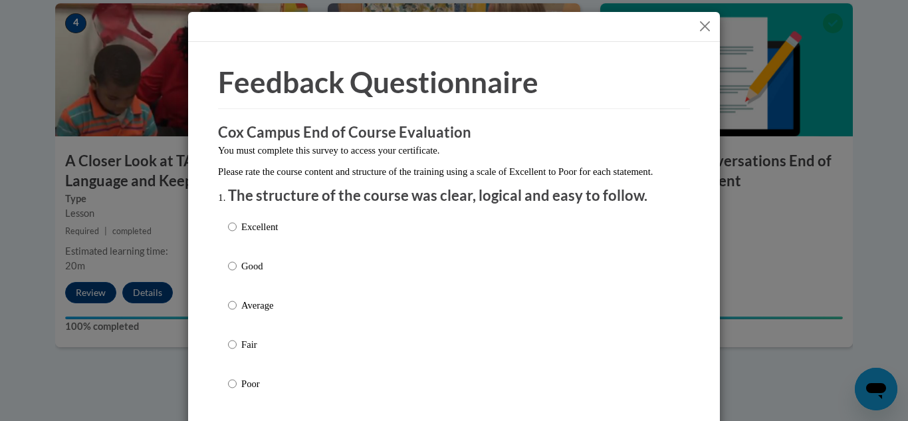
click at [705, 30] on button "Close" at bounding box center [705, 26] width 17 height 17
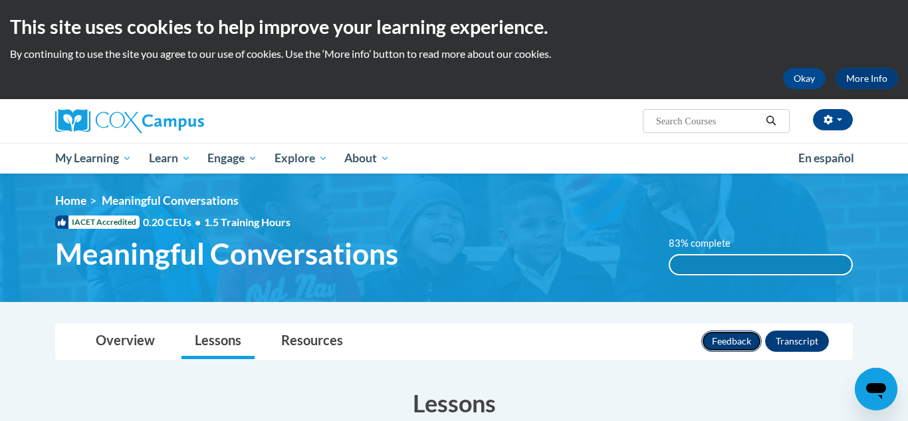
click at [735, 346] on button "Feedback" at bounding box center [731, 340] width 61 height 21
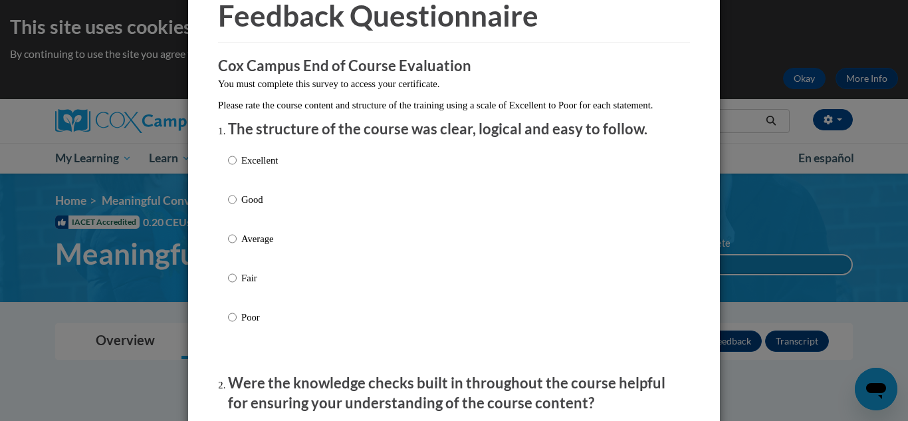
scroll to position [68, 0]
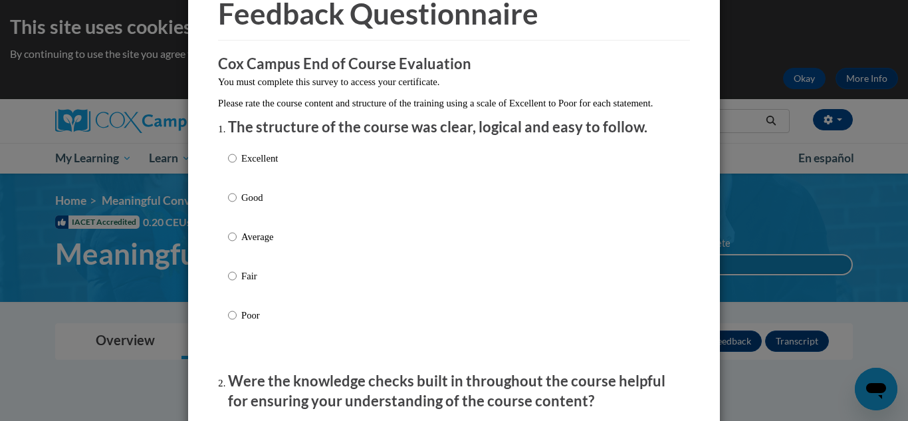
click at [248, 183] on label "Excellent" at bounding box center [253, 169] width 50 height 36
click at [237, 166] on input "Excellent" at bounding box center [232, 158] width 9 height 15
radio input "true"
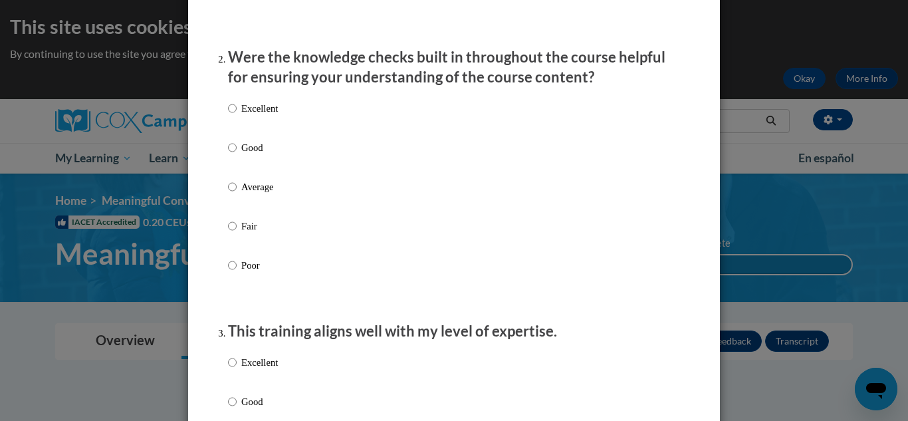
click at [261, 116] on p "Excellent" at bounding box center [259, 108] width 37 height 15
click at [237, 116] on input "Excellent" at bounding box center [232, 108] width 9 height 15
radio input "true"
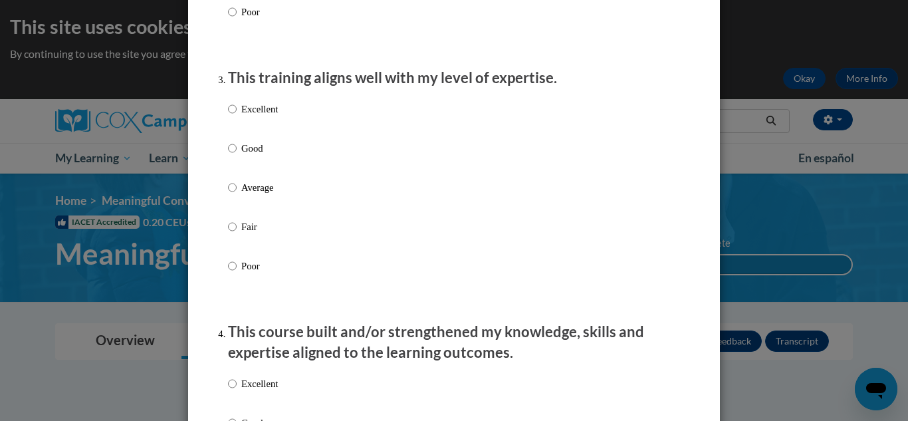
scroll to position [664, 0]
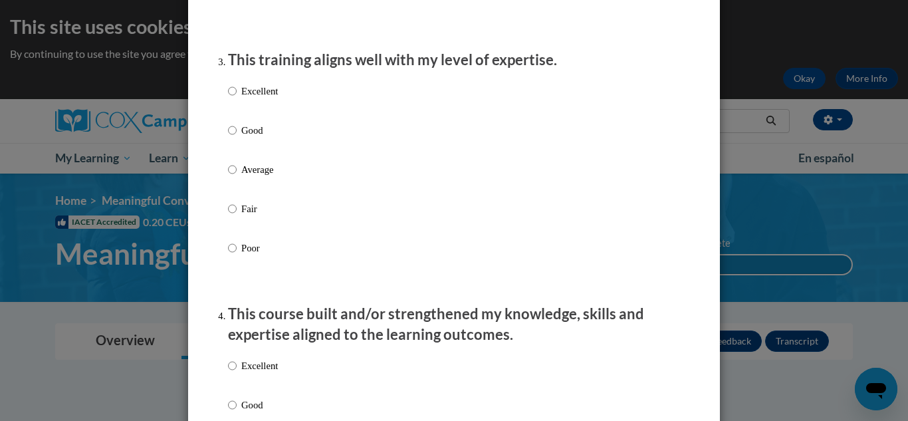
click at [261, 98] on p "Excellent" at bounding box center [259, 91] width 37 height 15
click at [237, 98] on input "Excellent" at bounding box center [232, 91] width 9 height 15
radio input "true"
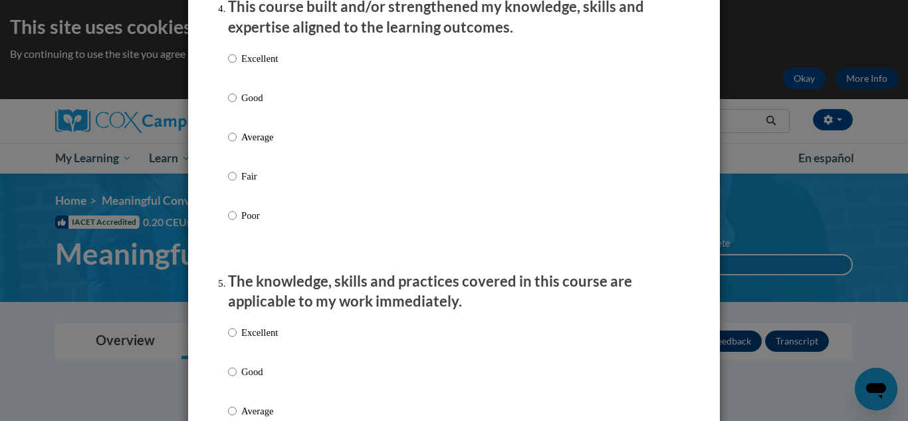
scroll to position [874, 0]
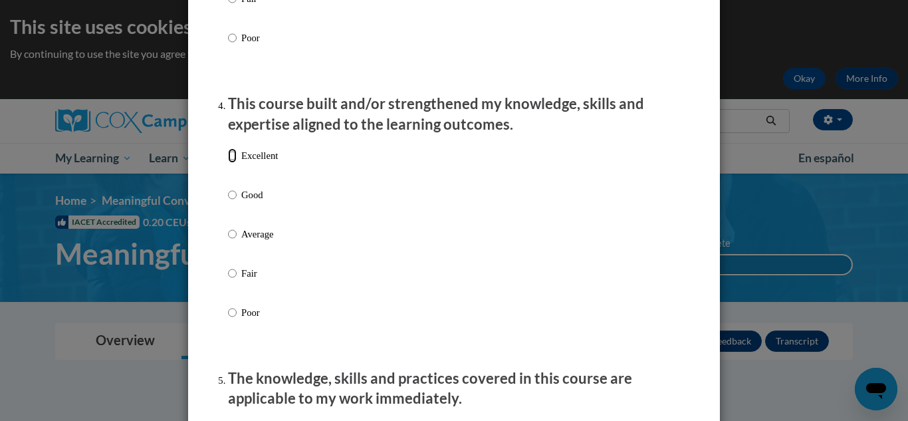
click at [229, 163] on input "Excellent" at bounding box center [232, 155] width 9 height 15
radio input "true"
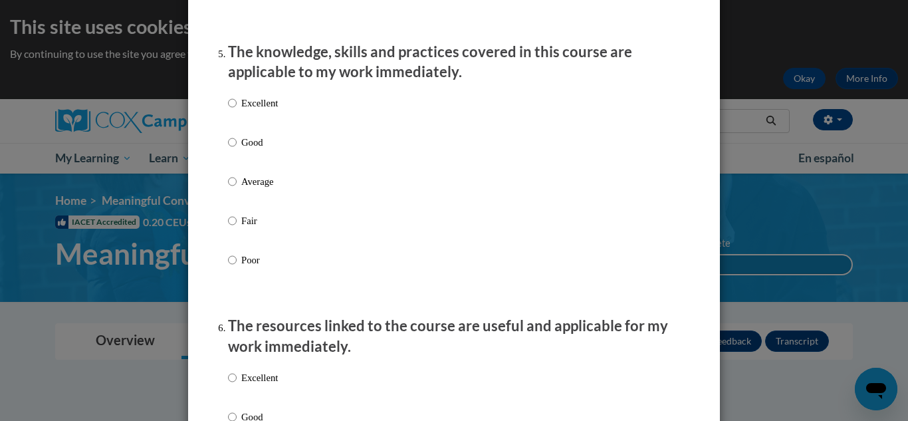
scroll to position [1204, 0]
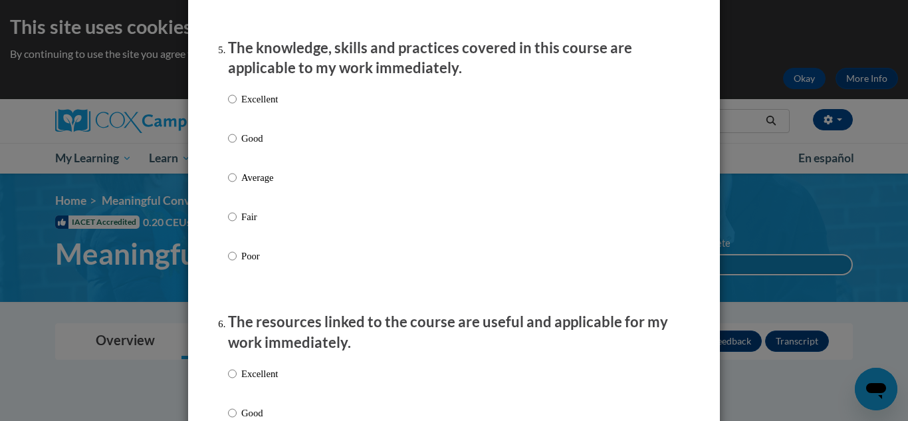
click at [243, 103] on p "Excellent" at bounding box center [259, 99] width 37 height 15
click at [237, 103] on input "Excellent" at bounding box center [232, 99] width 9 height 15
radio input "true"
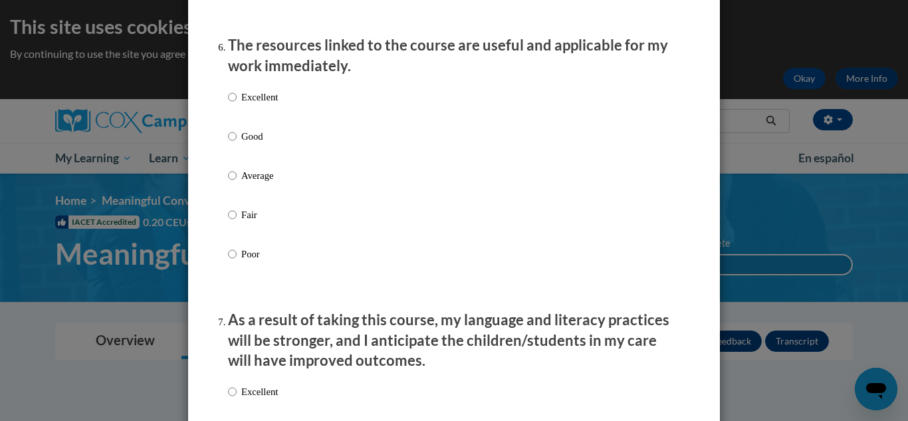
scroll to position [1485, 0]
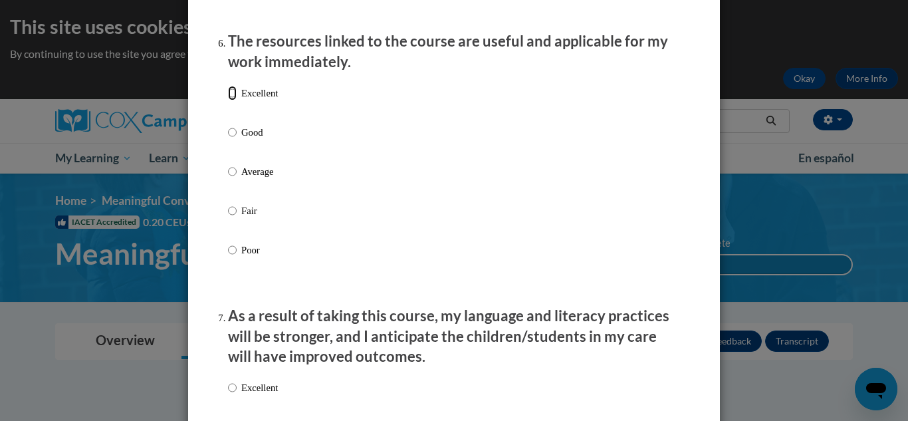
click at [231, 100] on input "Excellent" at bounding box center [232, 93] width 9 height 15
radio input "true"
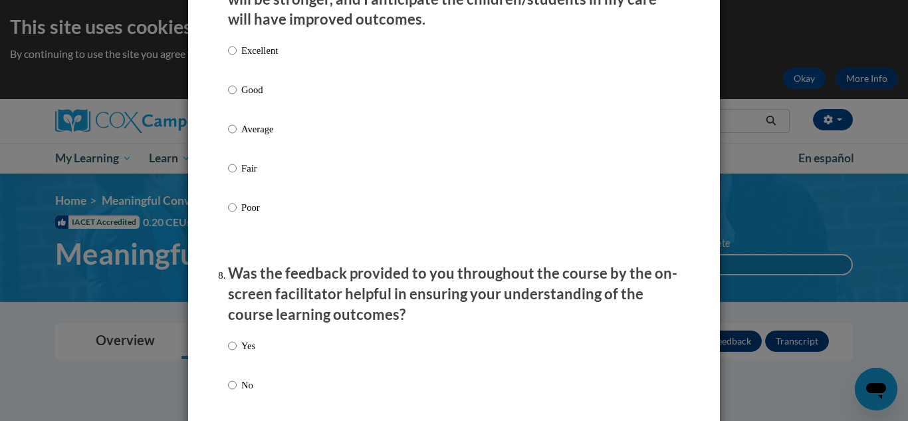
scroll to position [1828, 0]
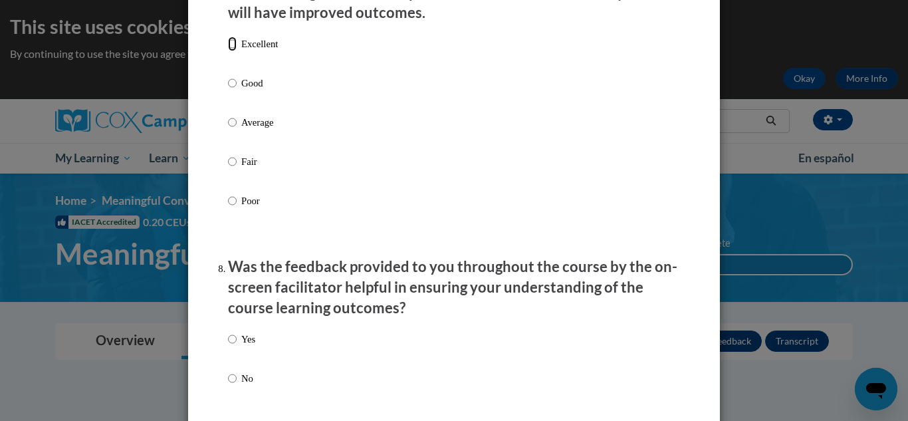
click at [233, 51] on input "Excellent" at bounding box center [232, 44] width 9 height 15
radio input "true"
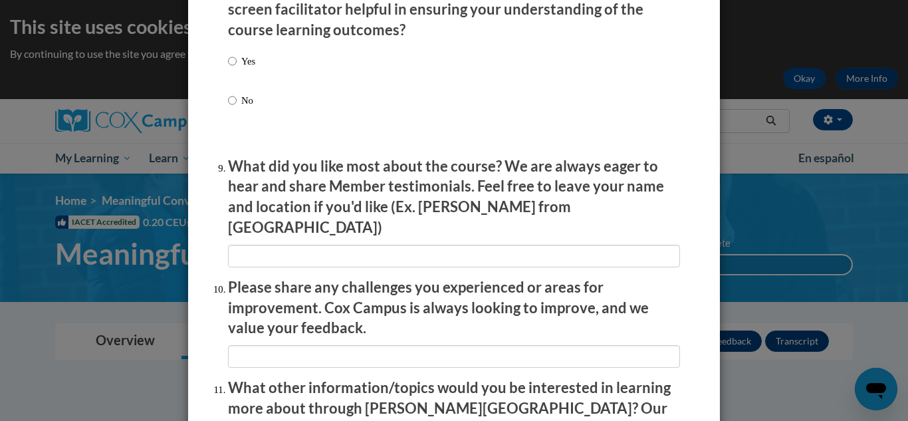
scroll to position [2116, 0]
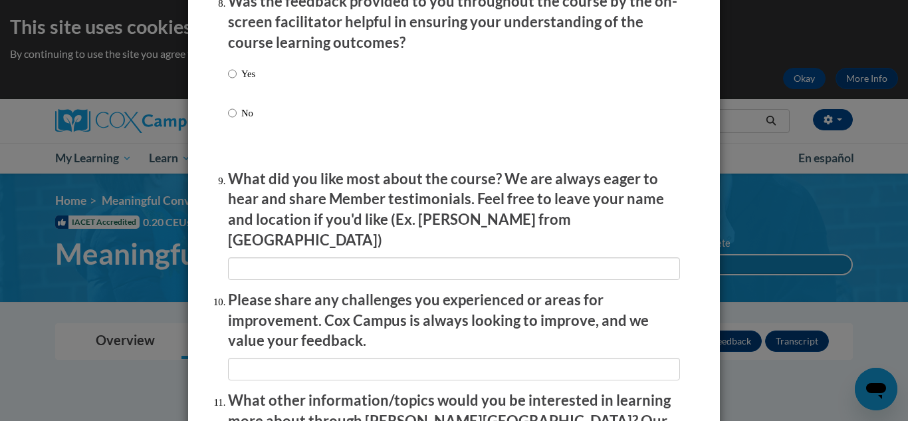
scroll to position [2100, 0]
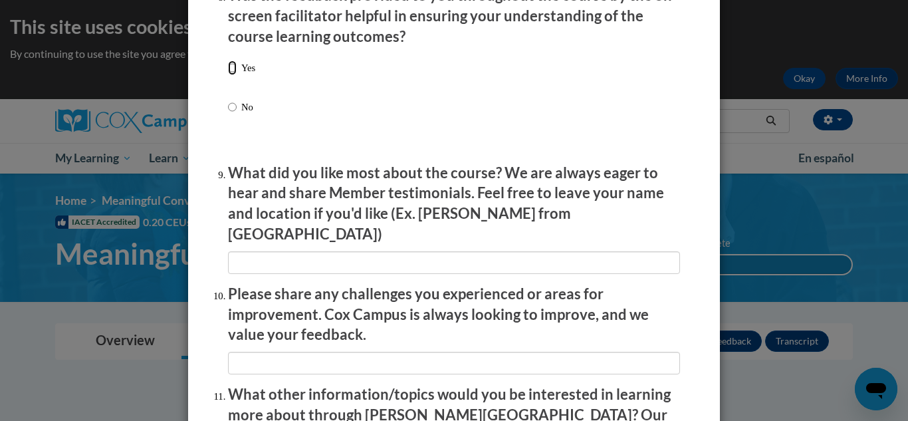
click at [233, 75] on input "Yes" at bounding box center [232, 68] width 9 height 15
radio input "true"
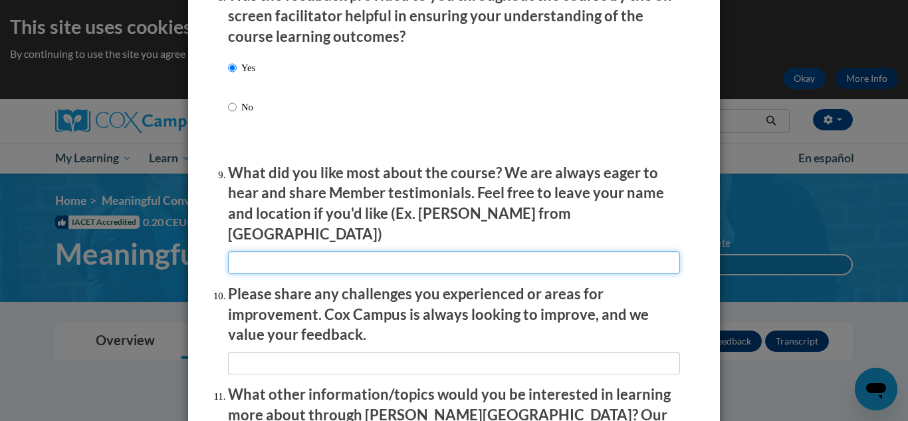
click at [251, 251] on input "textbox" at bounding box center [454, 262] width 452 height 23
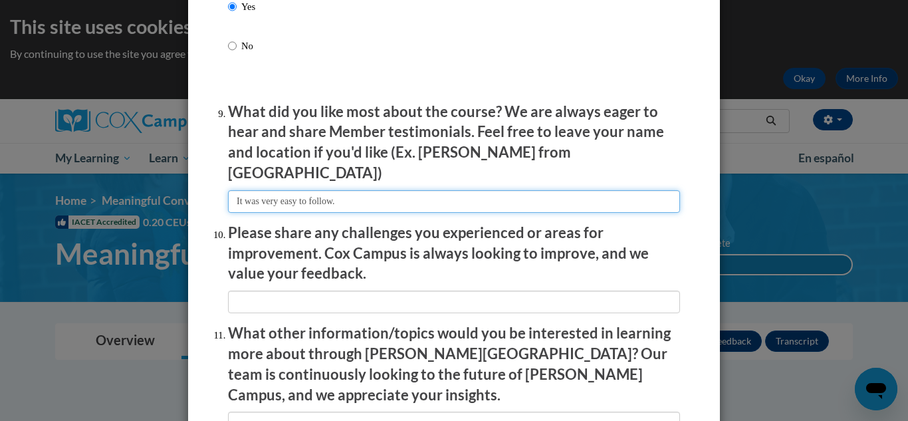
scroll to position [2165, 0]
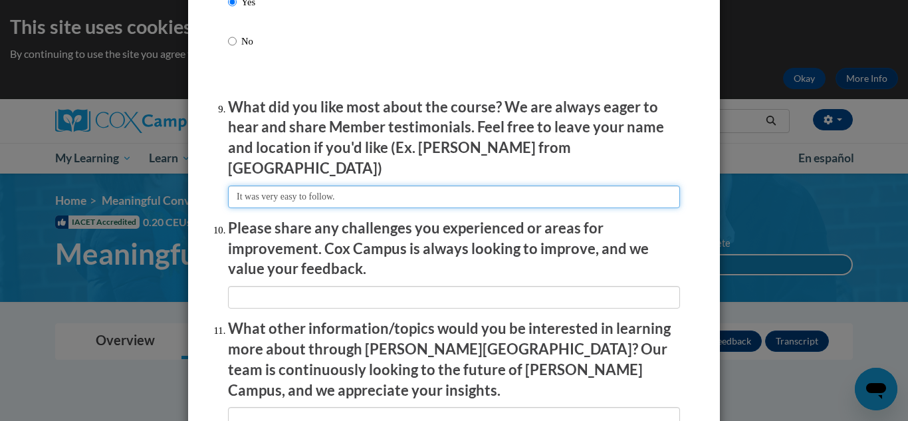
type input "It was very easy to follow."
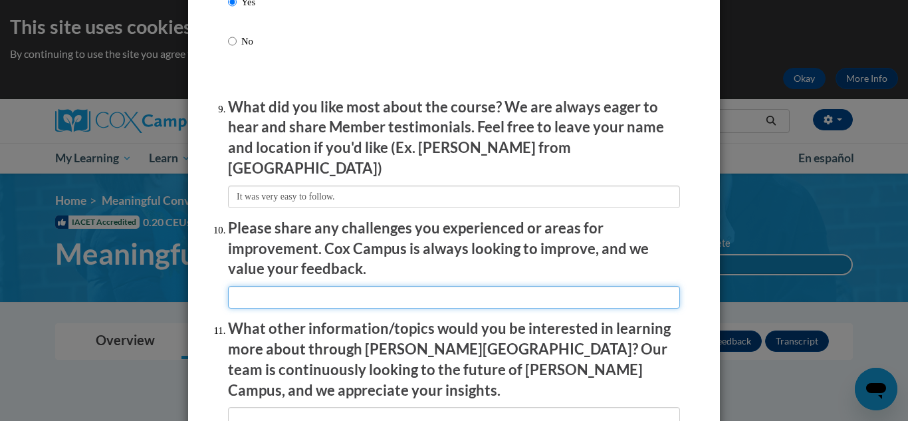
click at [295, 287] on input "textbox" at bounding box center [454, 297] width 452 height 23
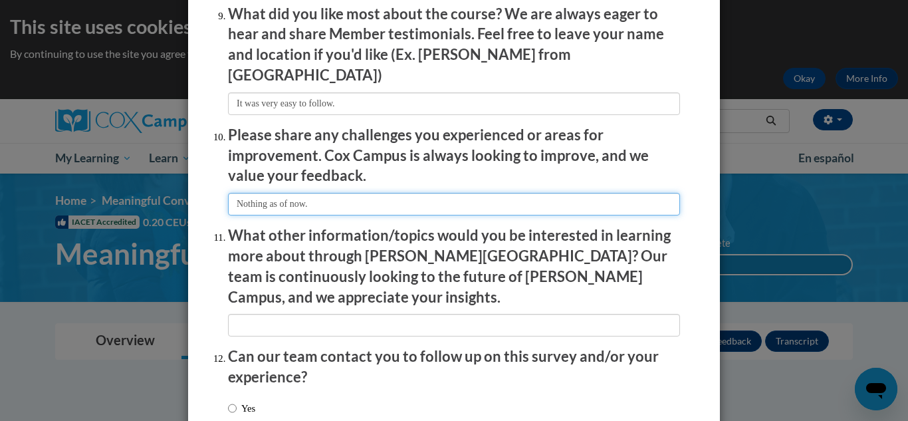
scroll to position [2262, 0]
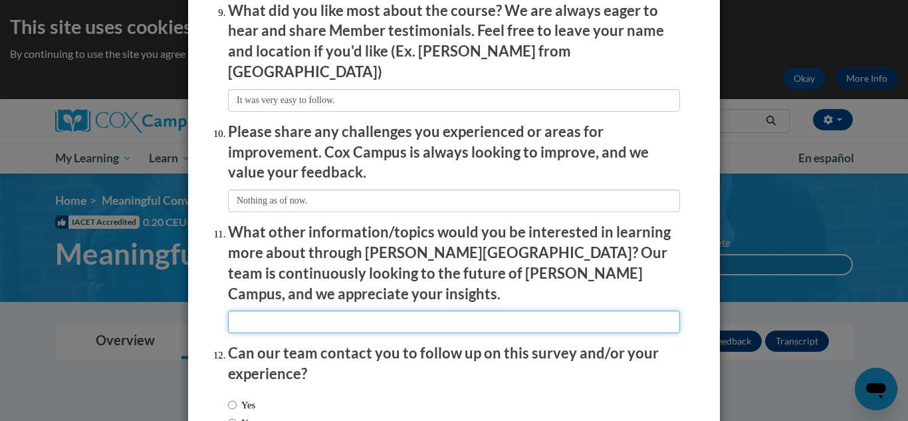
click at [318, 310] on input "textbox" at bounding box center [454, 321] width 452 height 23
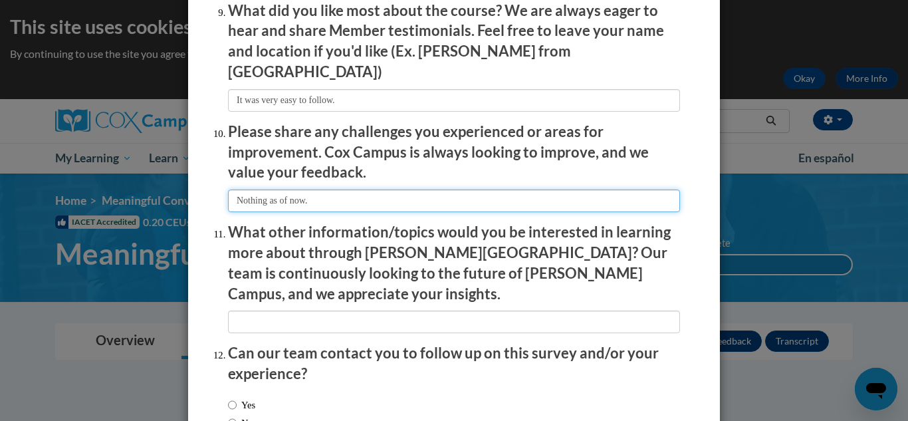
click at [319, 190] on input "textbox" at bounding box center [454, 200] width 452 height 23
type input "n"
type input "None"
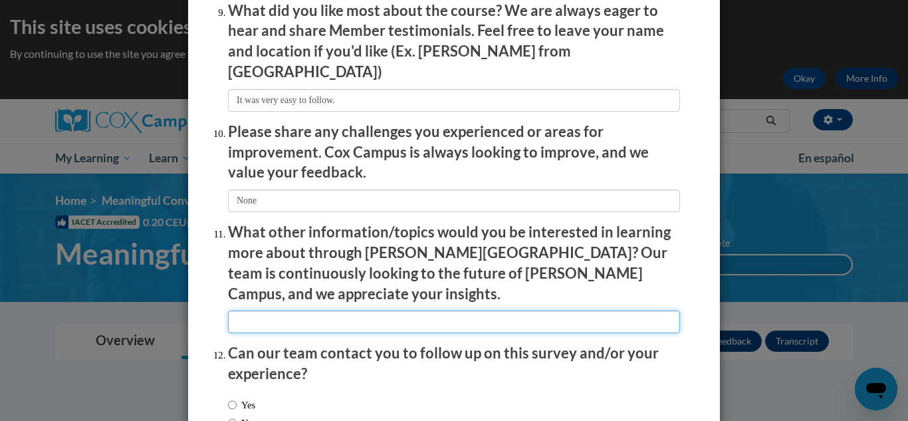
click at [279, 310] on input "textbox" at bounding box center [454, 321] width 452 height 23
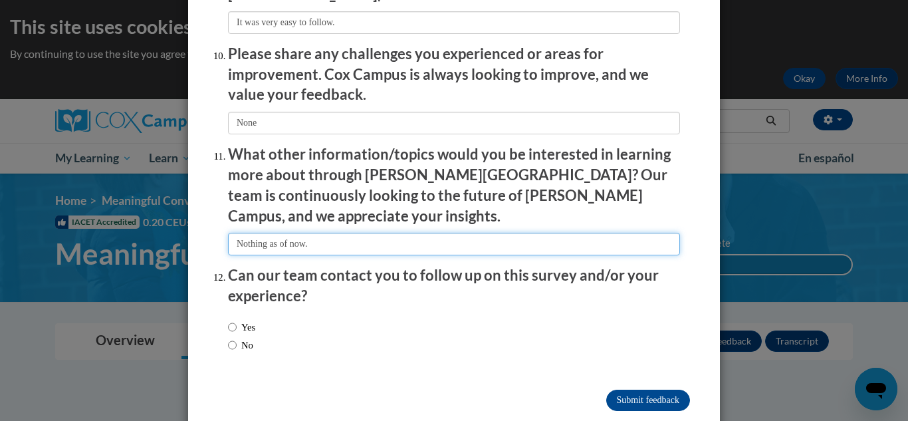
scroll to position [2342, 0]
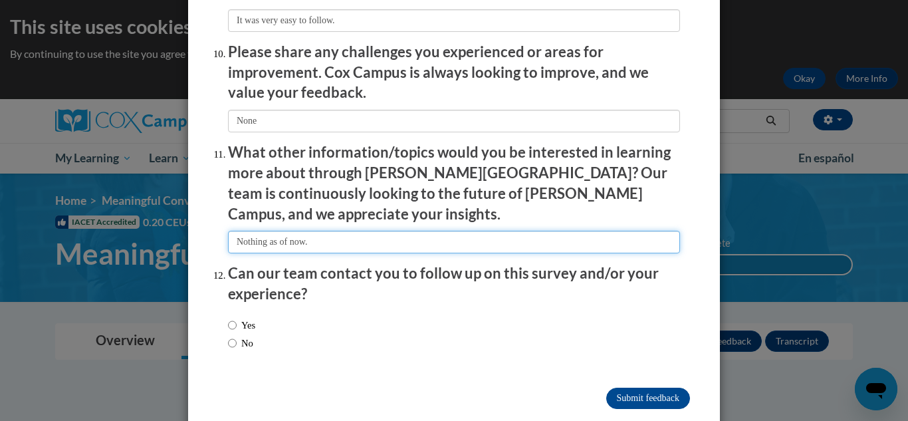
type input "Nothing as of now."
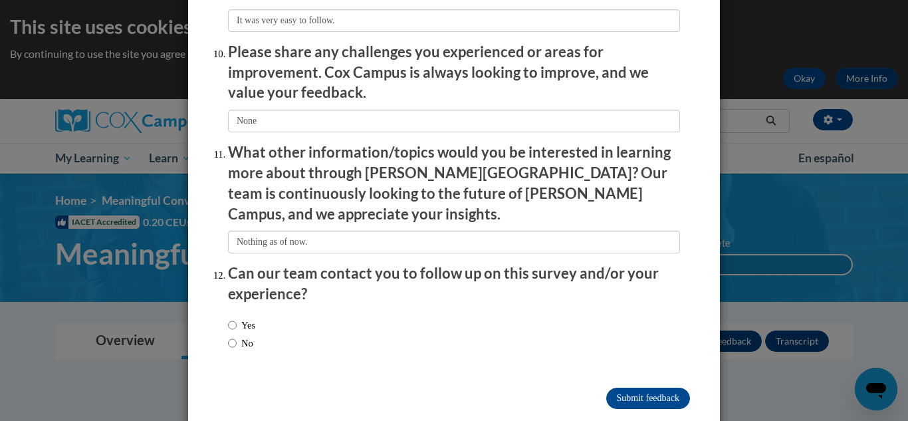
click at [238, 336] on label "No" at bounding box center [240, 343] width 25 height 15
click at [237, 336] on input "No" at bounding box center [232, 343] width 9 height 15
radio input "true"
click at [661, 388] on input "Submit feedback" at bounding box center [648, 398] width 84 height 21
